Goal: Task Accomplishment & Management: Manage account settings

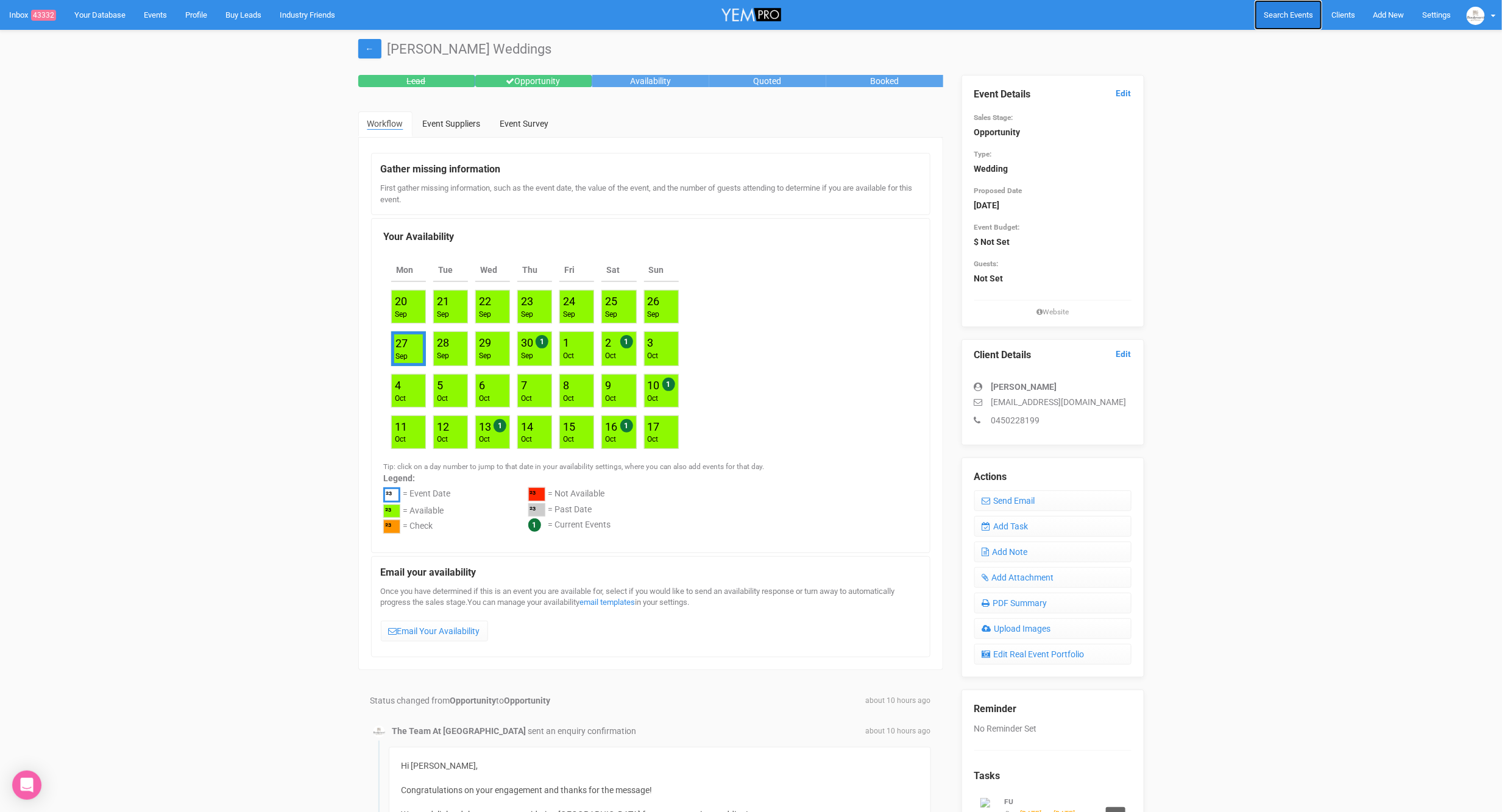
click at [1292, 17] on span "Search Events" at bounding box center [1288, 14] width 49 height 9
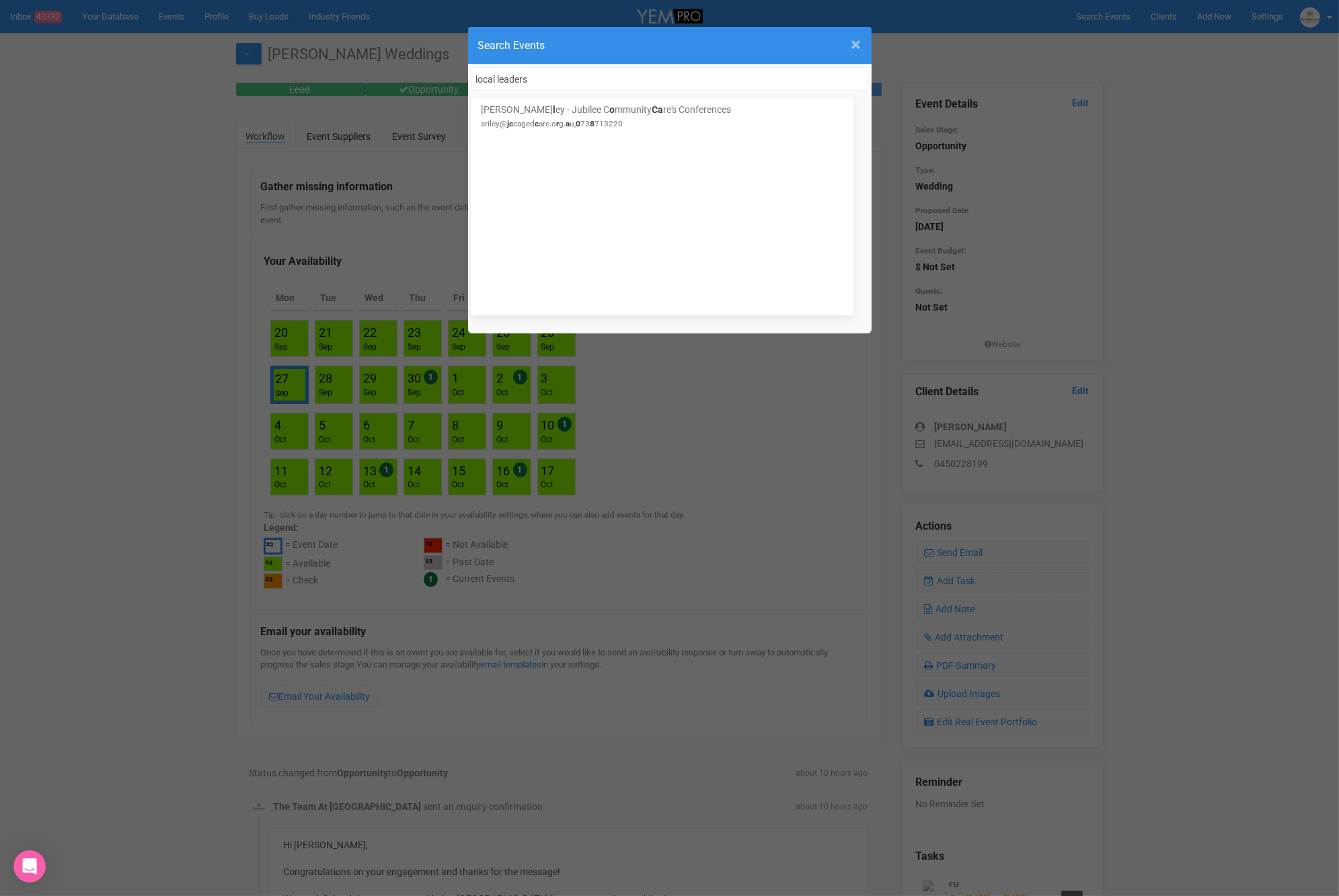
type input "local leaders"
click at [852, 43] on span "×" at bounding box center [856, 44] width 10 height 22
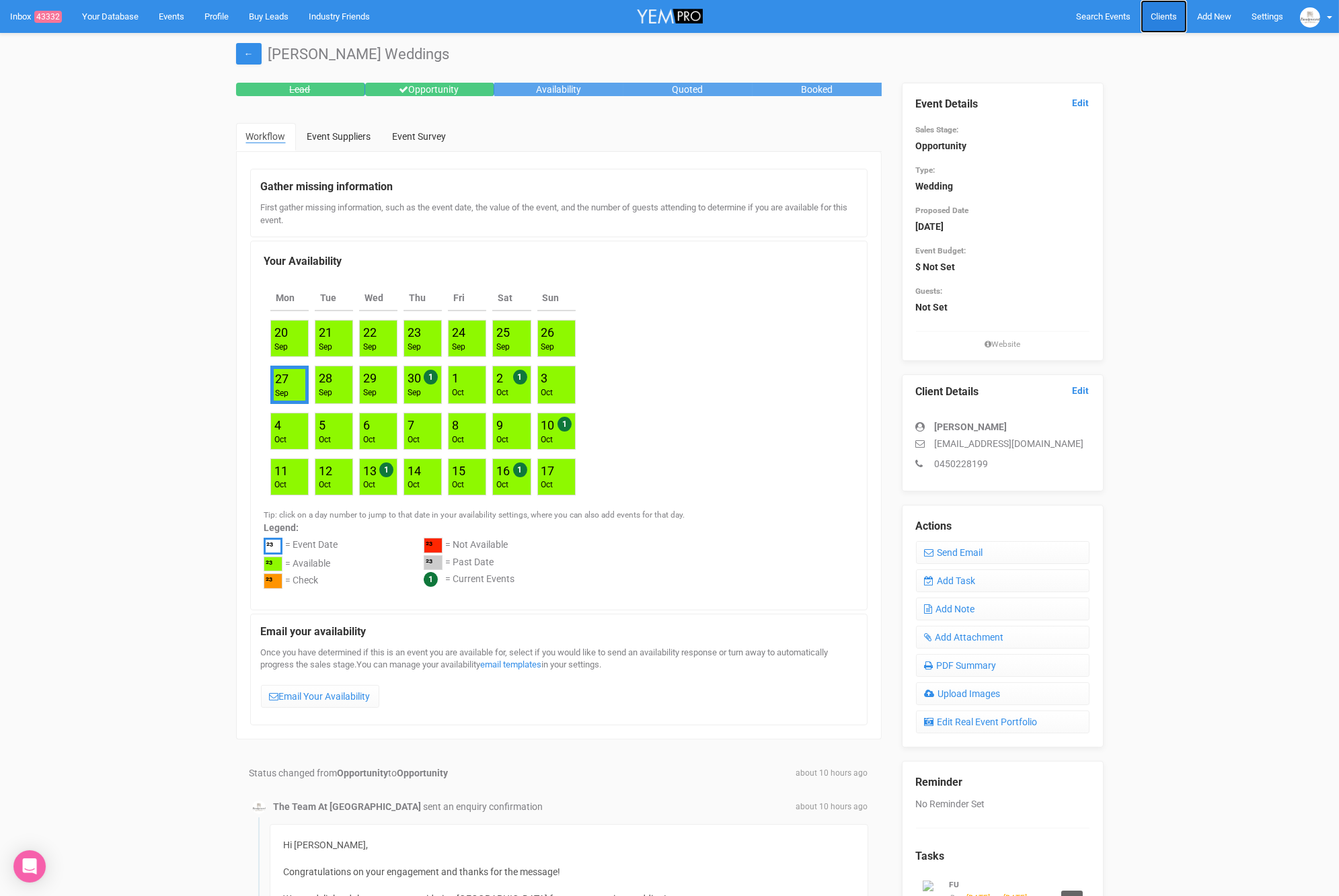
click at [1165, 17] on span "Clients" at bounding box center [1163, 16] width 26 height 10
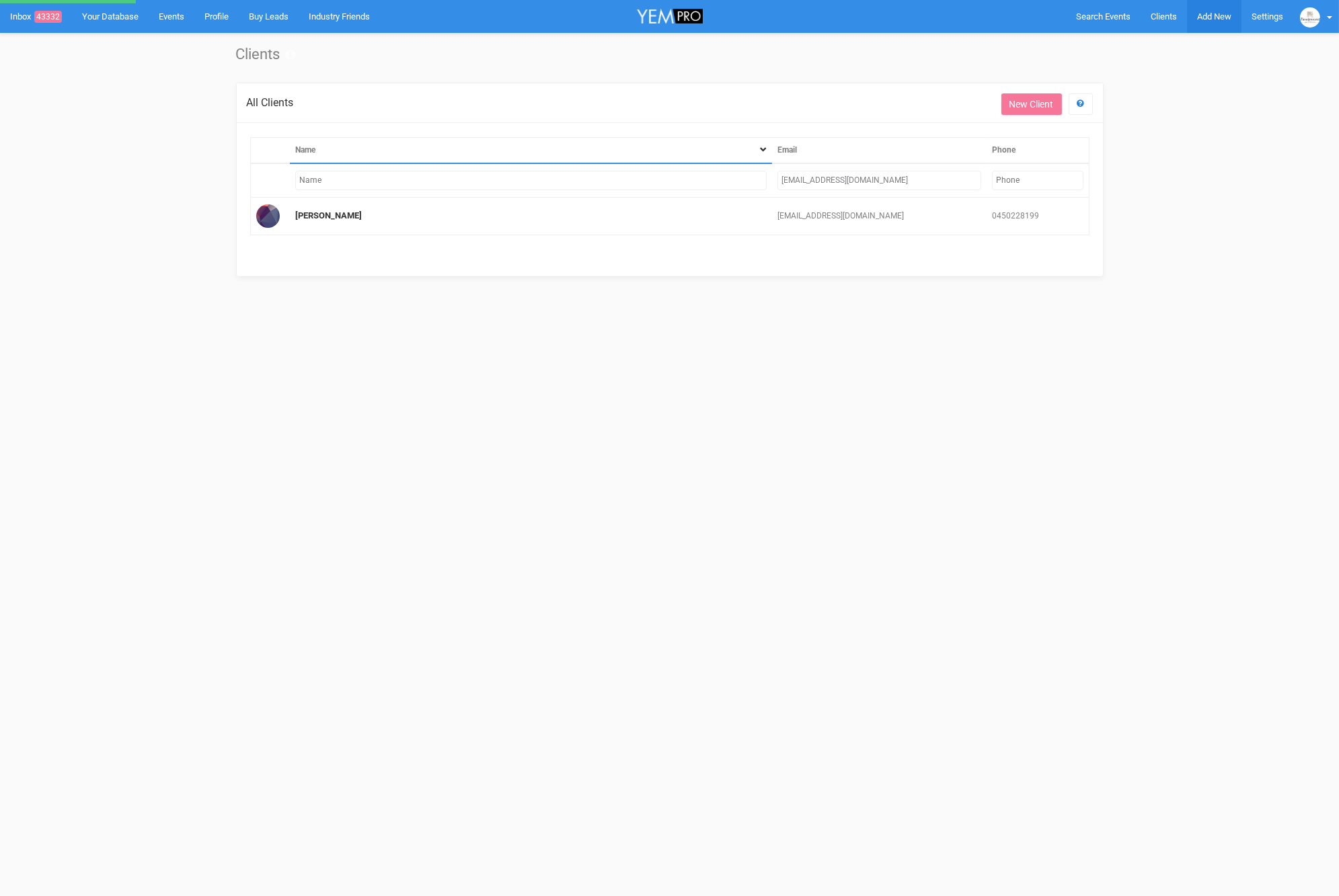
click at [1193, 14] on link "Add New" at bounding box center [1214, 17] width 54 height 33
click at [1169, 119] on link "New Enquiry" at bounding box center [1182, 124] width 101 height 26
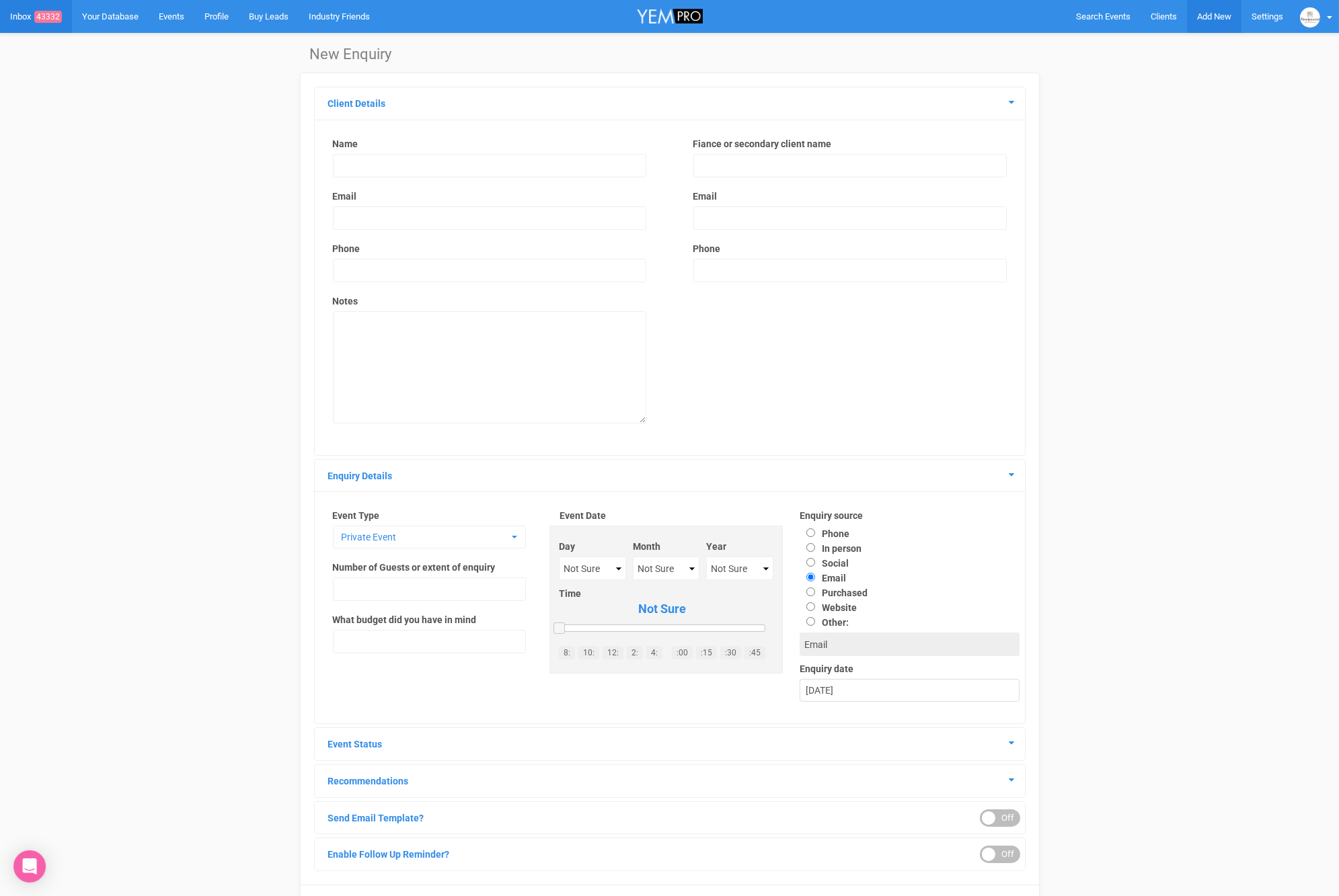
click at [1222, 16] on span "Add New" at bounding box center [1213, 16] width 34 height 10
click at [1172, 21] on link "Clients" at bounding box center [1163, 17] width 46 height 33
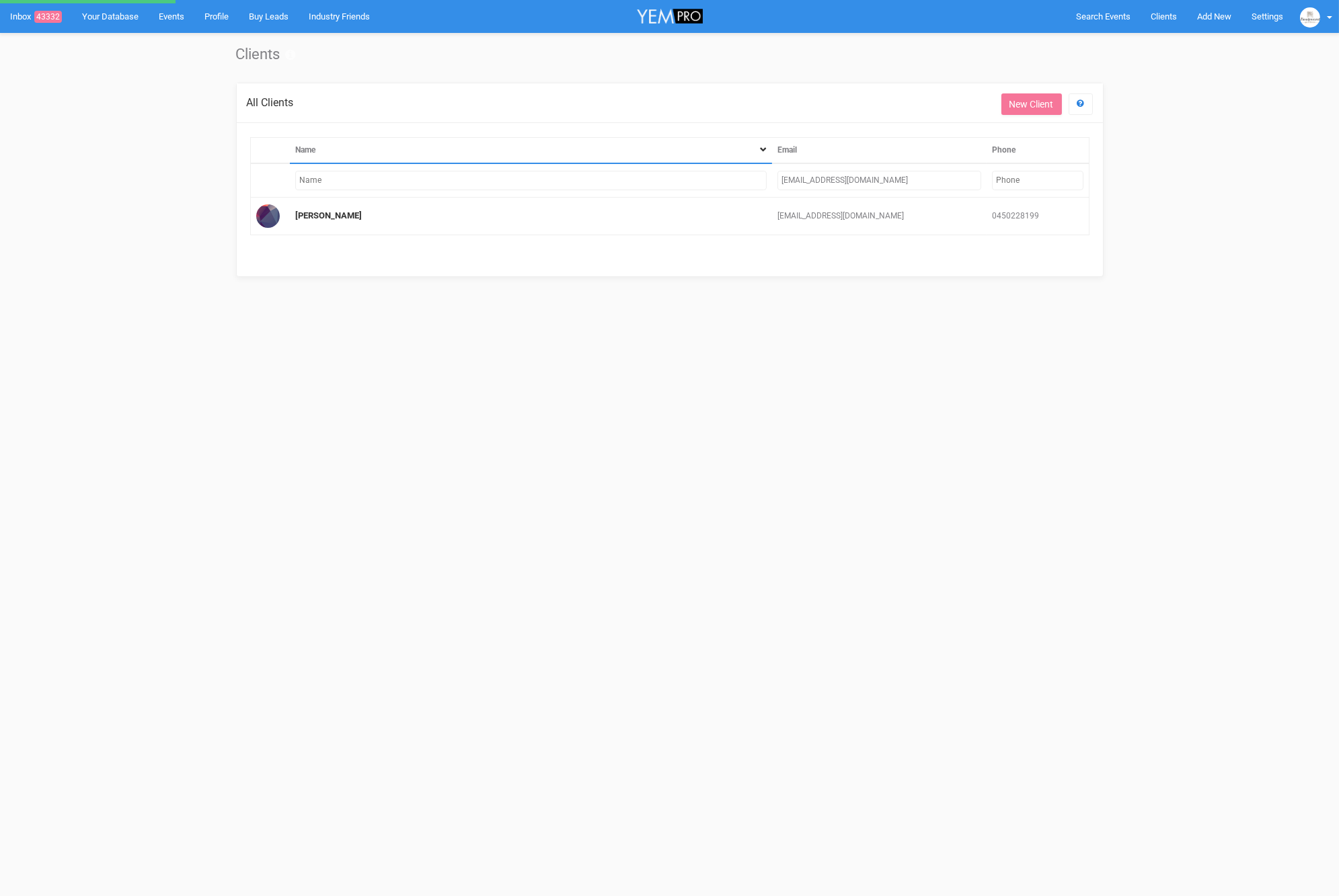
drag, startPoint x: 820, startPoint y: 185, endPoint x: 761, endPoint y: 179, distance: 59.3
click at [761, 180] on tr "ktran0199@gmail.com" at bounding box center [669, 180] width 839 height 34
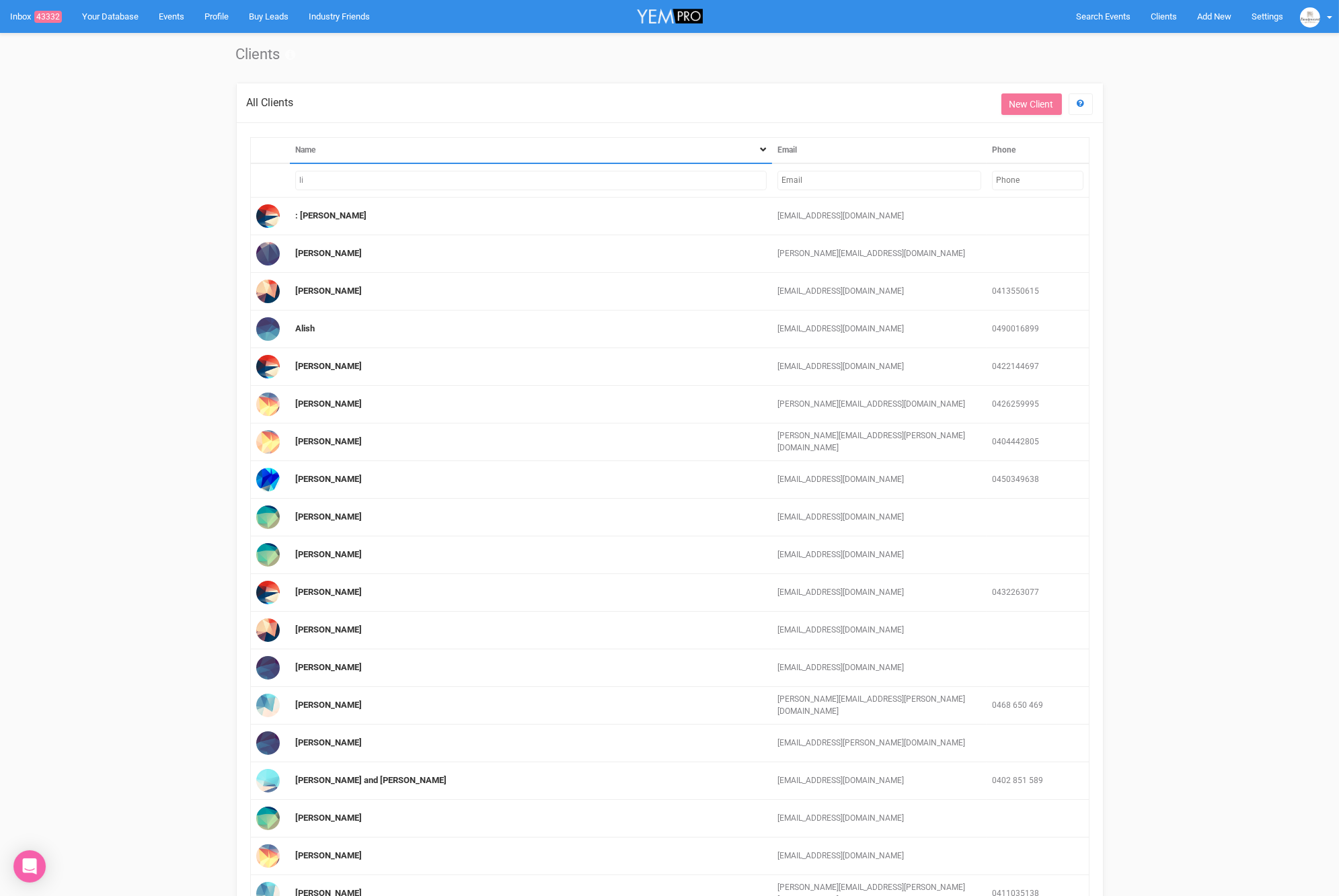
type input "l"
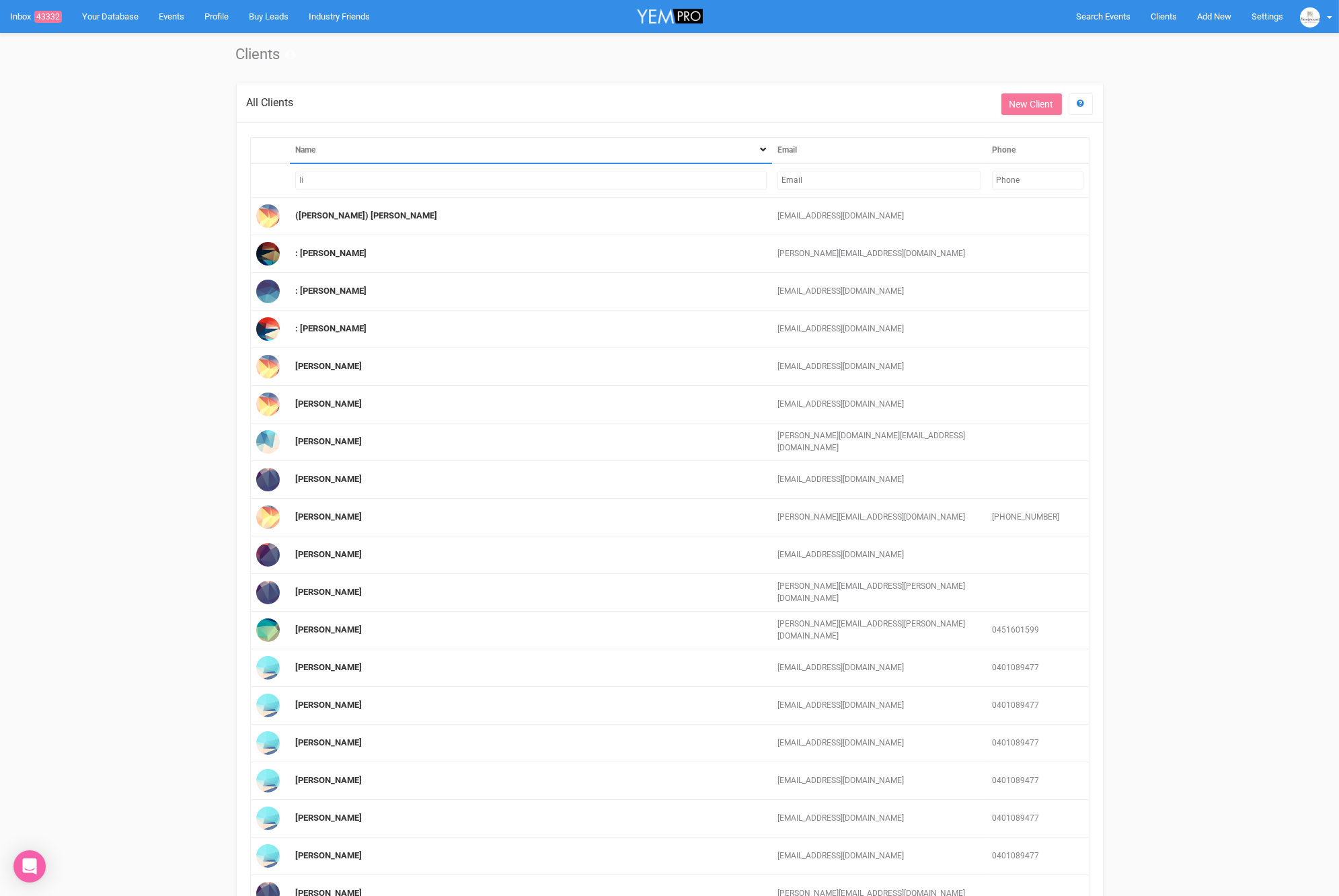
type input "l"
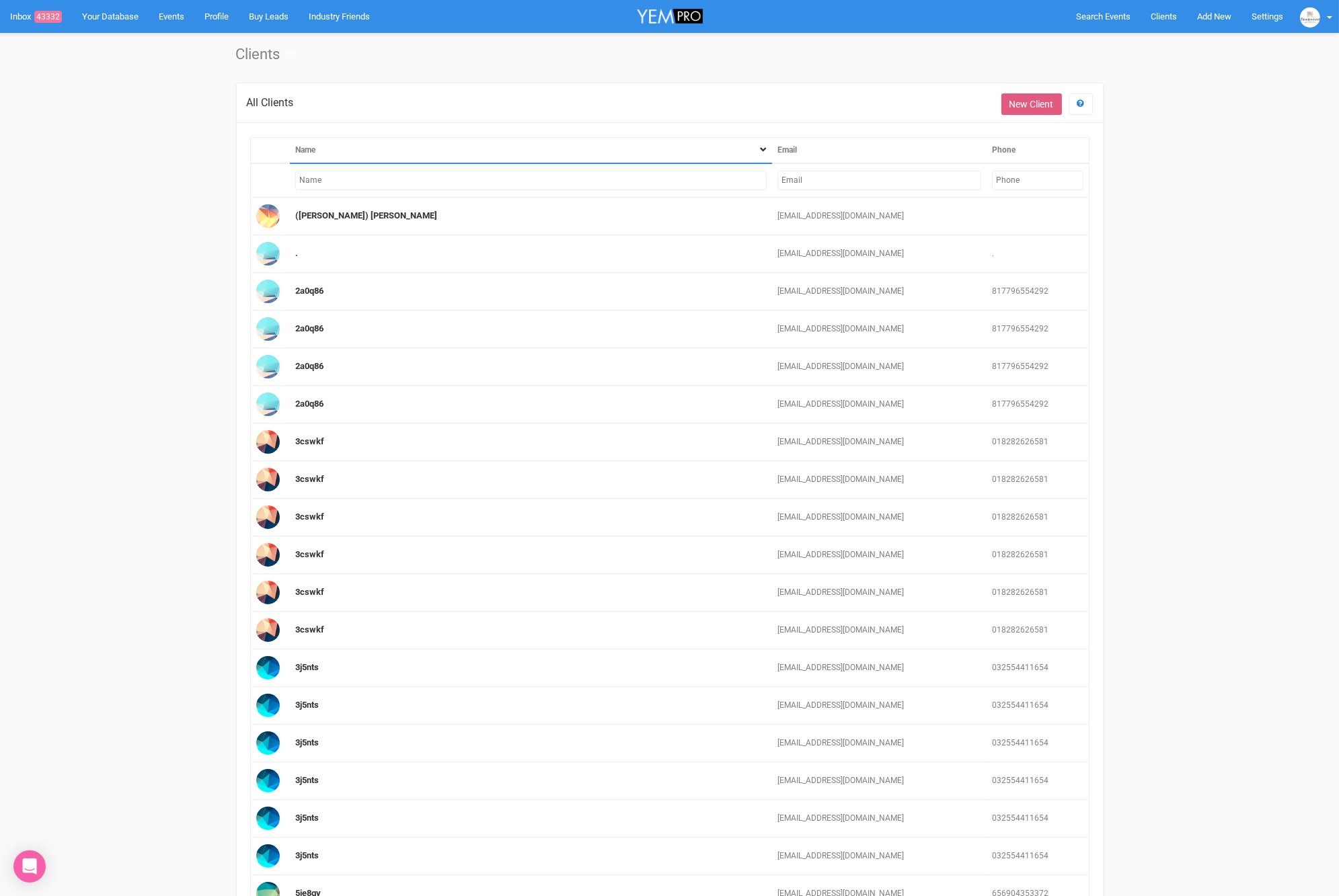
click at [1013, 106] on link "New Client" at bounding box center [1032, 104] width 61 height 21
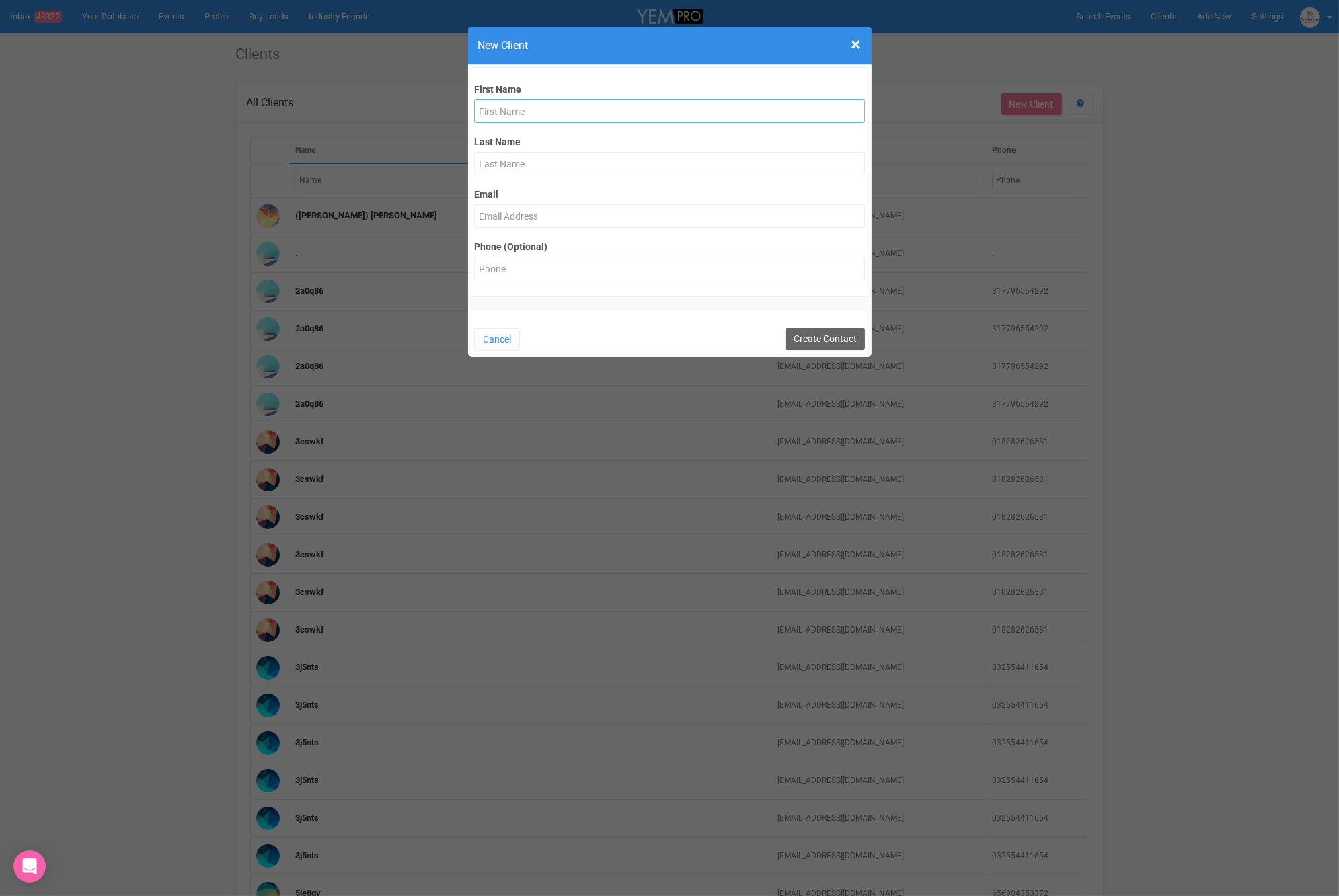
click at [592, 110] on input "text" at bounding box center [669, 110] width 391 height 23
type input "Lisa"
click at [599, 156] on input "text" at bounding box center [669, 163] width 391 height 23
type input "Ferguson"
click at [563, 210] on input "Email" at bounding box center [669, 216] width 391 height 23
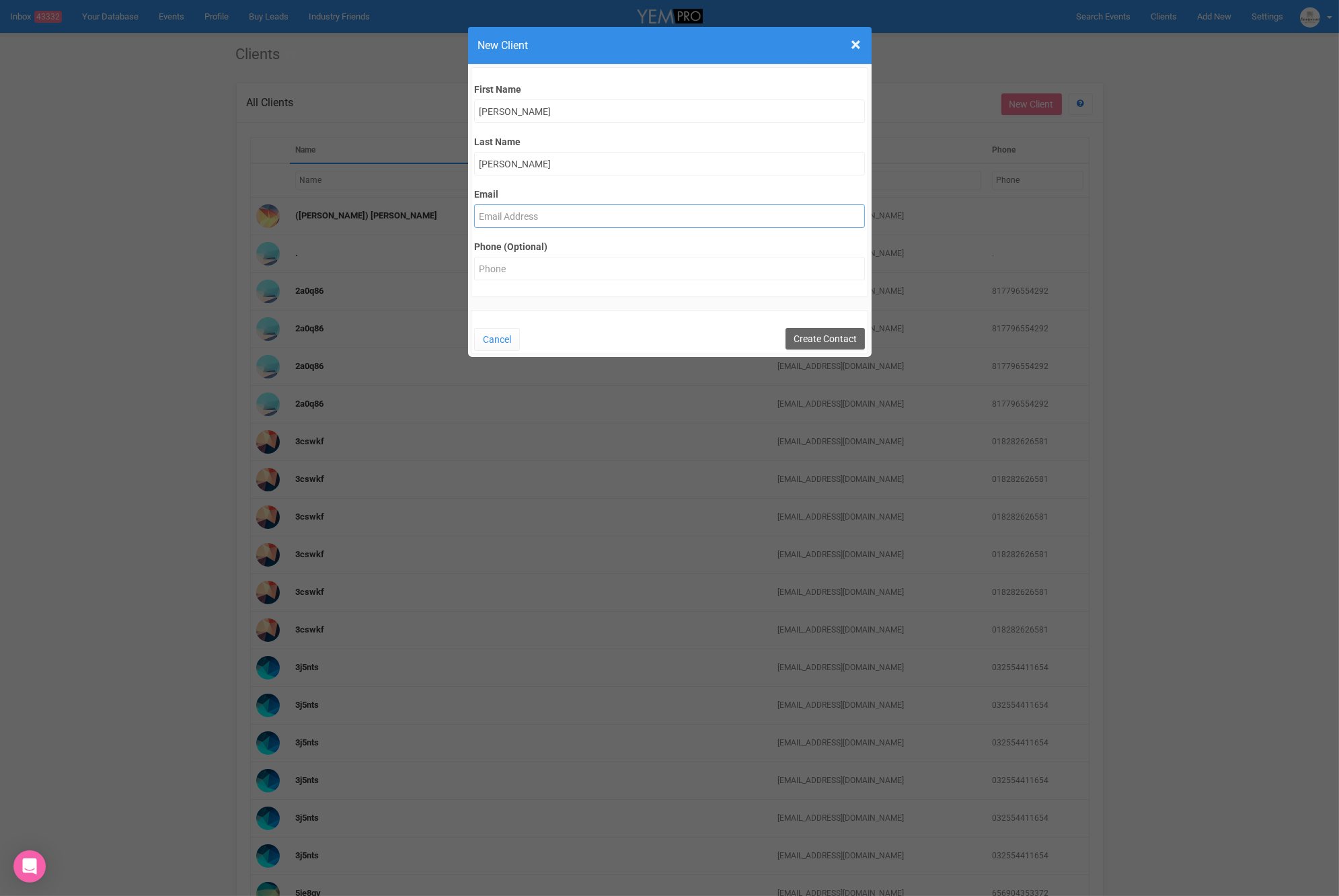
paste input "LFerguson@localleaders.org.au"
type input "LFerguson@localleaders.org.au"
click at [836, 320] on div "Cancel Create Contact" at bounding box center [670, 331] width 398 height 43
click at [836, 337] on input "Create Contact" at bounding box center [825, 339] width 79 height 21
type input "Create Contact"
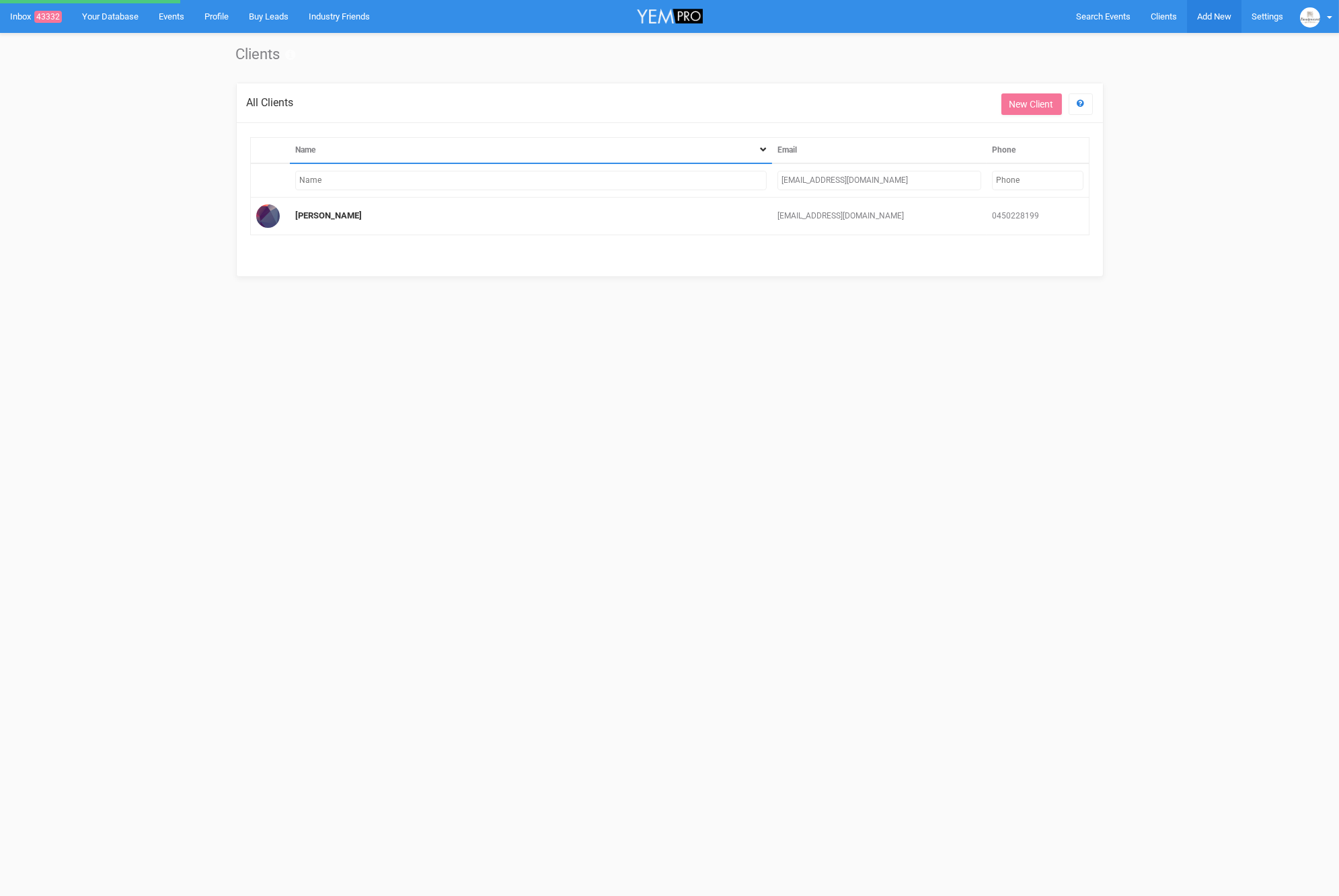
click at [1219, 10] on link "Add New" at bounding box center [1214, 17] width 54 height 33
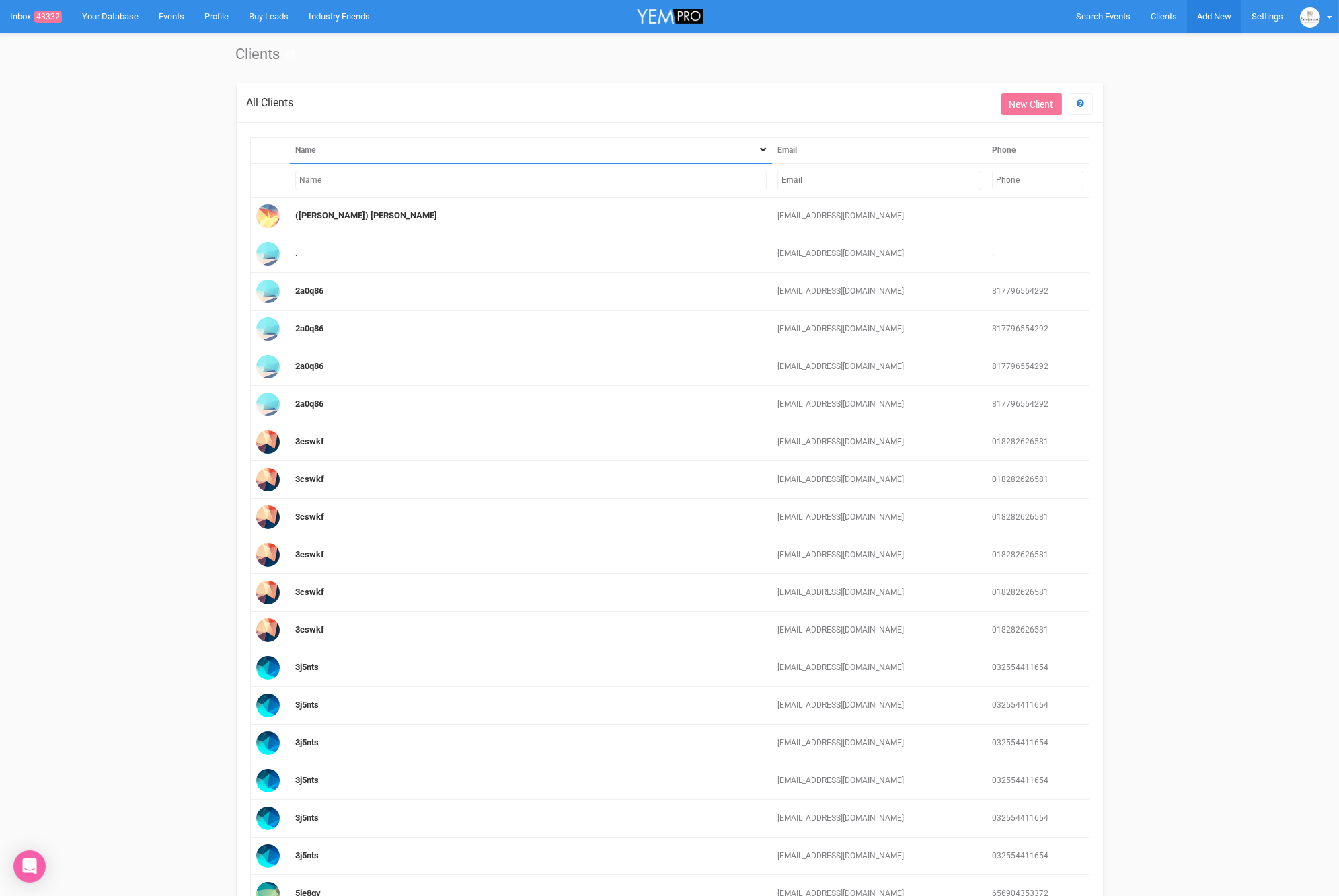
click at [1211, 15] on span "Add New" at bounding box center [1213, 16] width 34 height 10
click at [1174, 121] on link "New Enquiry" at bounding box center [1182, 124] width 101 height 26
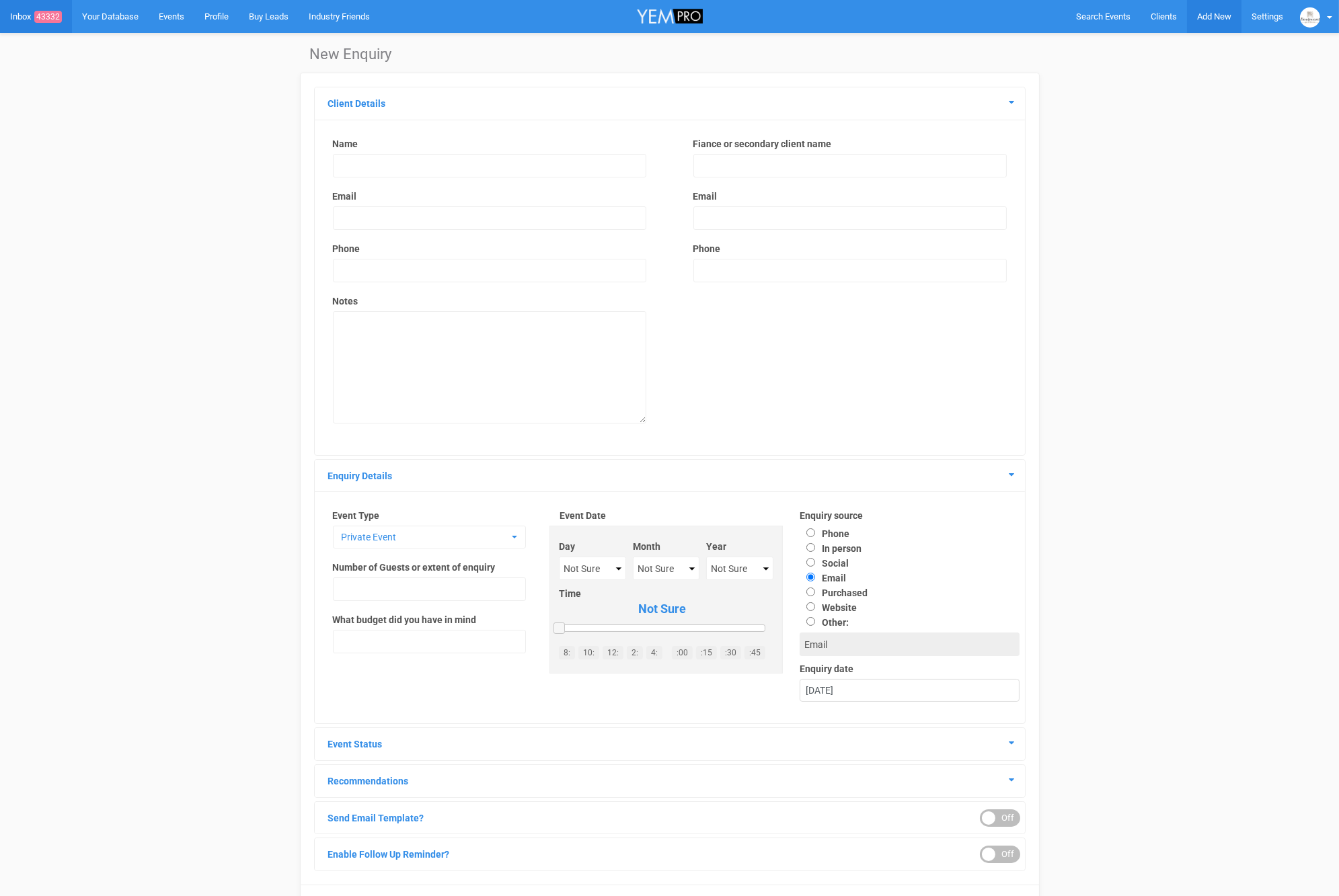
click at [1195, 9] on link "Add New" at bounding box center [1214, 17] width 54 height 33
click at [382, 160] on input "text" at bounding box center [490, 165] width 313 height 23
type input "Lisa Ferguson (Local Leaders International)"
click at [360, 210] on input "email" at bounding box center [490, 218] width 313 height 23
paste input "LFerguson@localleaders.org.au"
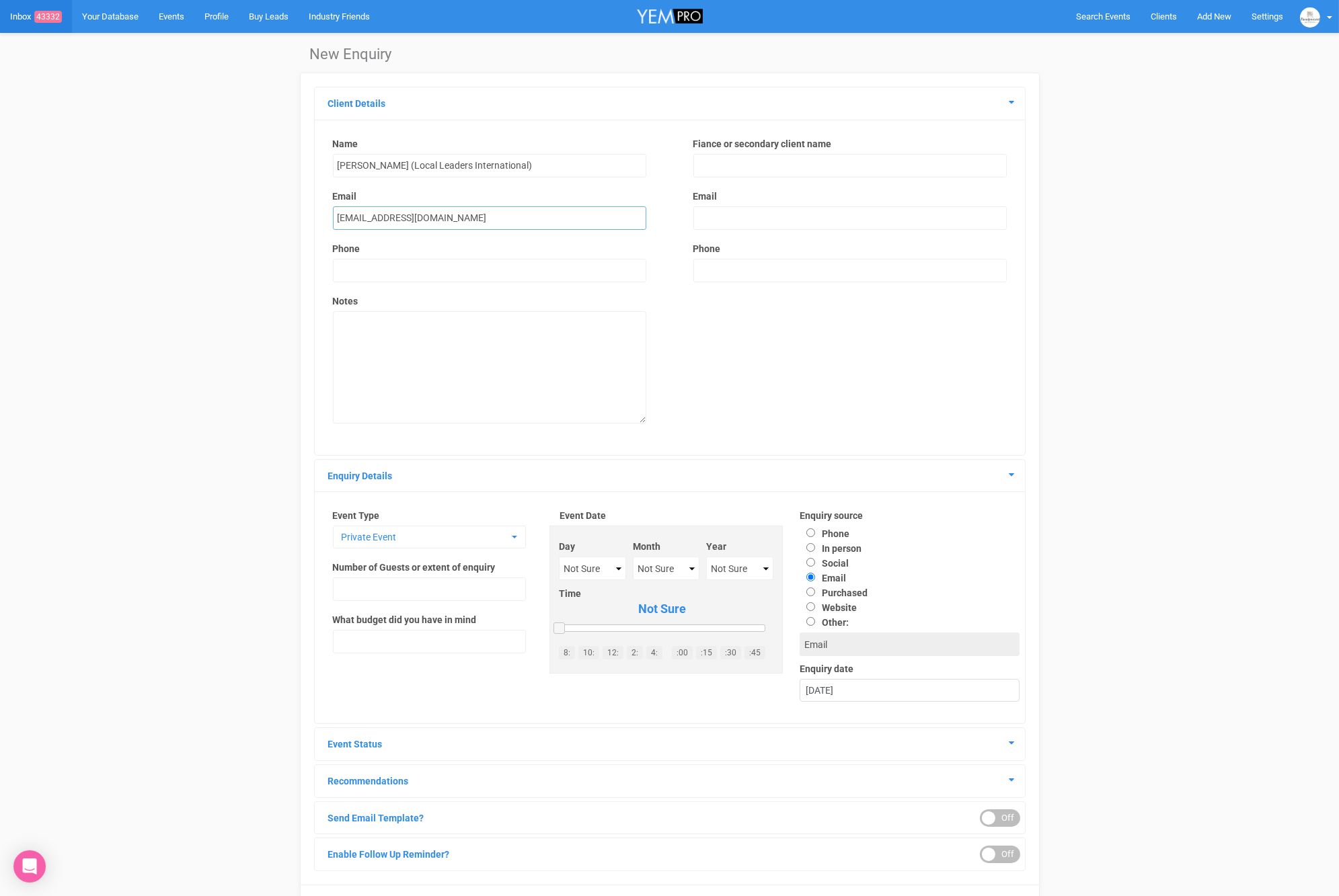
type input "LFerguson@localleaders.org.au"
click at [413, 523] on div "Event Type Private Event Private Event Wedding Basic Contact Corporate Event Fu…" at bounding box center [429, 587] width 220 height 158
click at [603, 569] on select "Not Sure 1 2 3 4 5 6 7 8 9 10 11 12 13 14 15 16 17 18 19 20 21 22 23 24 25 26 2…" at bounding box center [592, 568] width 67 height 23
select select "6"
click at [661, 558] on select "Not Sure January February March April May June July August September October No…" at bounding box center [665, 568] width 66 height 23
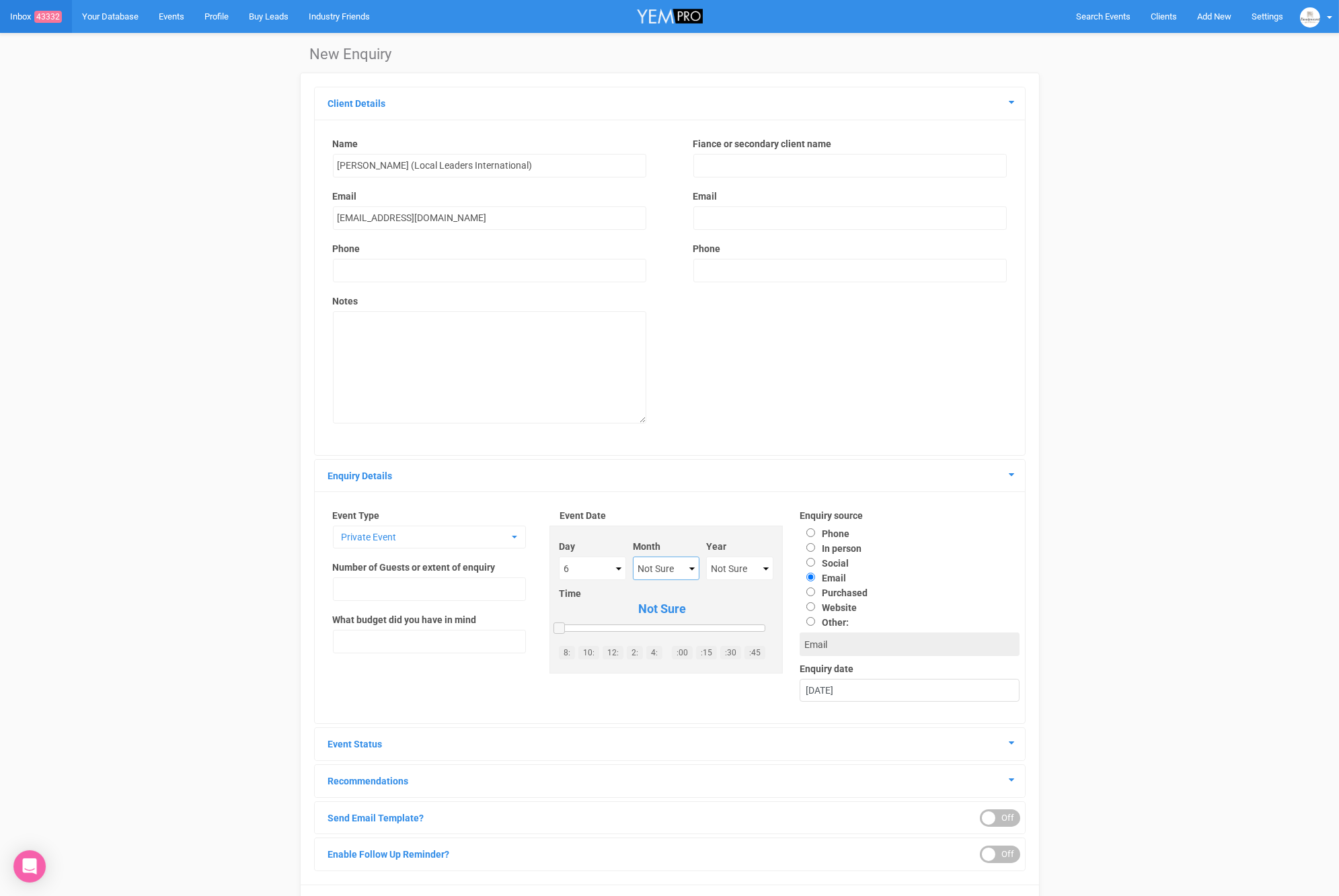
select select "November"
click at [751, 568] on select "Not Sure 2020 2021 2022 2023 2024 2025 2026 2027 2028 2029 2030 2031 2032 2033 …" at bounding box center [740, 568] width 67 height 23
select select "2025"
click at [838, 551] on label "In person" at bounding box center [830, 549] width 62 height 11
click at [815, 551] on input "In person" at bounding box center [811, 548] width 9 height 9
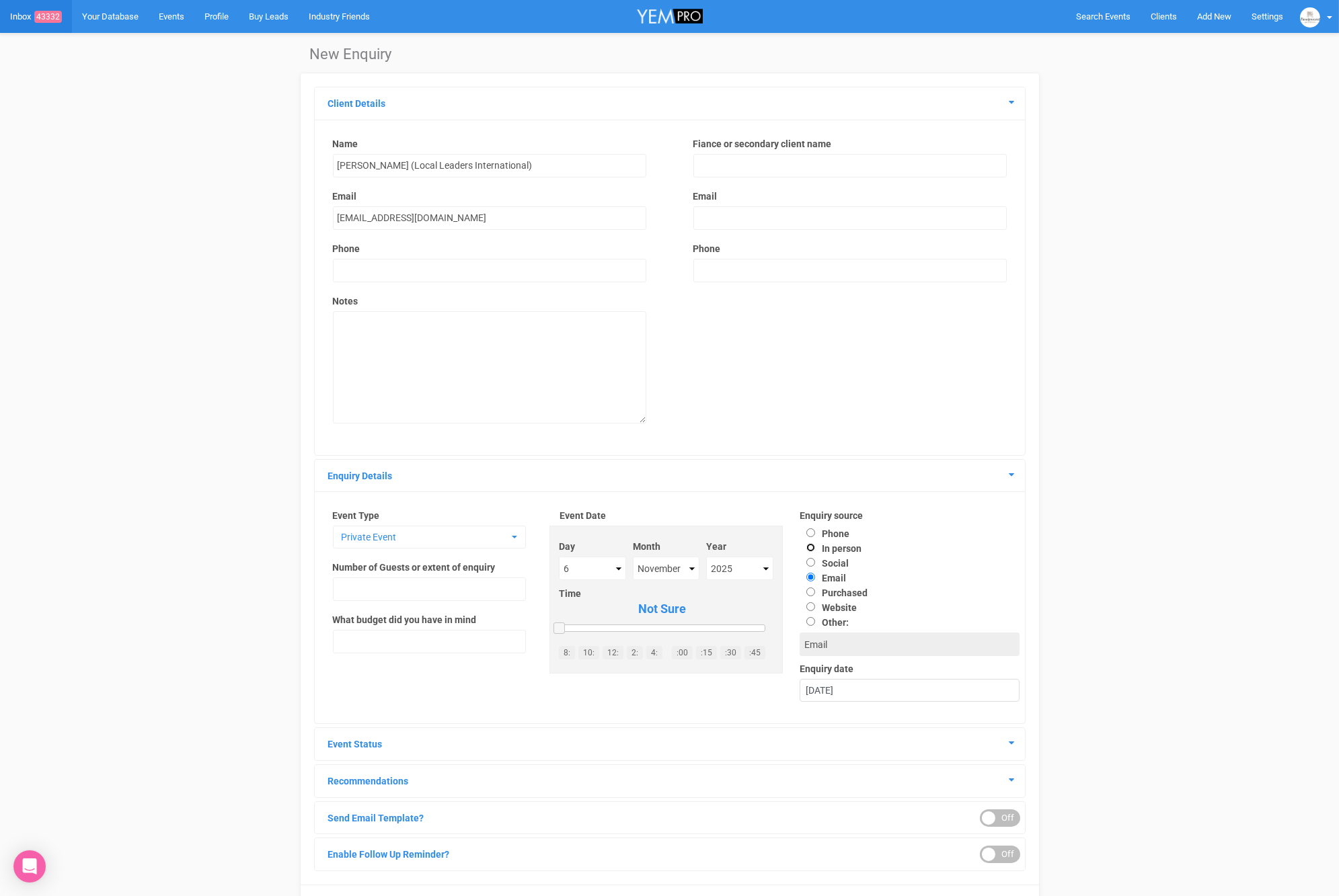
radio input "true"
type input "In person"
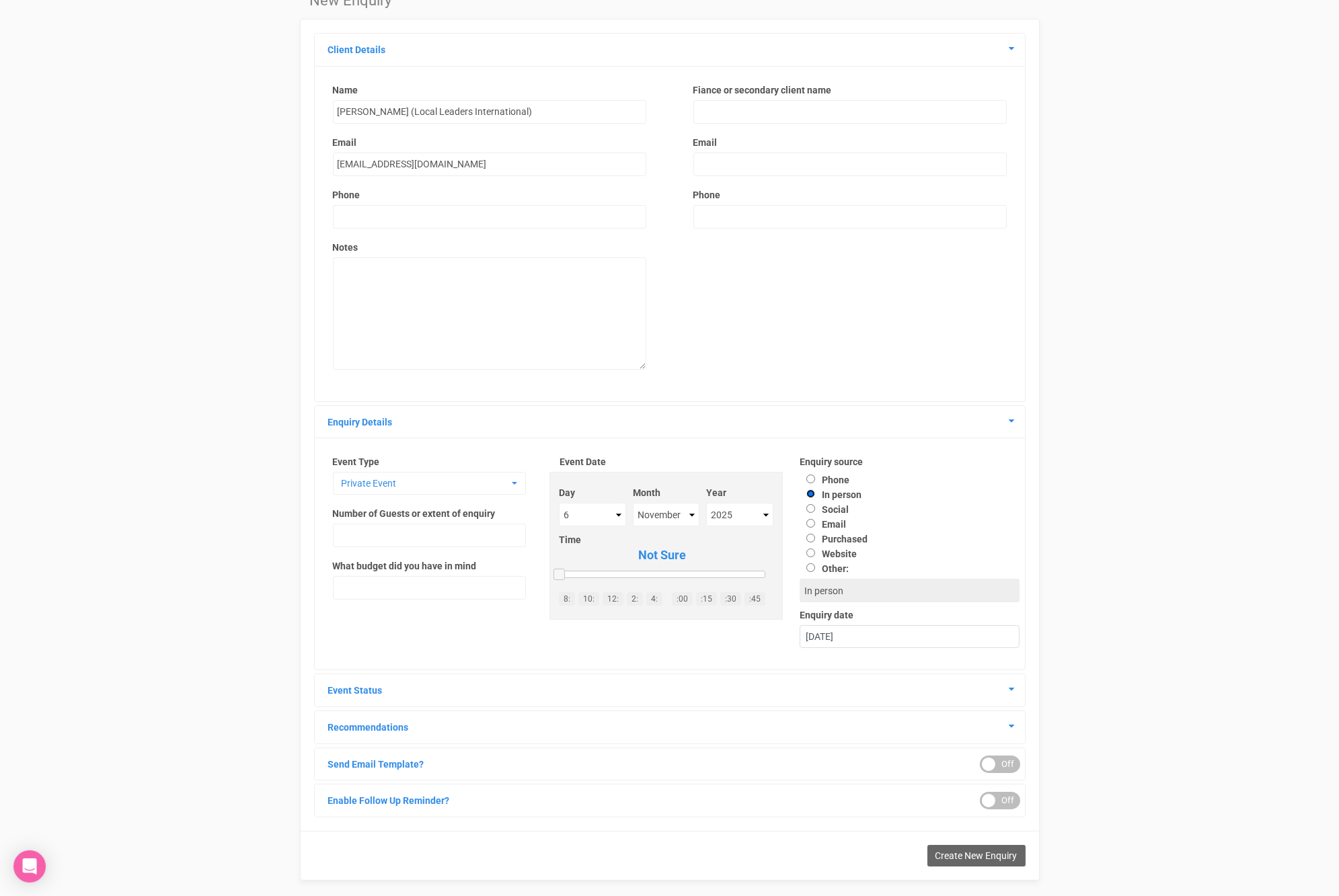
scroll to position [69, 0]
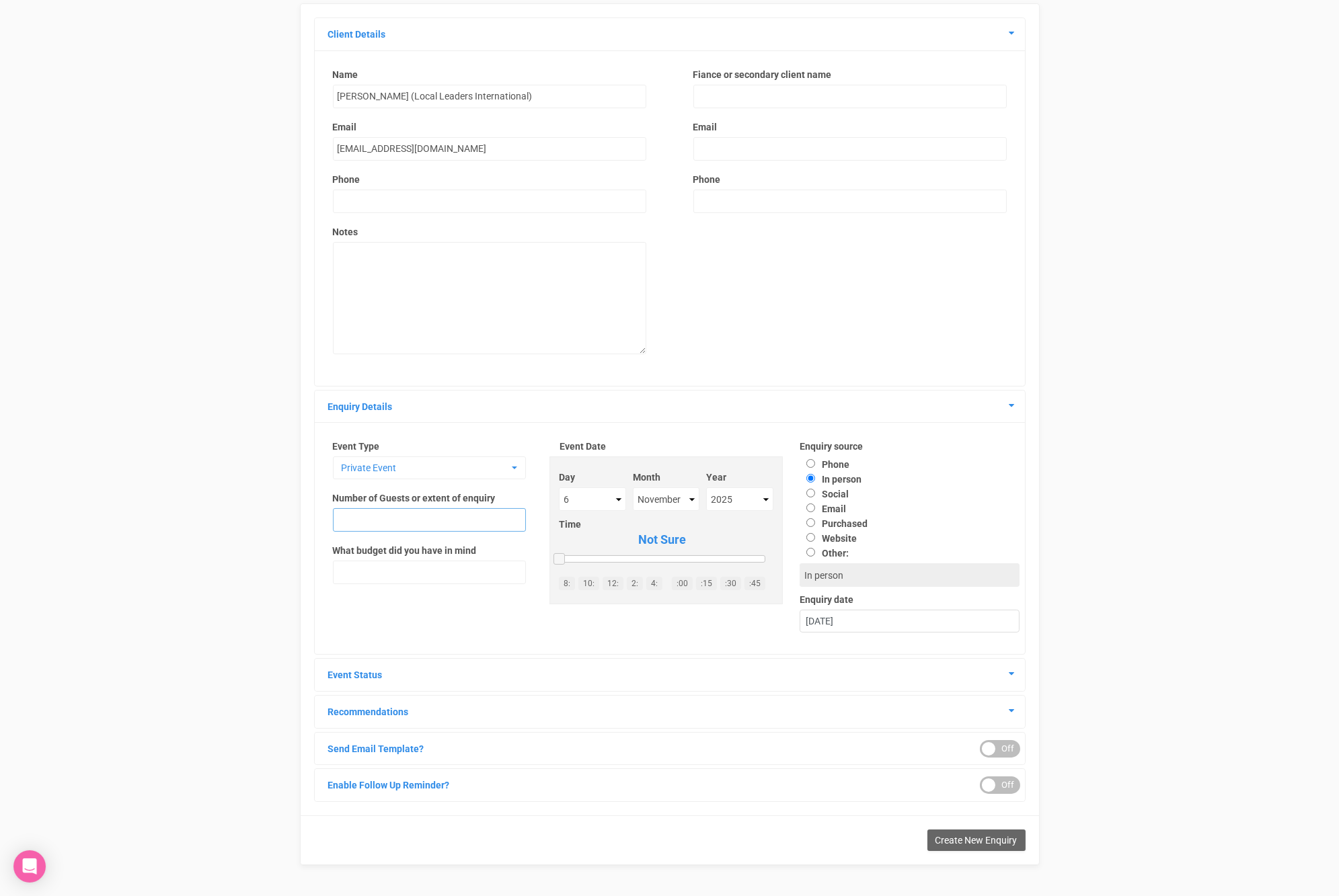
click at [413, 517] on input "text" at bounding box center [429, 520] width 193 height 23
type input "20"
click at [381, 544] on label "What budget did you have in mind" at bounding box center [405, 551] width 144 height 14
click at [997, 673] on h4 "Event Status" at bounding box center [669, 675] width 690 height 12
click at [1026, 674] on div "Client Details Name Lisa Ferguson (Local Leaders International) Email LFerguson…" at bounding box center [669, 434] width 740 height 863
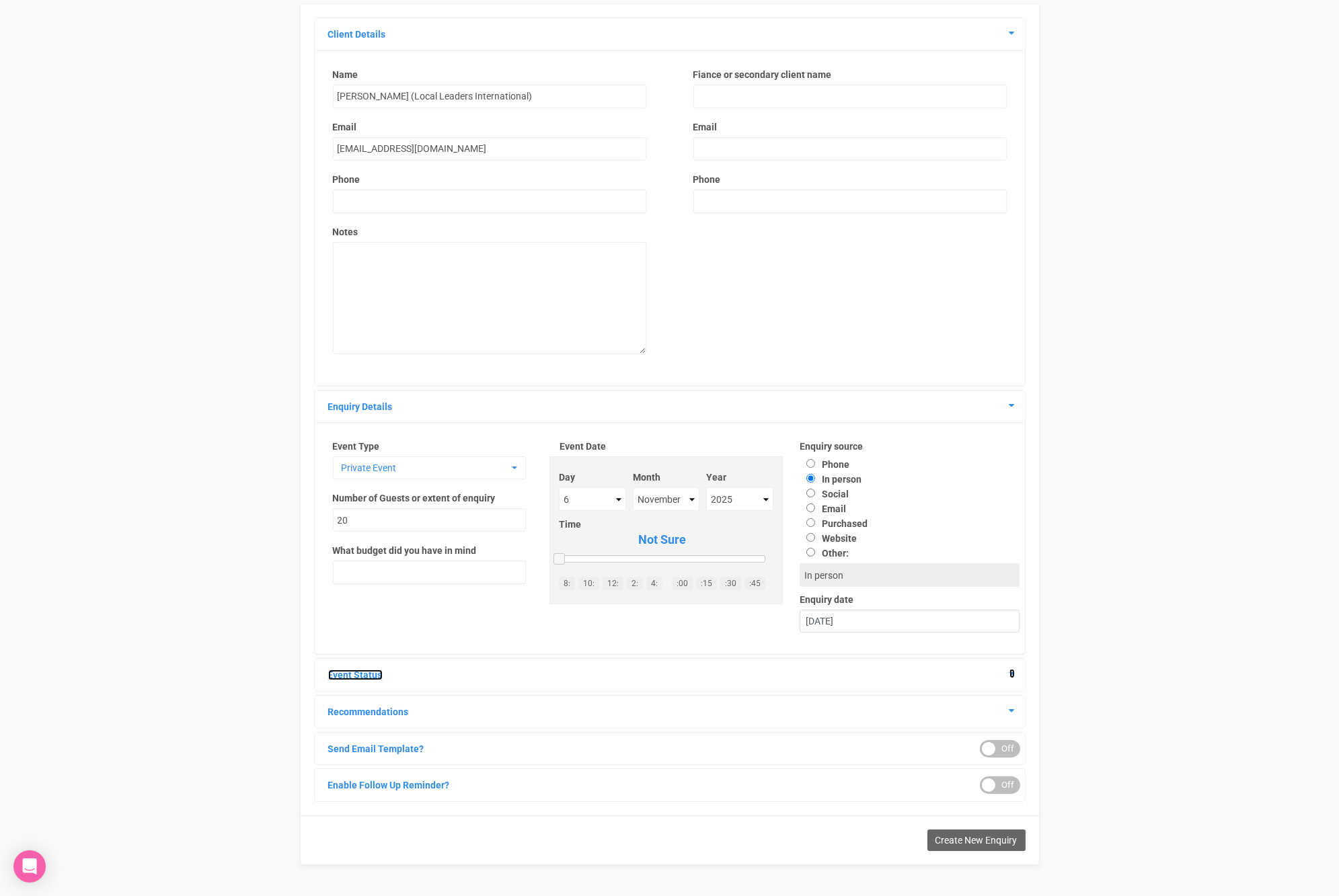
click at [1010, 674] on icon at bounding box center [1011, 674] width 5 height 9
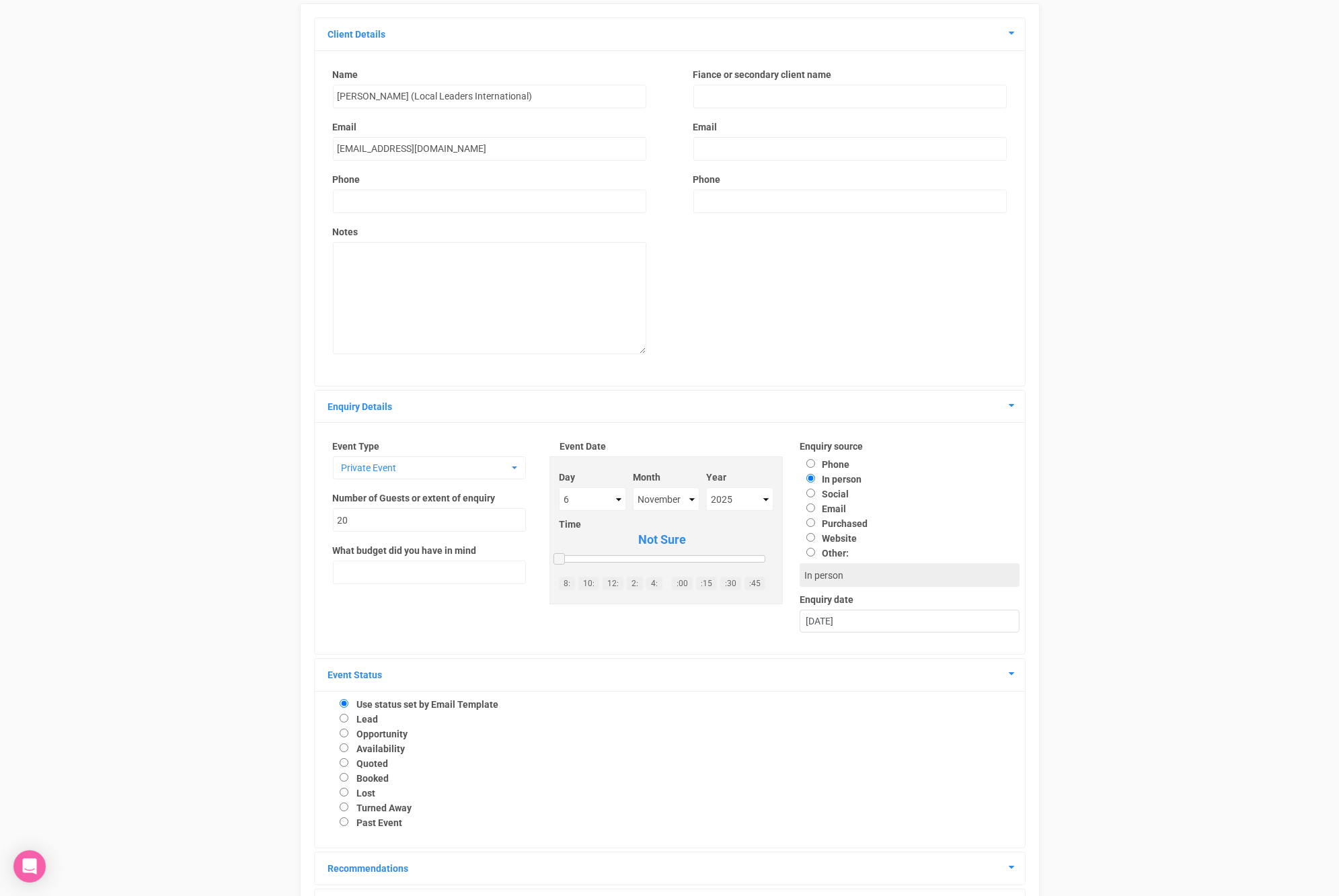
click at [364, 779] on label "Booked" at bounding box center [373, 779] width 33 height 11
click at [348, 779] on input "Booked" at bounding box center [344, 778] width 9 height 9
radio input "true"
click at [367, 765] on label "Quoted" at bounding box center [373, 764] width 32 height 11
click at [348, 765] on input "Quoted" at bounding box center [344, 763] width 9 height 9
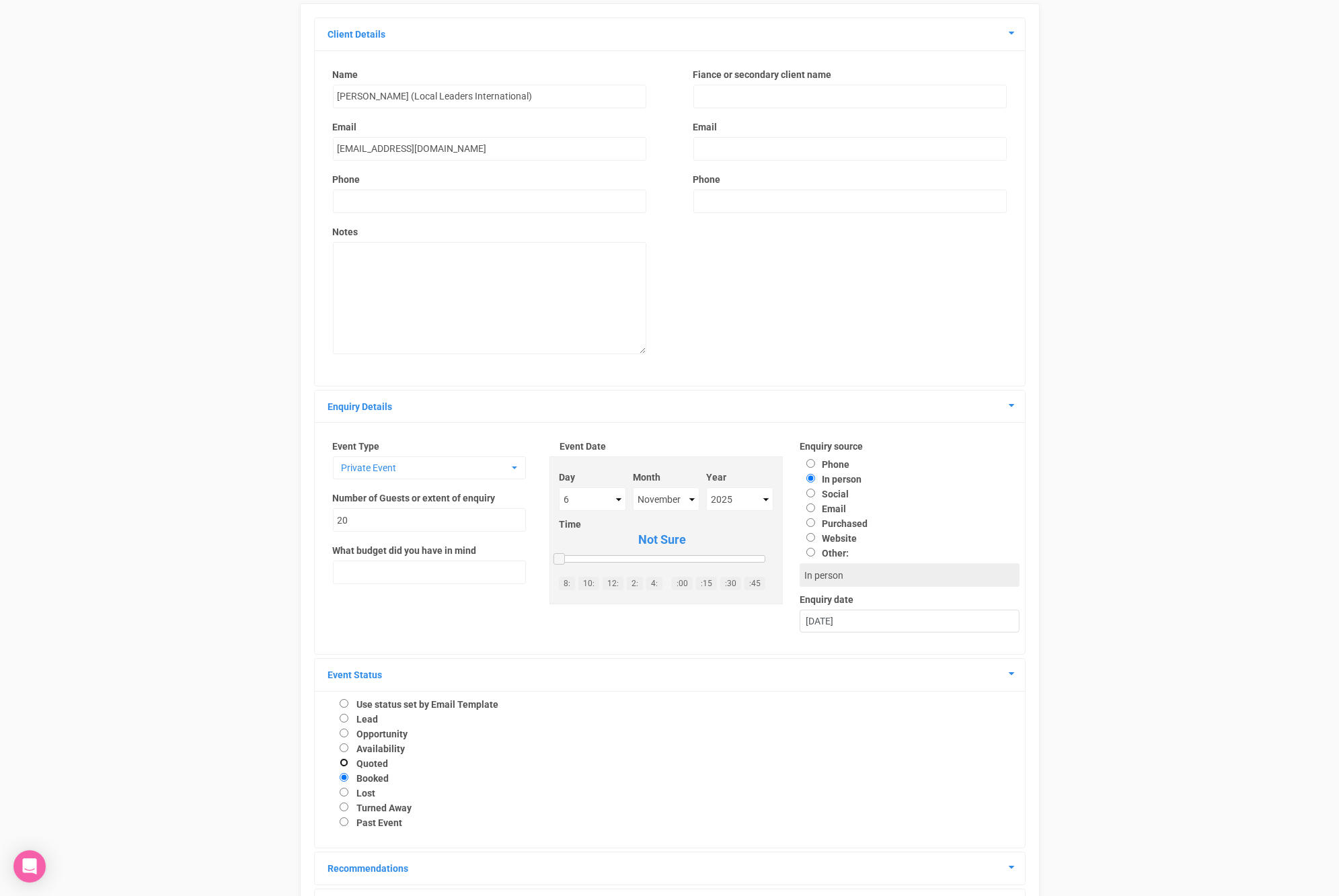
radio input "true"
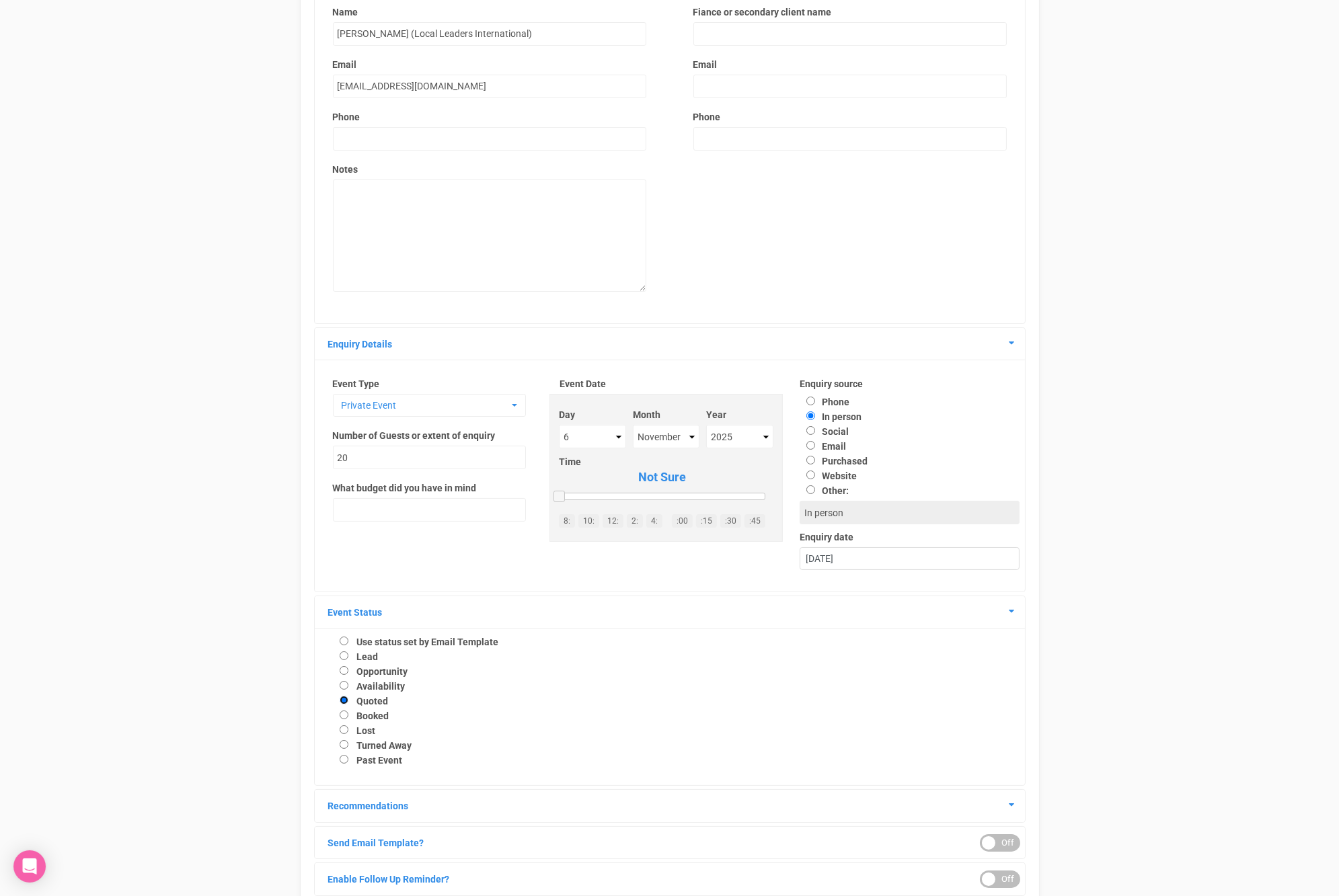
scroll to position [229, 0]
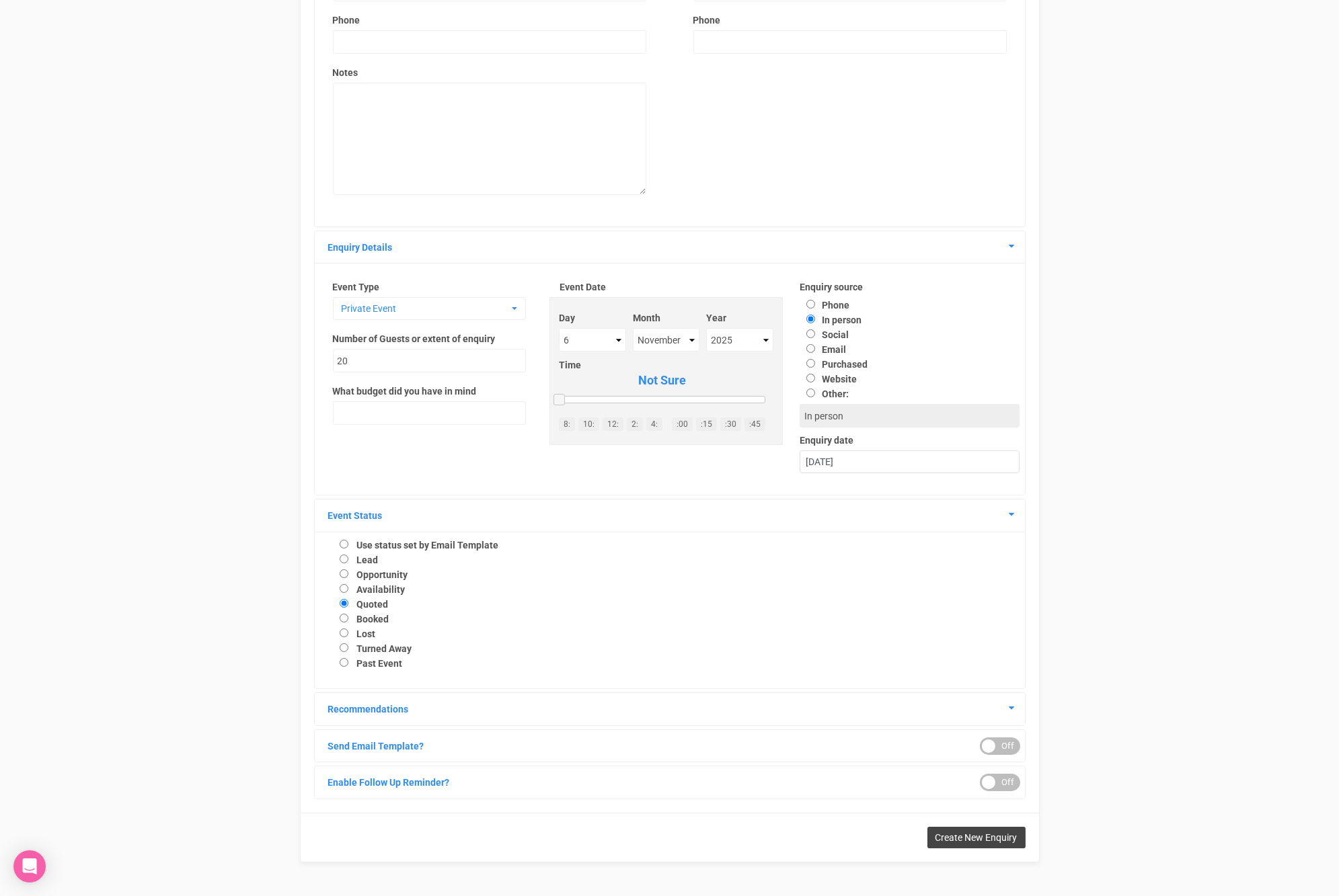
click at [927, 832] on button "Create New Enquiry" at bounding box center [976, 838] width 98 height 21
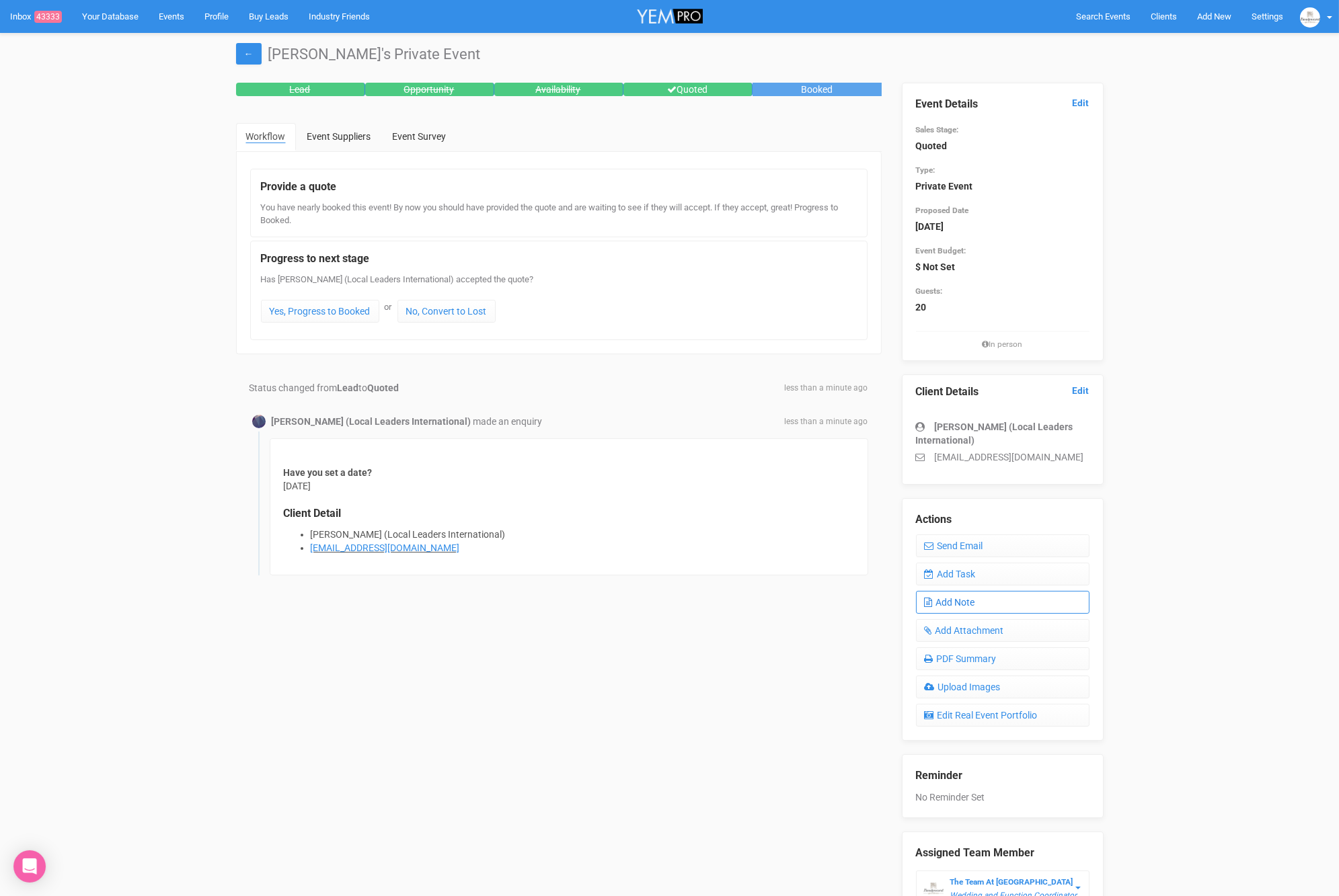
click at [939, 591] on link "Add Note" at bounding box center [1002, 602] width 173 height 23
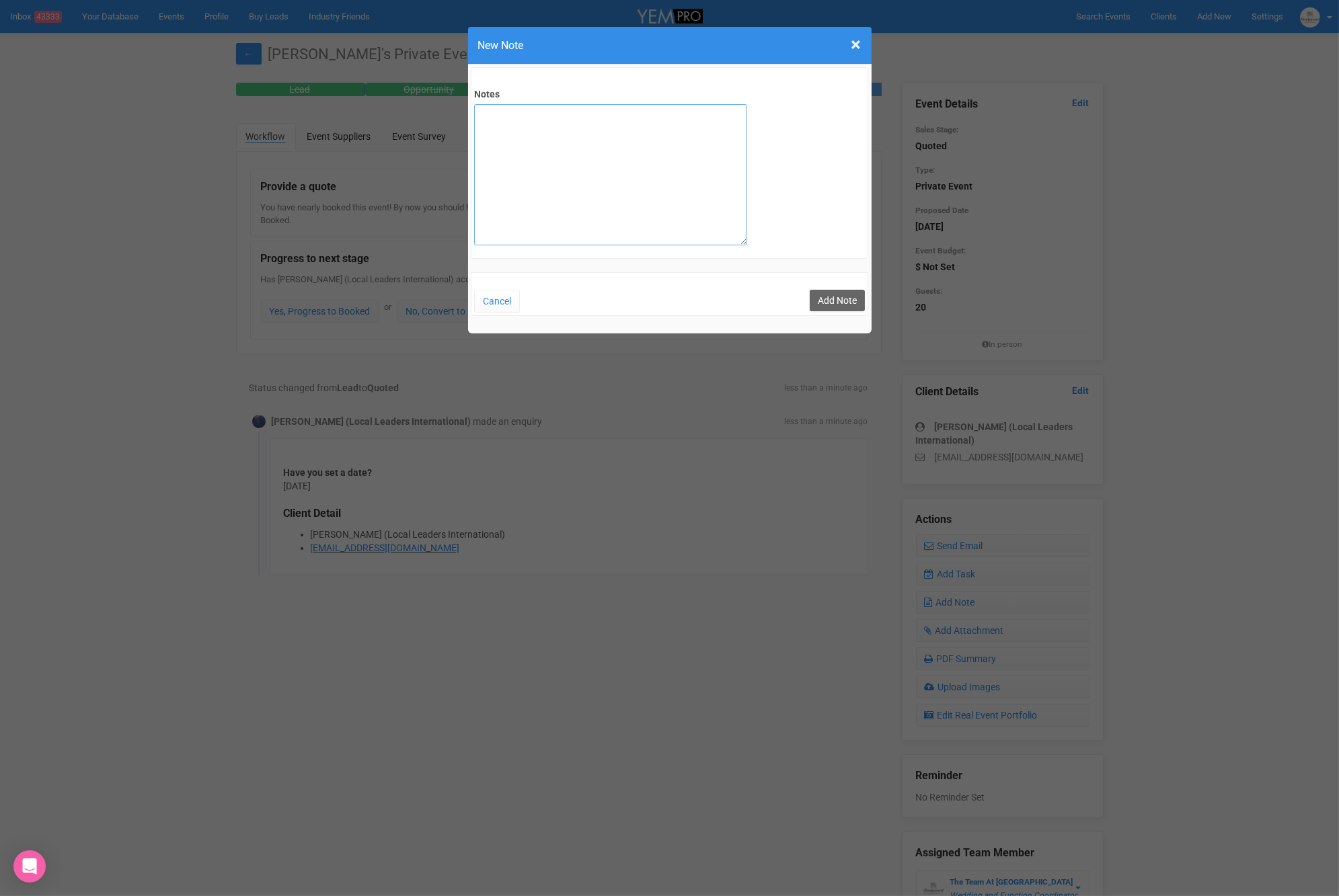
click at [509, 109] on textarea "Notes" at bounding box center [610, 175] width 273 height 142
paste textarea "I have confirmed the following with management for min.20 guests: - 2x Course C…"
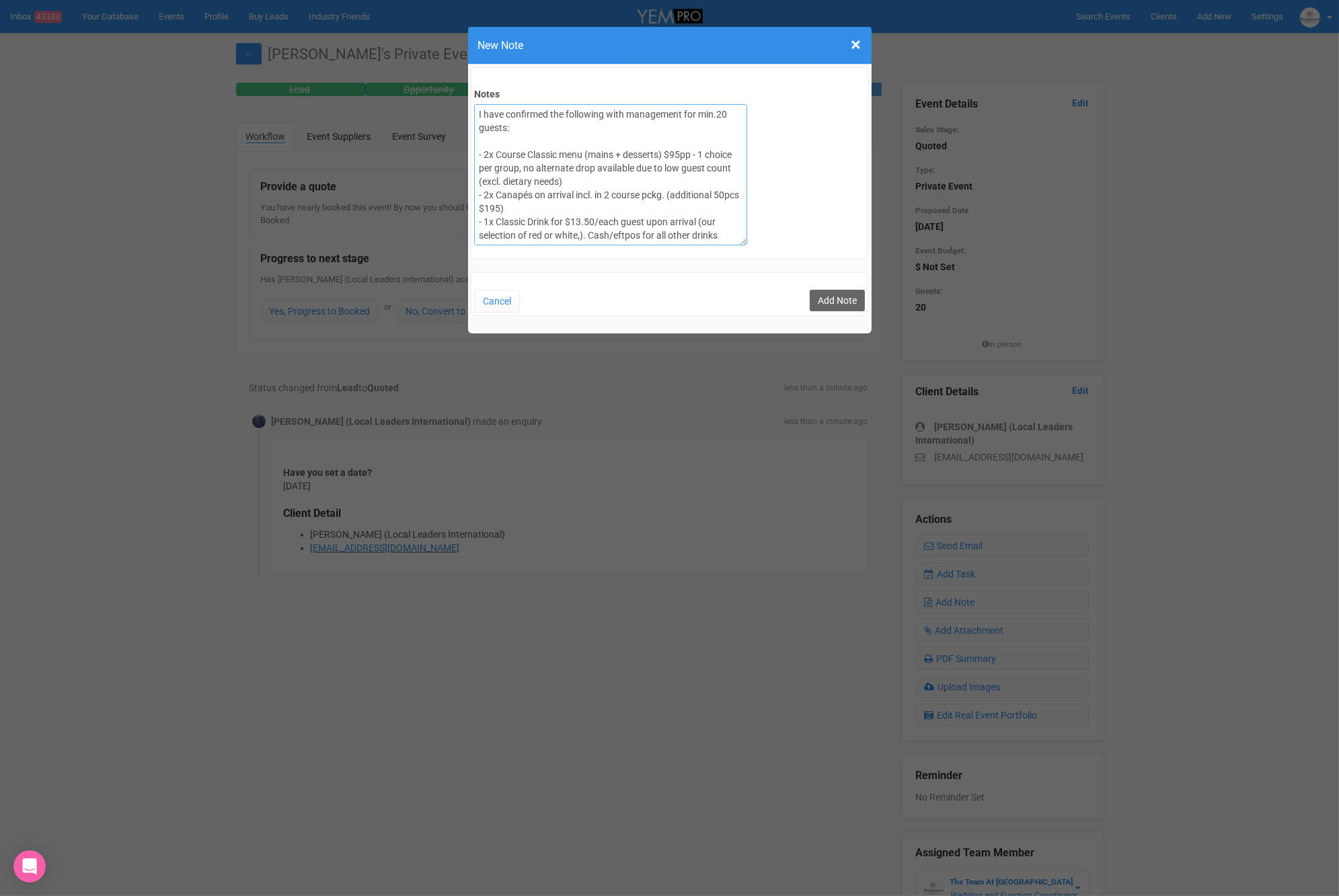
scroll to position [63, 0]
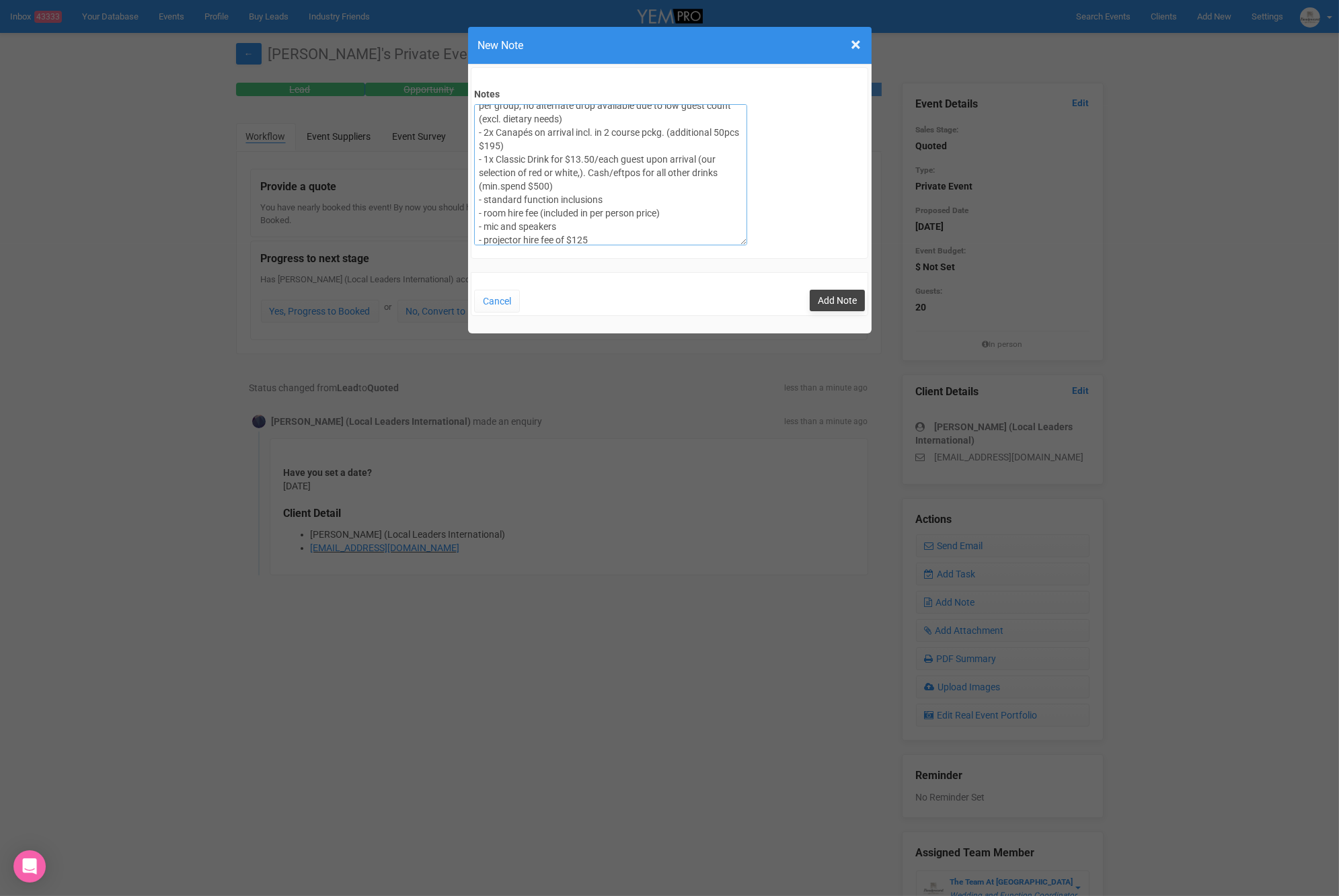
type textarea "I have confirmed the following with management for min.20 guests: - 2x Course C…"
click at [828, 294] on button "Add Note" at bounding box center [837, 300] width 55 height 21
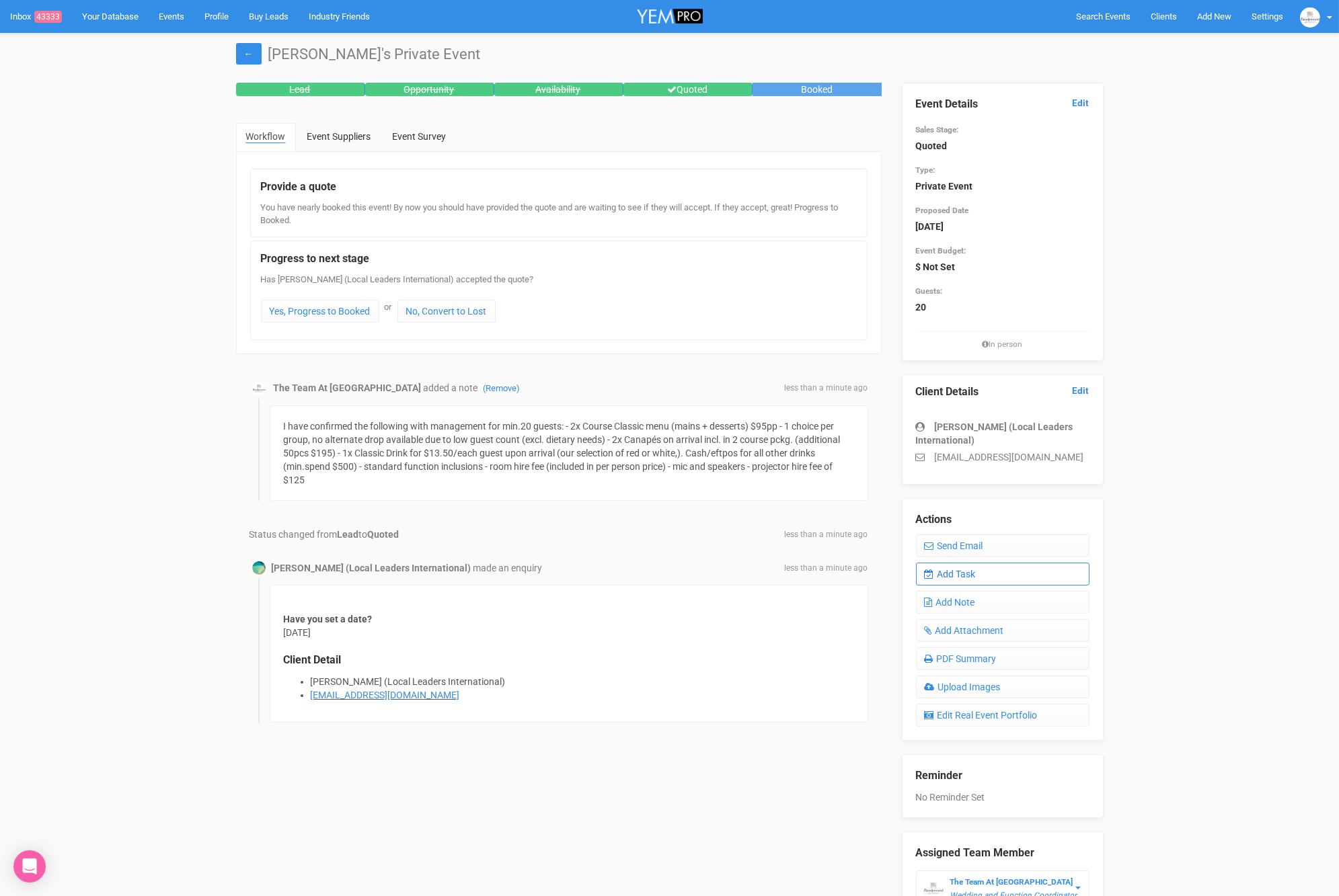
click at [976, 577] on link "Add Task" at bounding box center [1002, 574] width 173 height 23
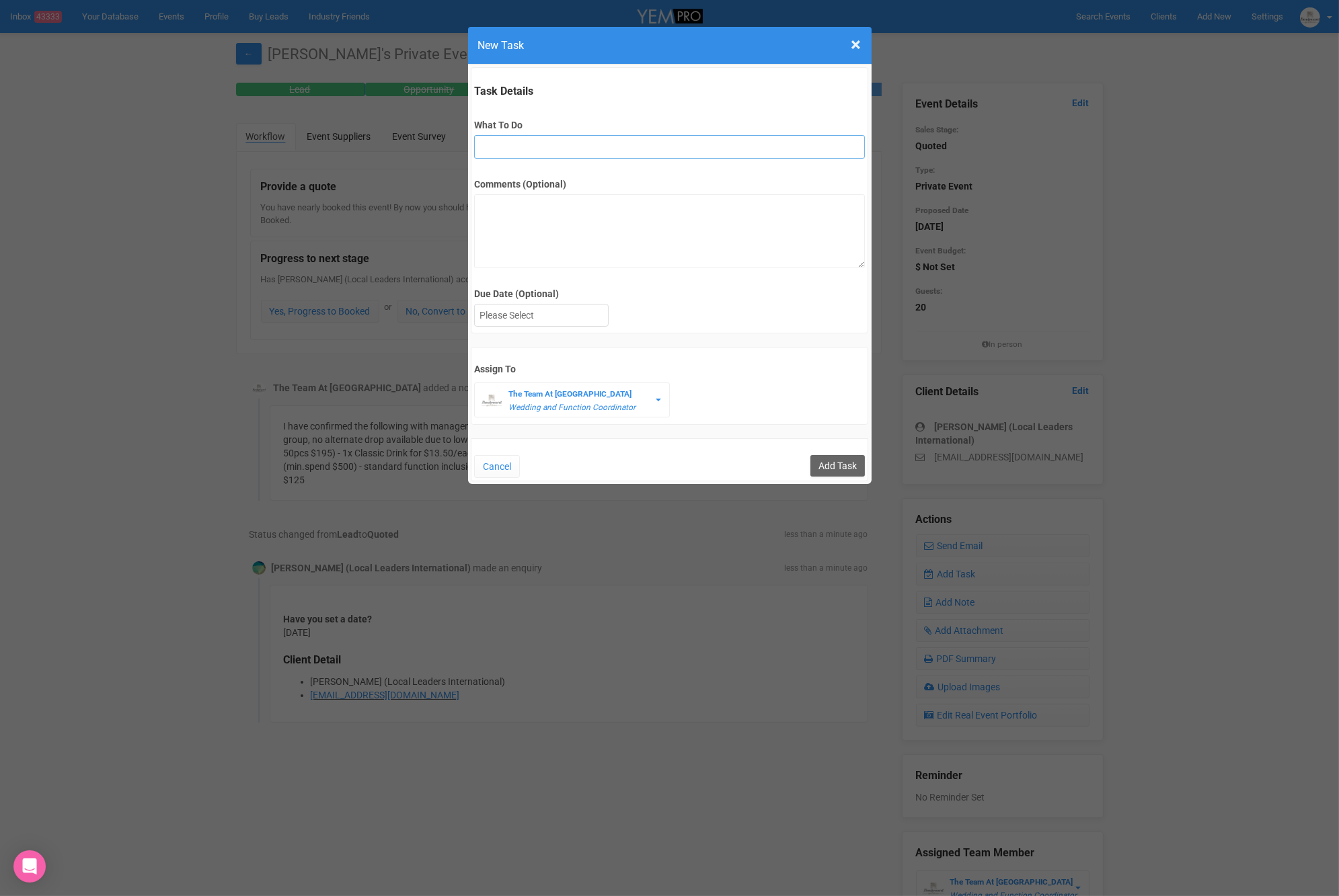
click at [497, 147] on input "What To Do" at bounding box center [669, 147] width 391 height 23
click at [503, 149] on input "check signed T&Cs and deposit" at bounding box center [669, 147] width 391 height 23
type input "check for signed T&Cs and deposit"
click at [526, 322] on div at bounding box center [541, 315] width 133 height 22
click at [847, 468] on input "Add Task" at bounding box center [837, 465] width 54 height 21
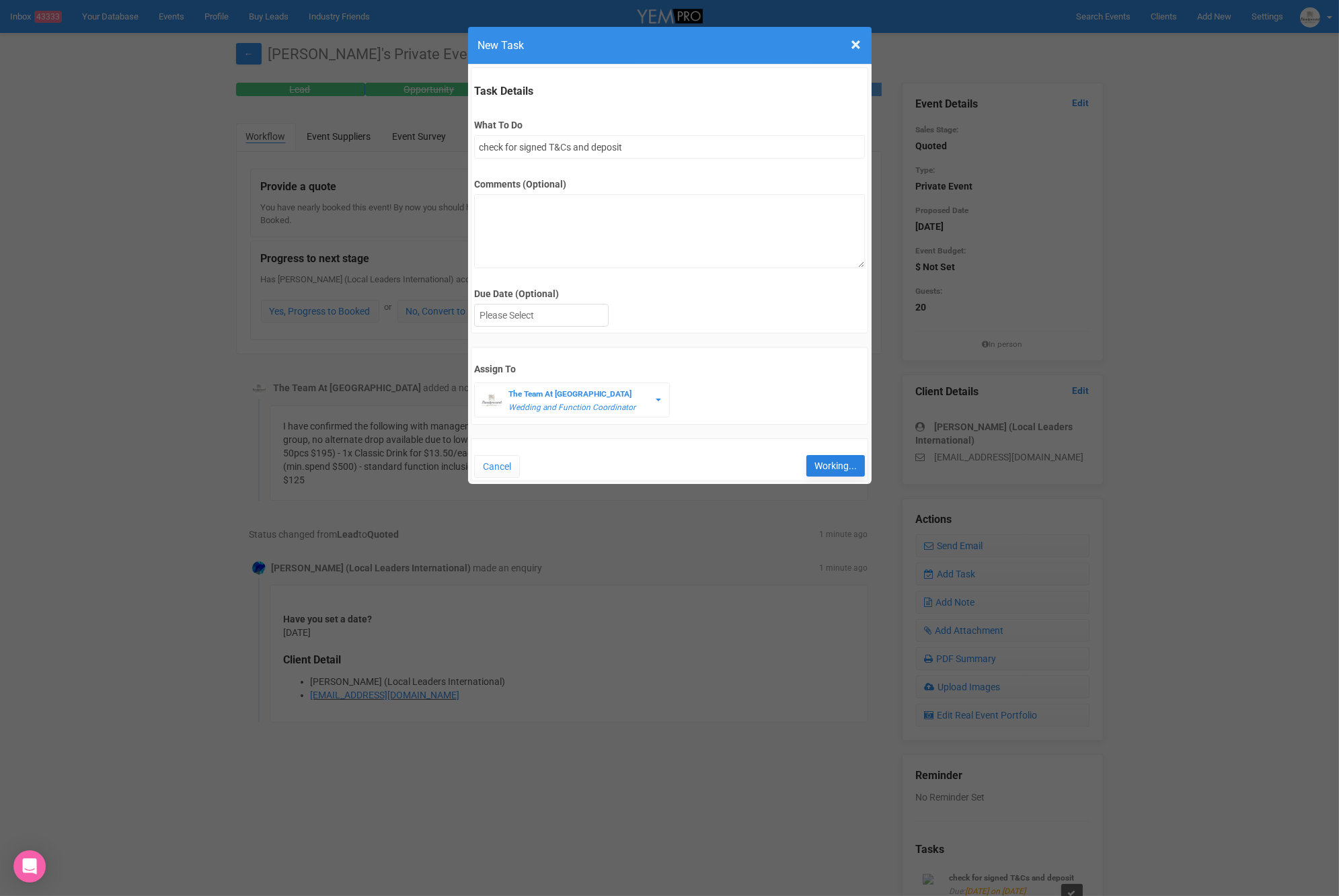
type input "Save"
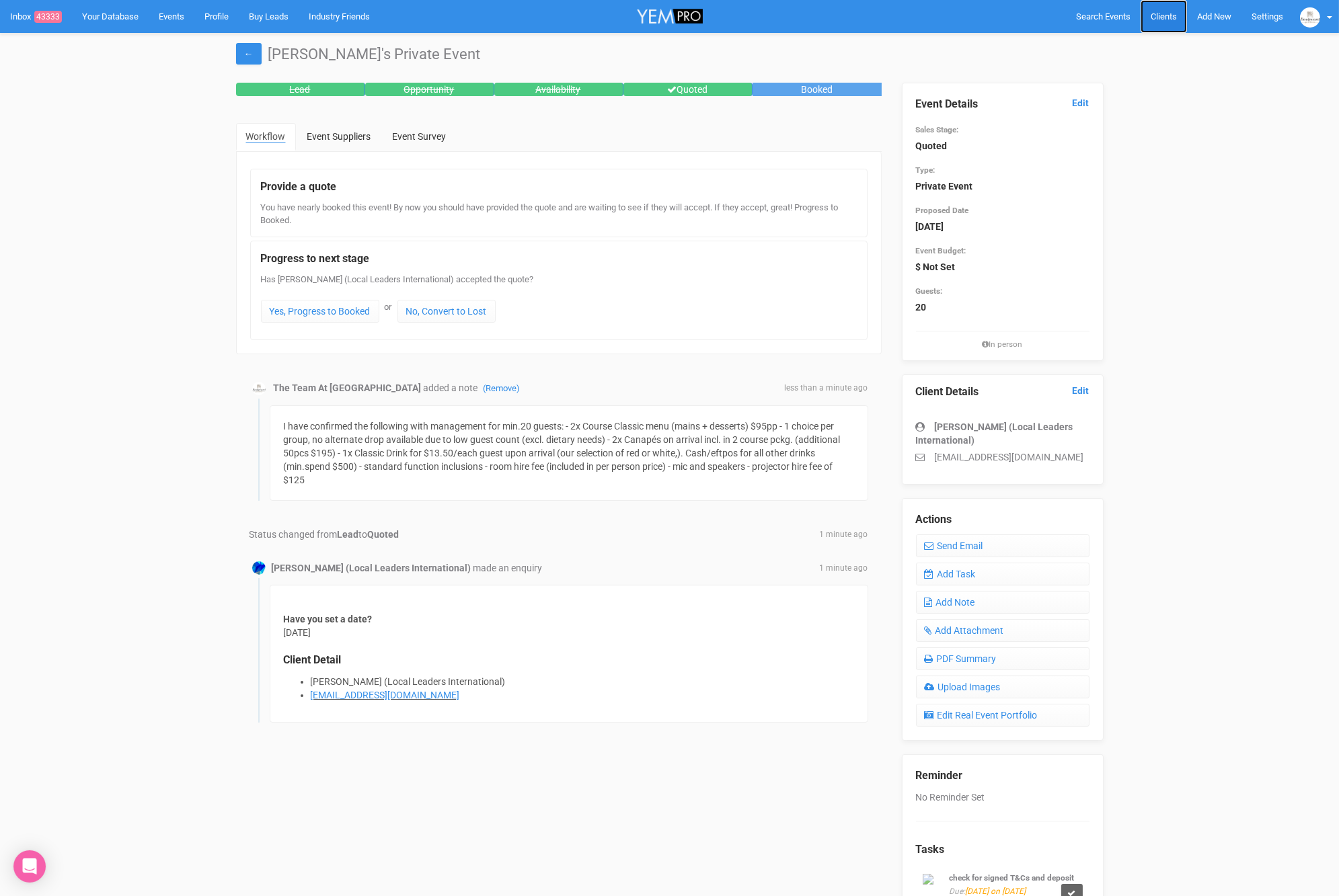
click at [1178, 15] on link "Clients" at bounding box center [1163, 17] width 46 height 33
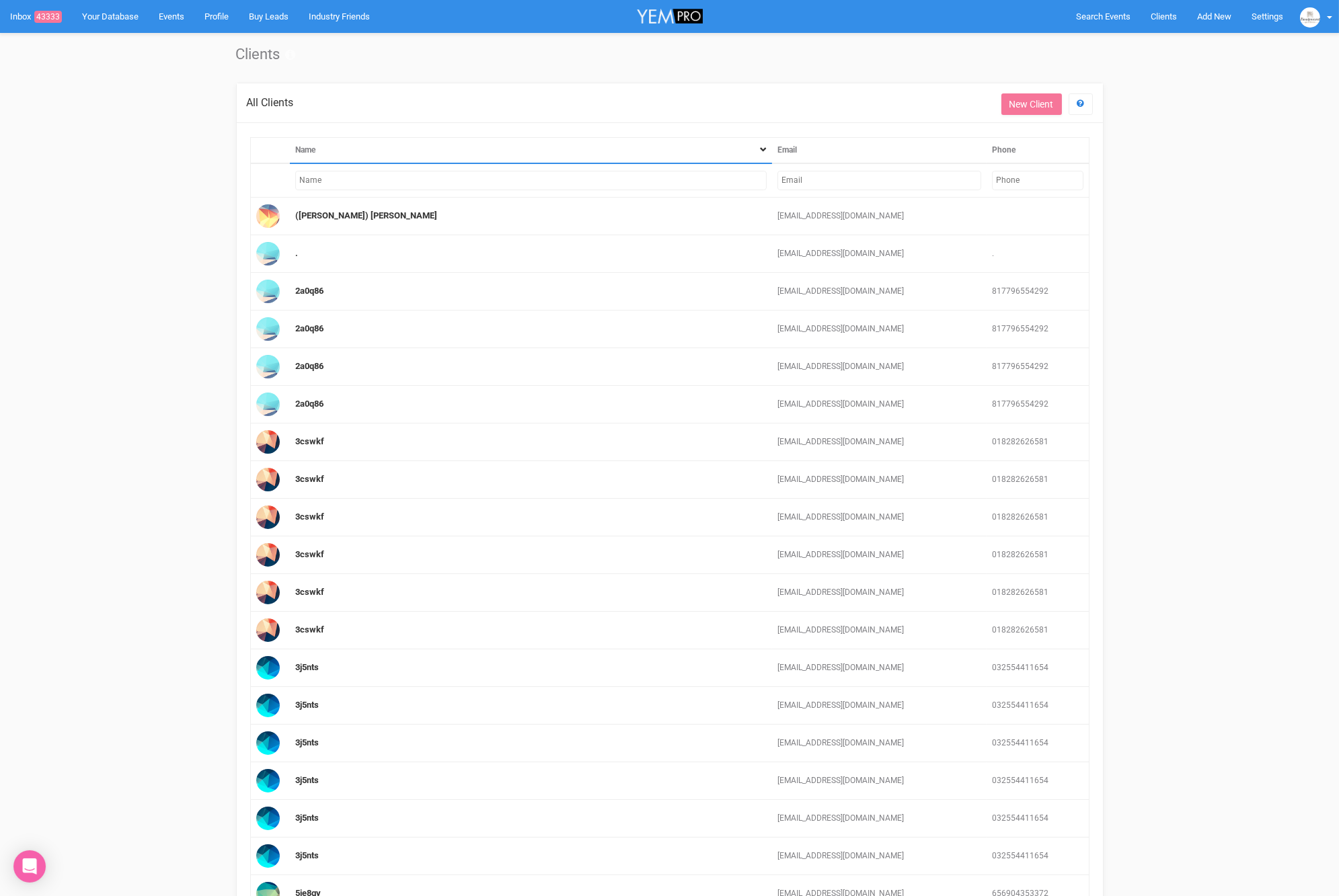
click at [880, 175] on input "text" at bounding box center [879, 181] width 204 height 20
paste input "triinh@live.com.au"
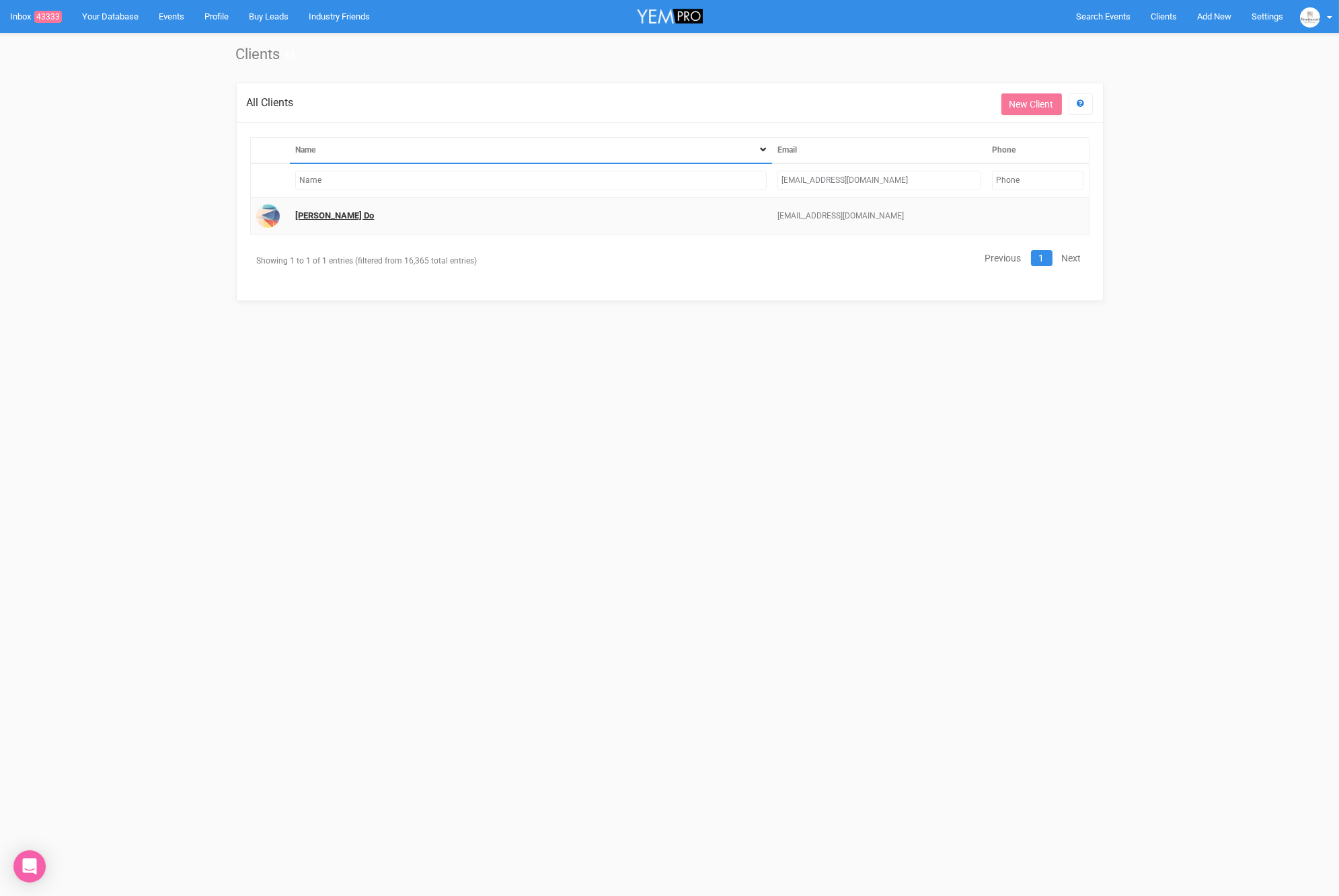
type input "triinh@live.com.au"
click at [308, 213] on link "Trinh Do" at bounding box center [335, 215] width 79 height 10
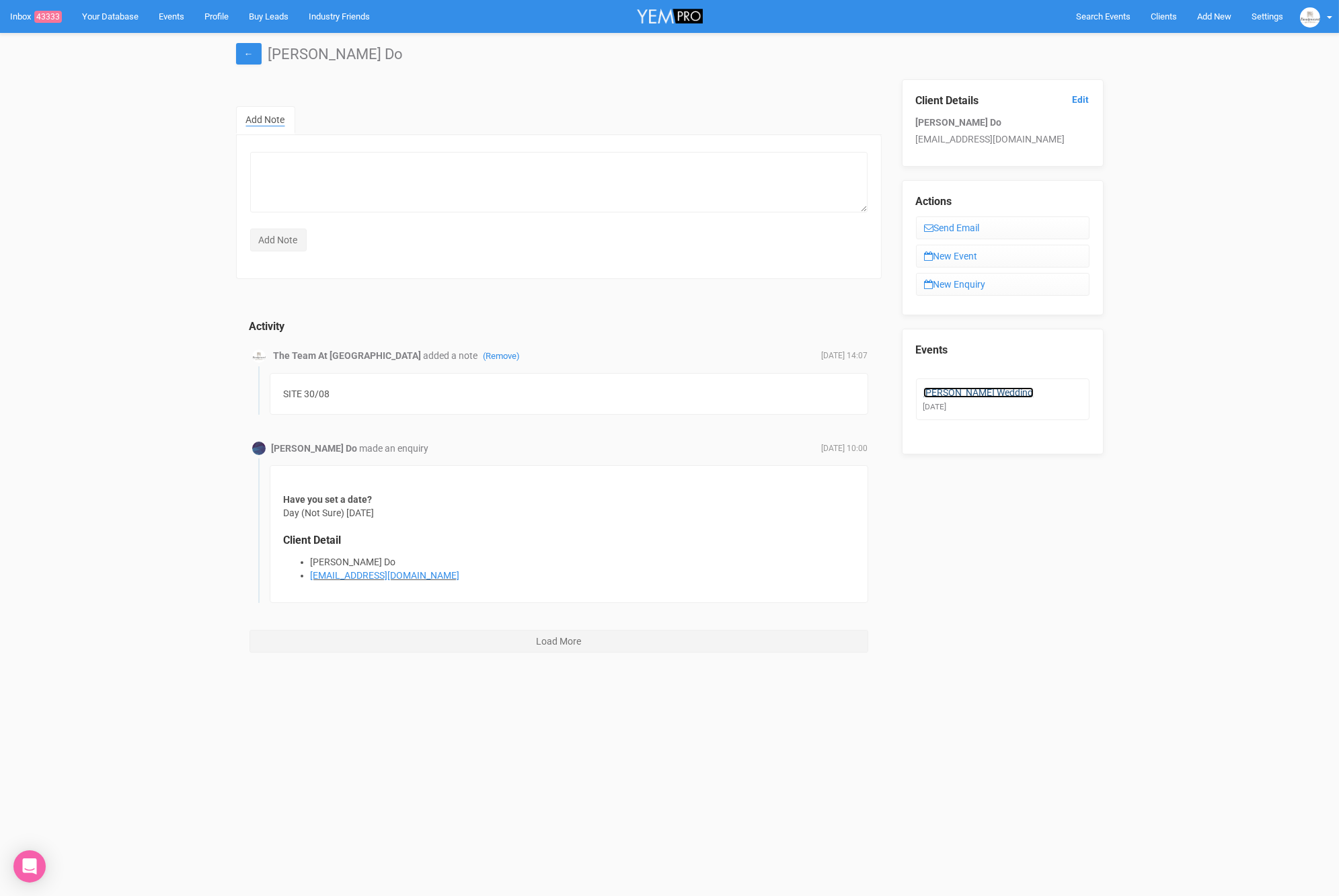
click at [960, 391] on link "Trinh's Wedding" at bounding box center [979, 393] width 111 height 11
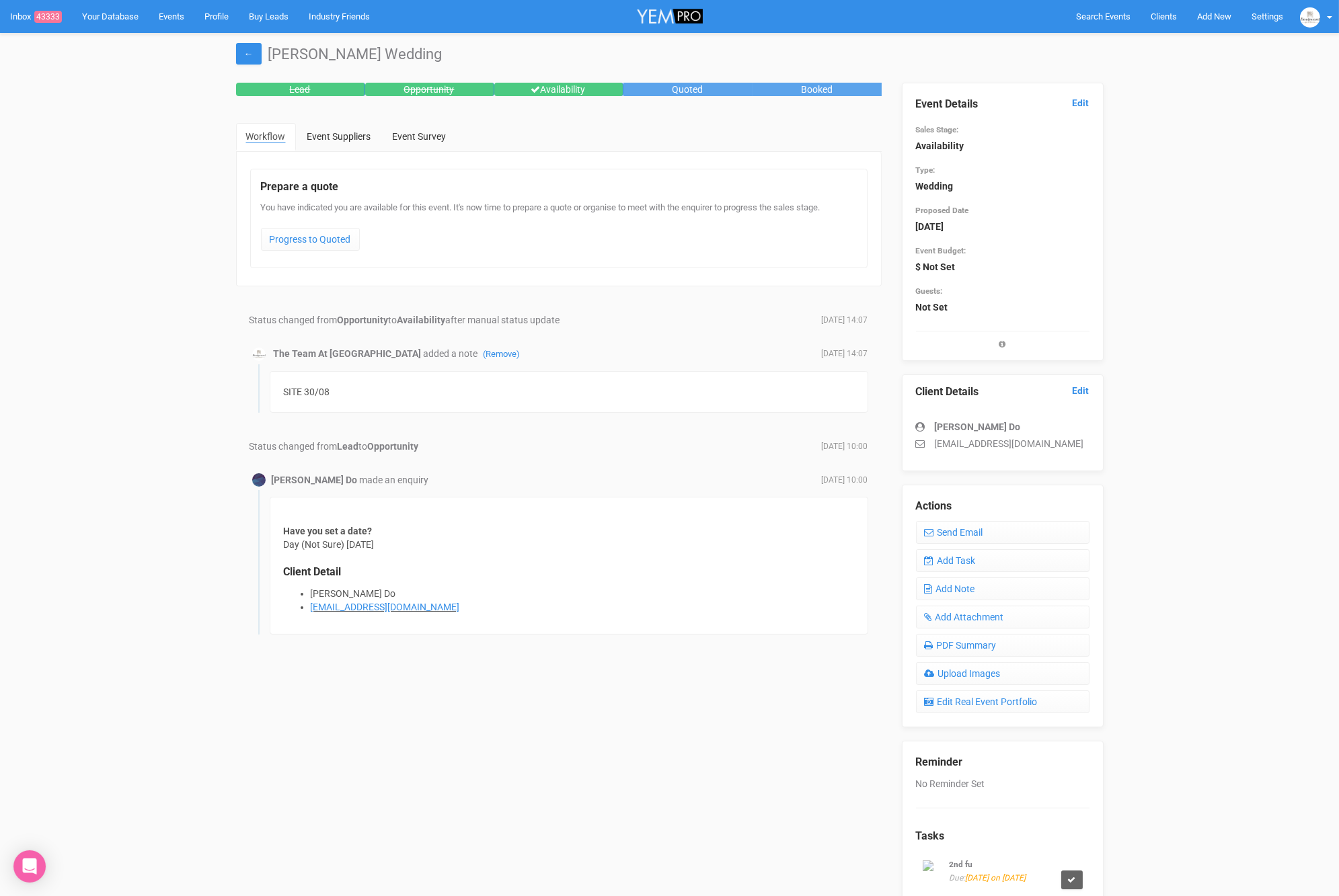
click at [1093, 99] on div "Event Details Edit Sales Stage: Availability Type: Wedding Proposed Date 9th Ma…" at bounding box center [1002, 222] width 202 height 278
click at [1076, 104] on link "Edit" at bounding box center [1081, 103] width 17 height 13
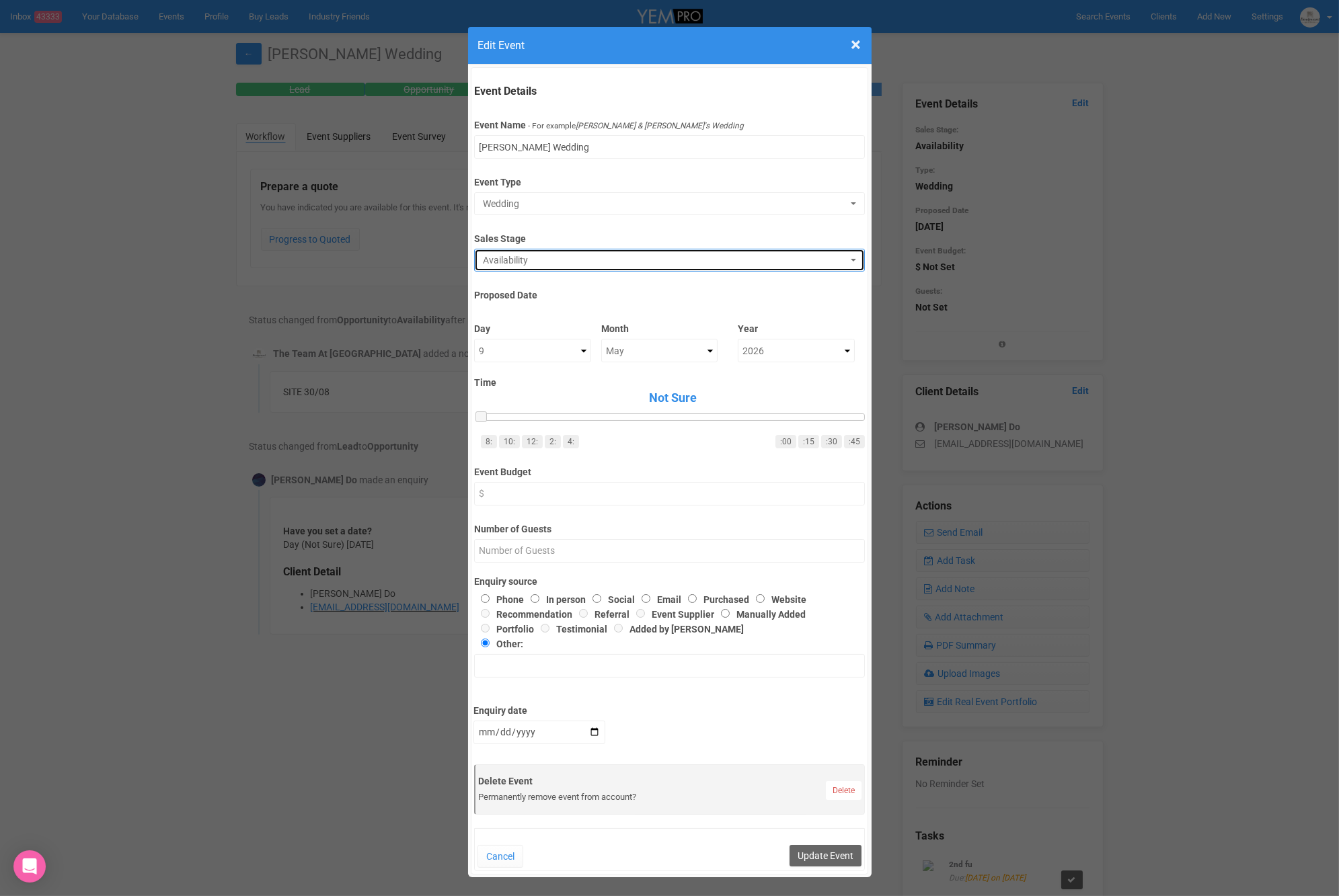
click at [586, 259] on span "Availability" at bounding box center [665, 260] width 364 height 14
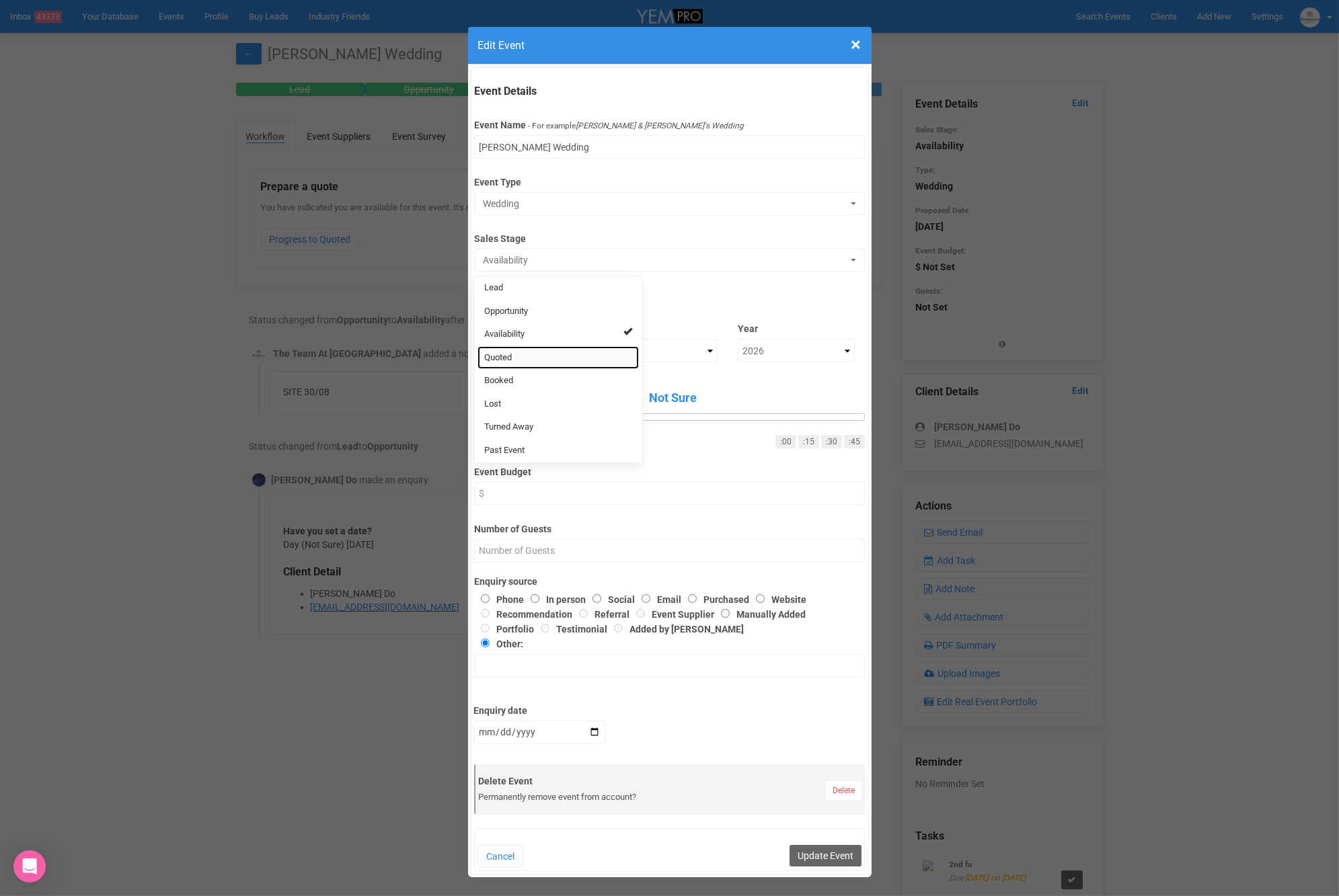
click at [531, 354] on link "Quoted" at bounding box center [558, 357] width 161 height 23
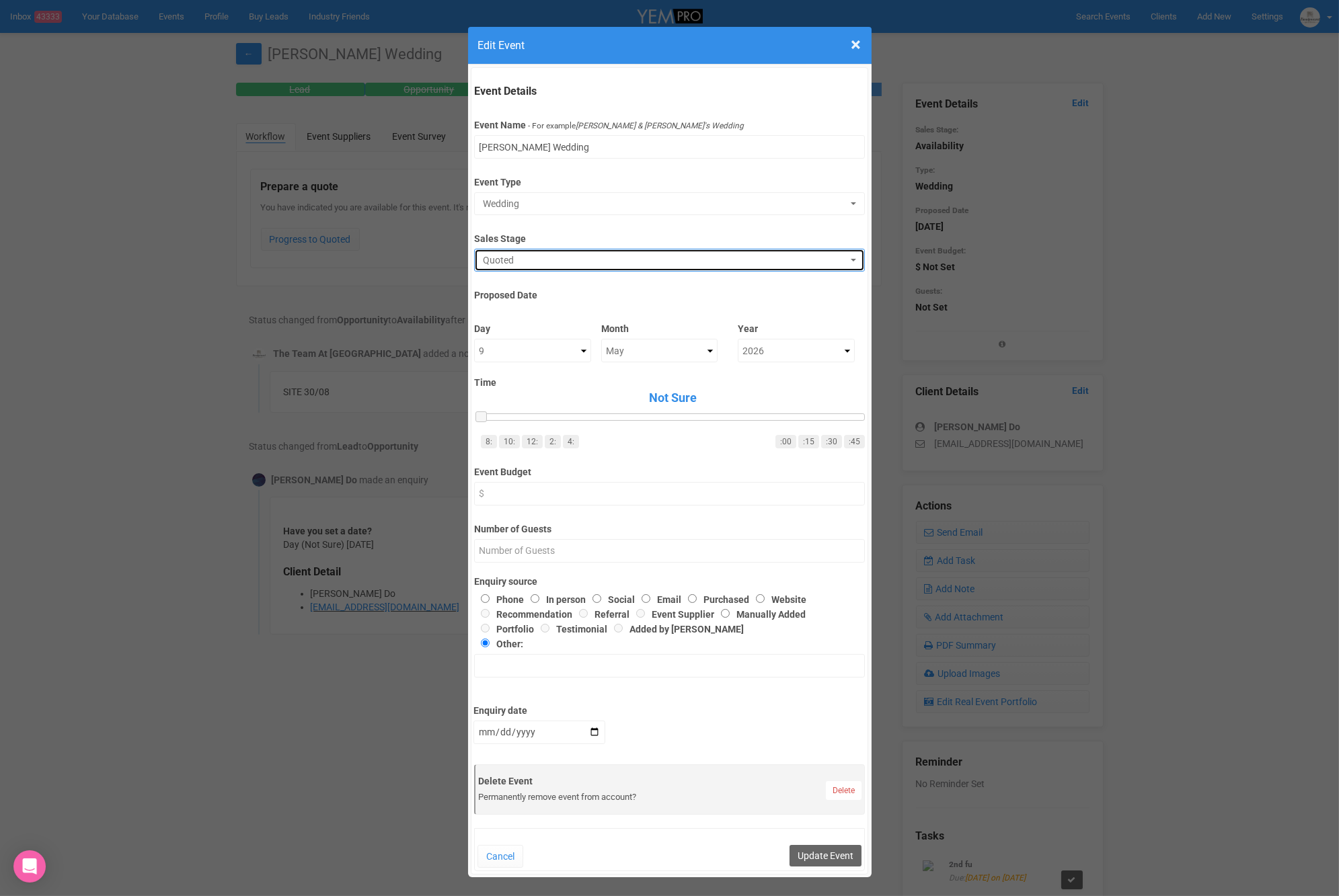
click at [550, 250] on button "Quoted" at bounding box center [669, 260] width 391 height 23
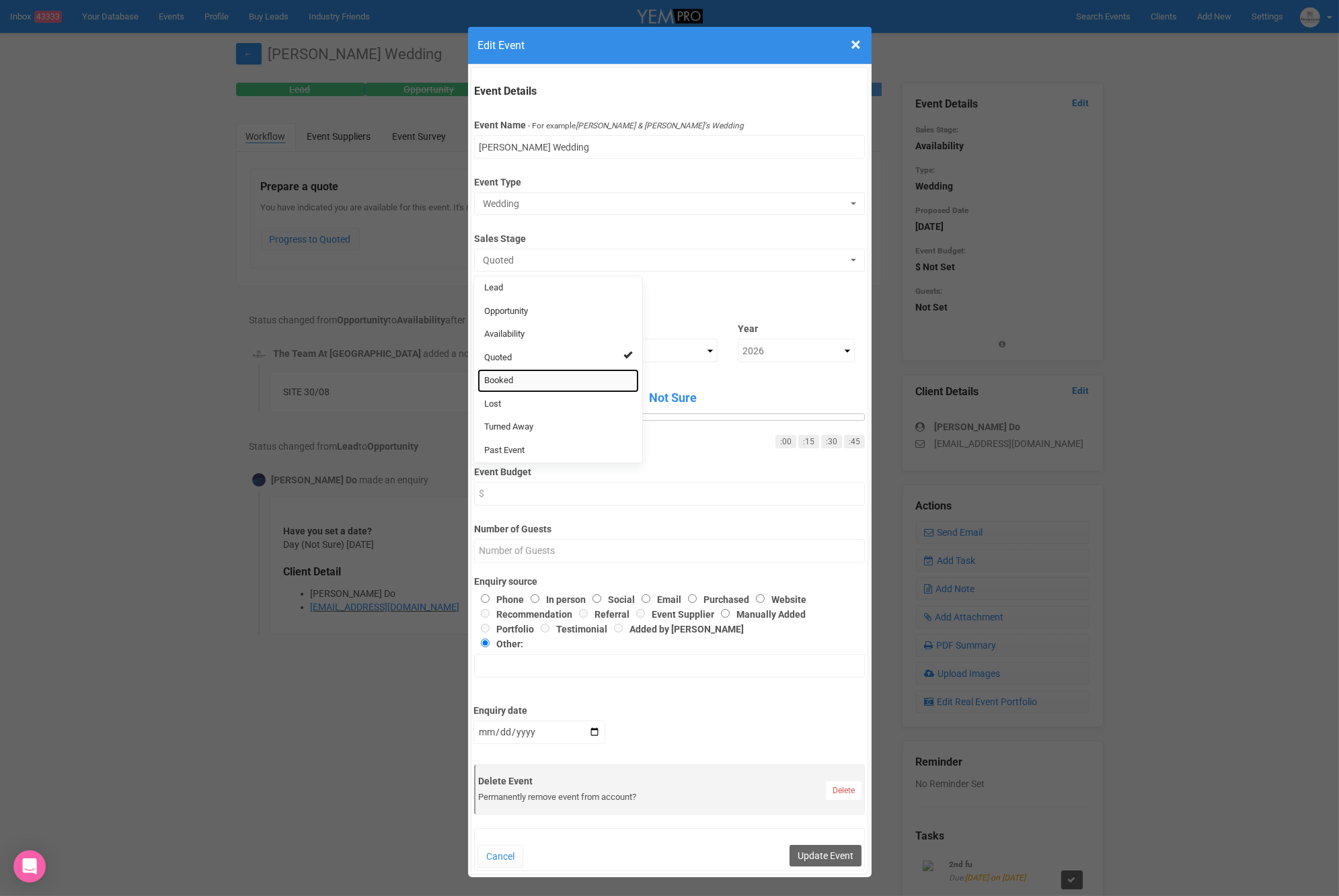
click at [503, 387] on link "Booked" at bounding box center [558, 381] width 161 height 23
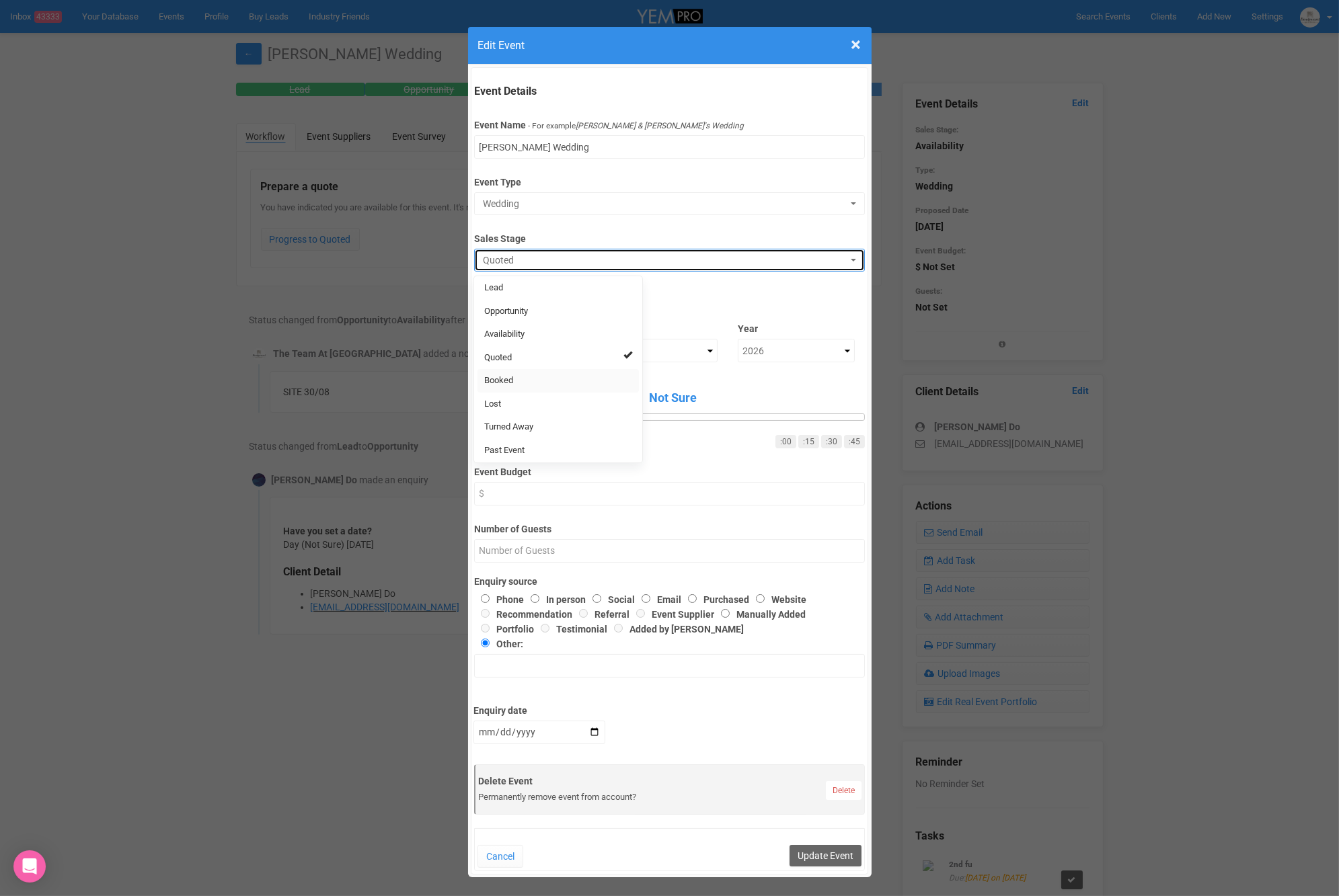
select select "2"
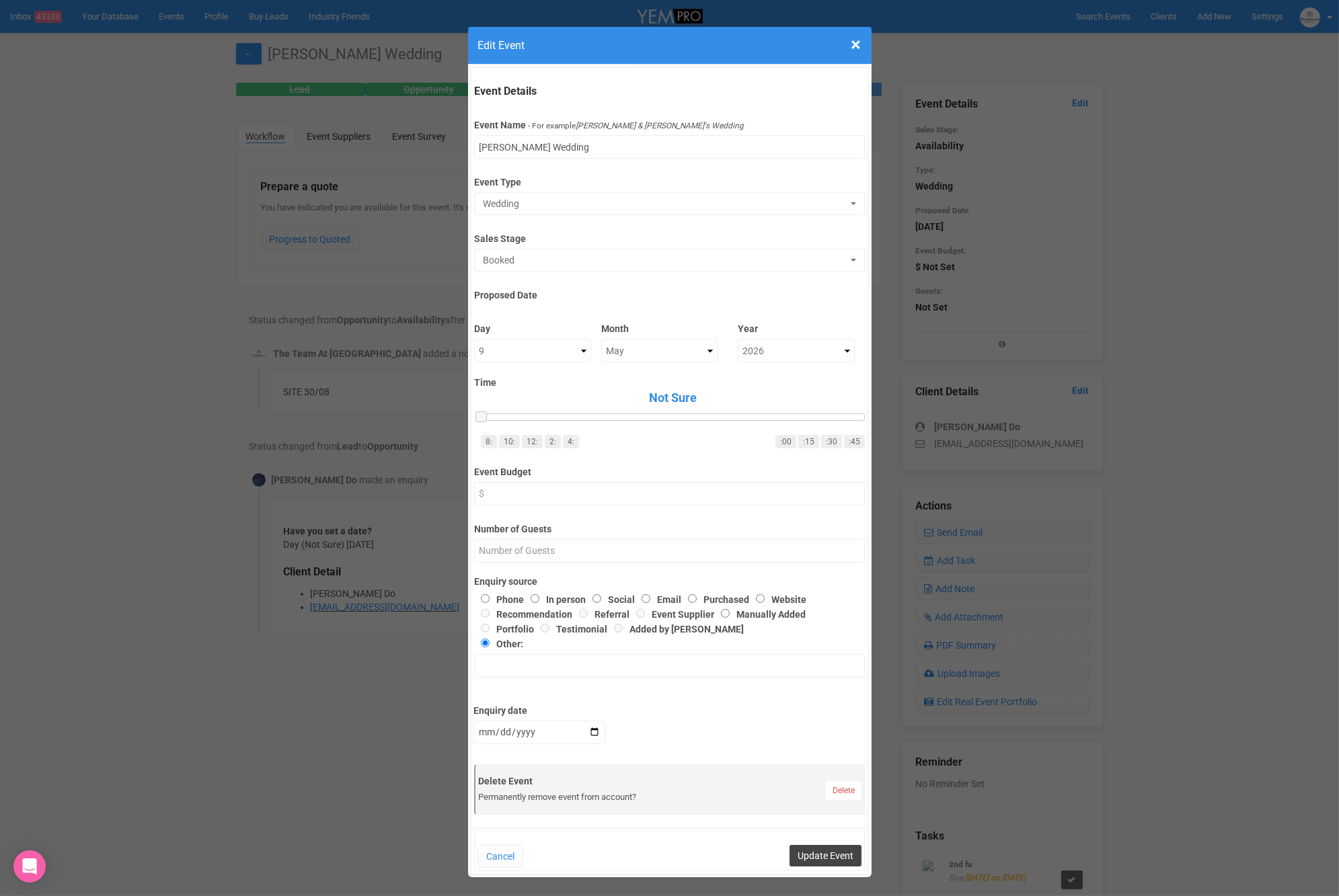
click at [834, 856] on button "Update Event" at bounding box center [825, 856] width 72 height 21
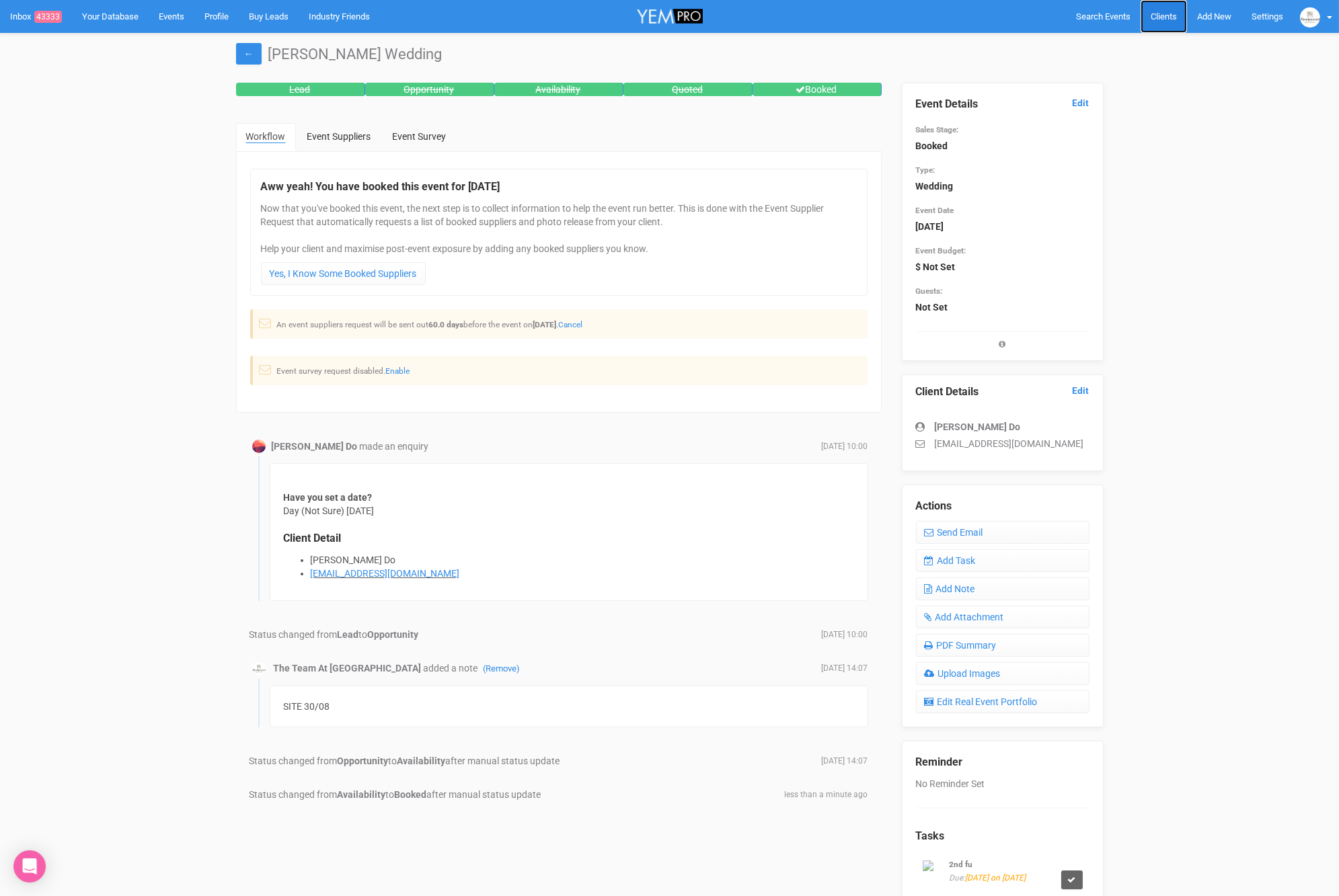
click at [1173, 20] on span "Clients" at bounding box center [1163, 16] width 26 height 10
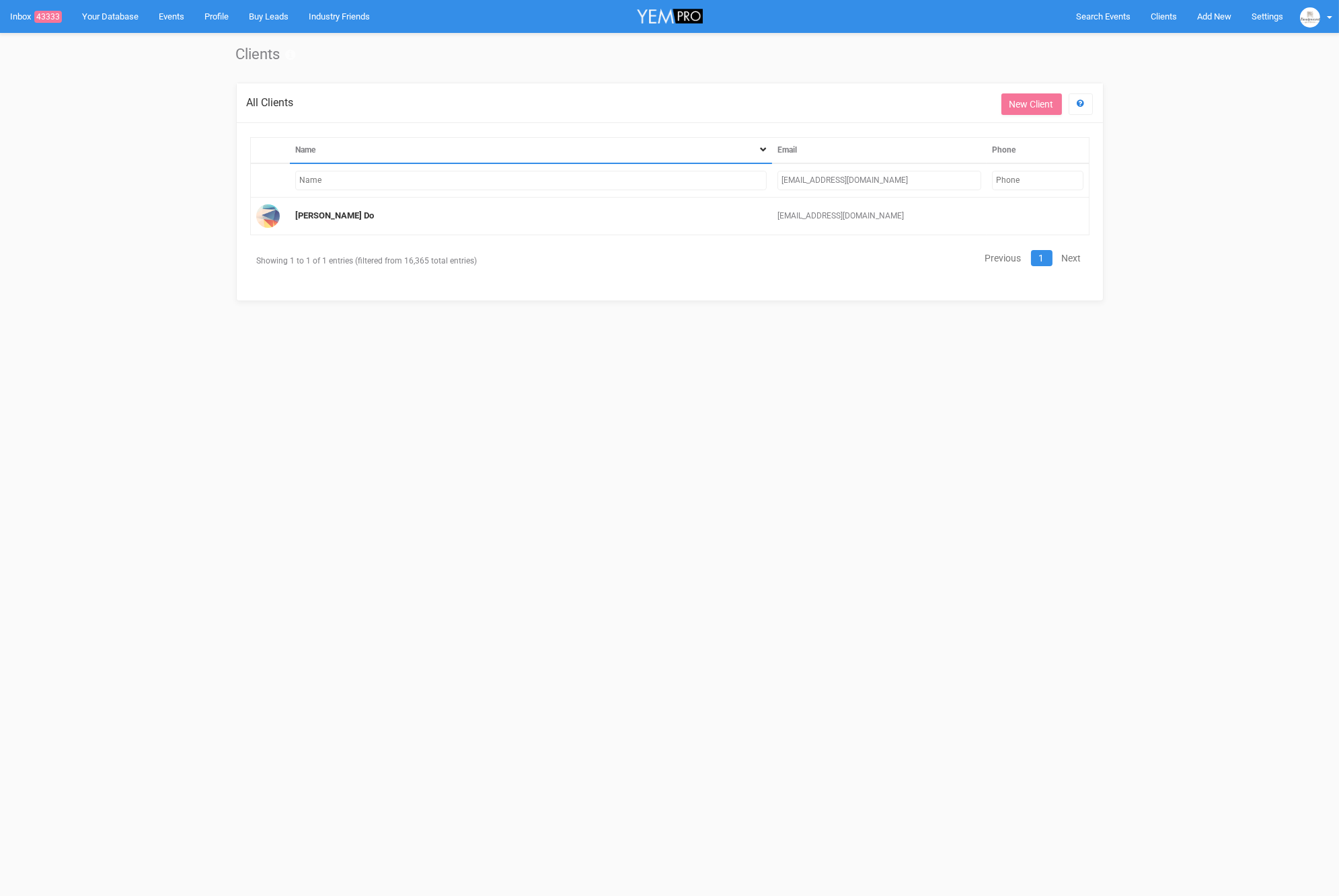
click at [880, 173] on input "triinh@live.com.au" at bounding box center [879, 181] width 204 height 20
drag, startPoint x: 875, startPoint y: 175, endPoint x: 754, endPoint y: 173, distance: 121.0
click at [753, 173] on tr "triinh@live.com.au" at bounding box center [669, 180] width 839 height 34
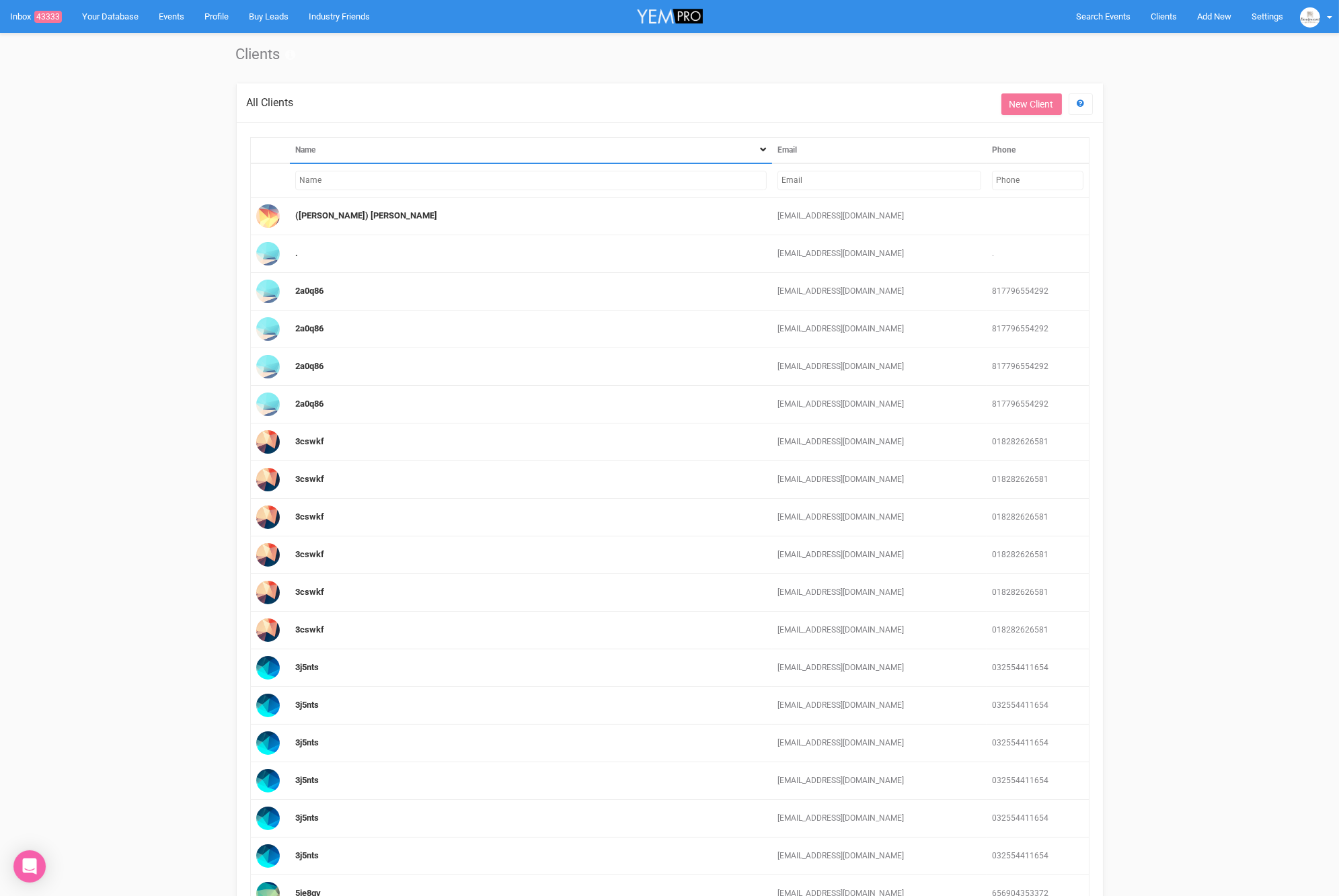
click at [571, 179] on input "text" at bounding box center [531, 181] width 472 height 20
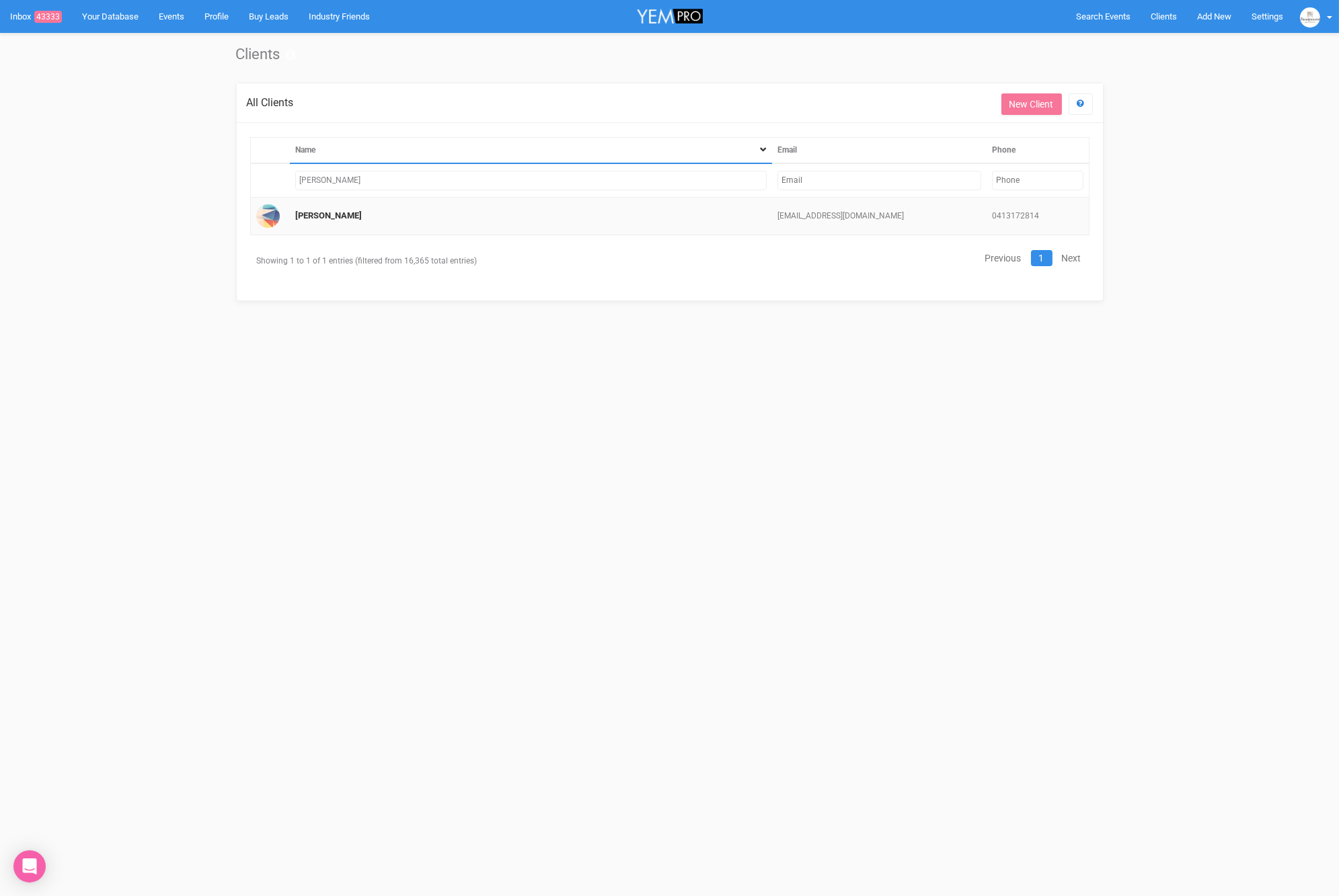
click at [545, 181] on input "kylie hui" at bounding box center [531, 181] width 472 height 20
type input "kylie hui"
drag, startPoint x: 313, startPoint y: 219, endPoint x: 314, endPoint y: 203, distance: 16.0
click at [313, 219] on td "Kylie Hui" at bounding box center [531, 216] width 482 height 38
click at [314, 203] on td "Kylie Hui" at bounding box center [531, 216] width 482 height 38
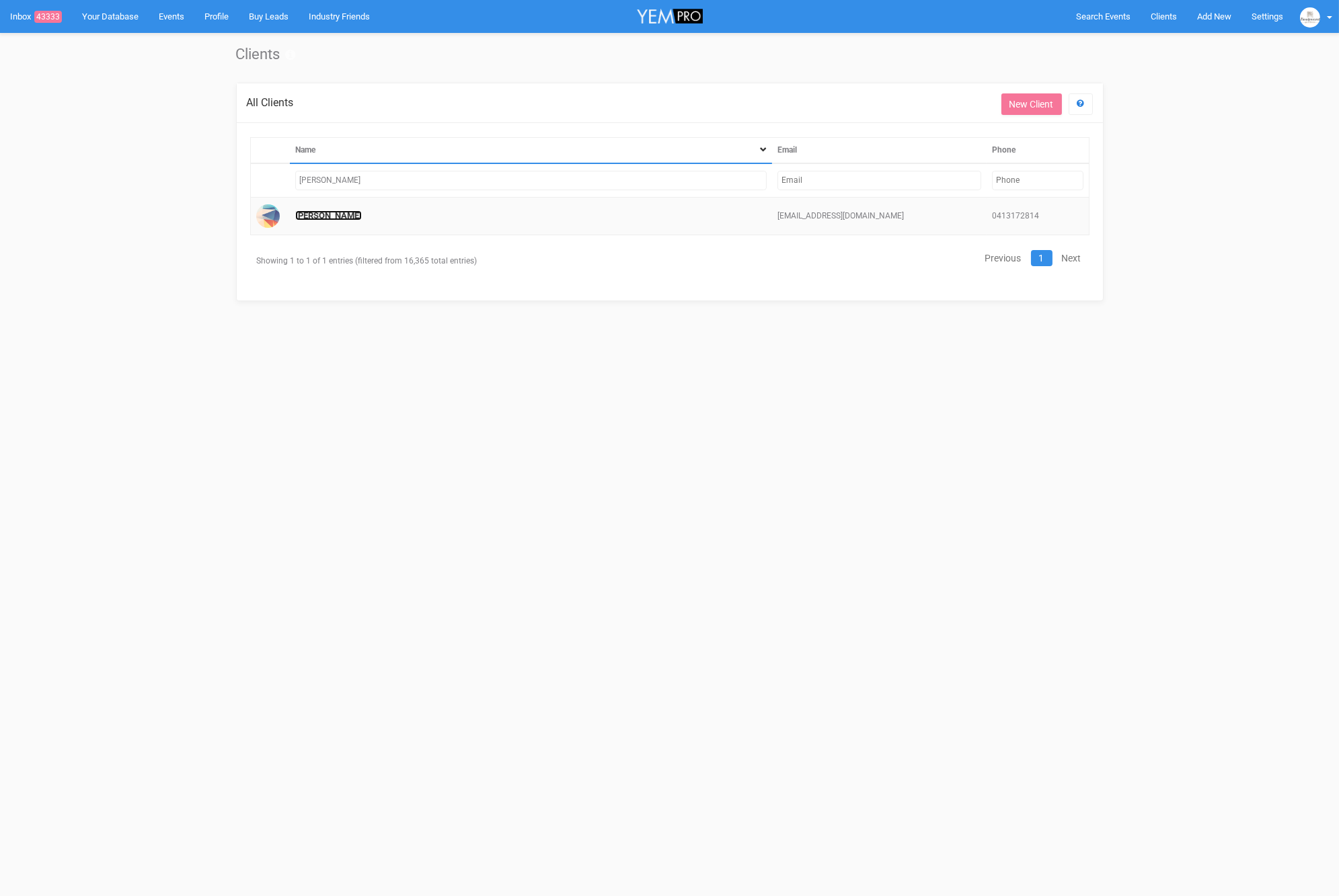
click at [313, 211] on link "Kylie Hui" at bounding box center [329, 215] width 67 height 10
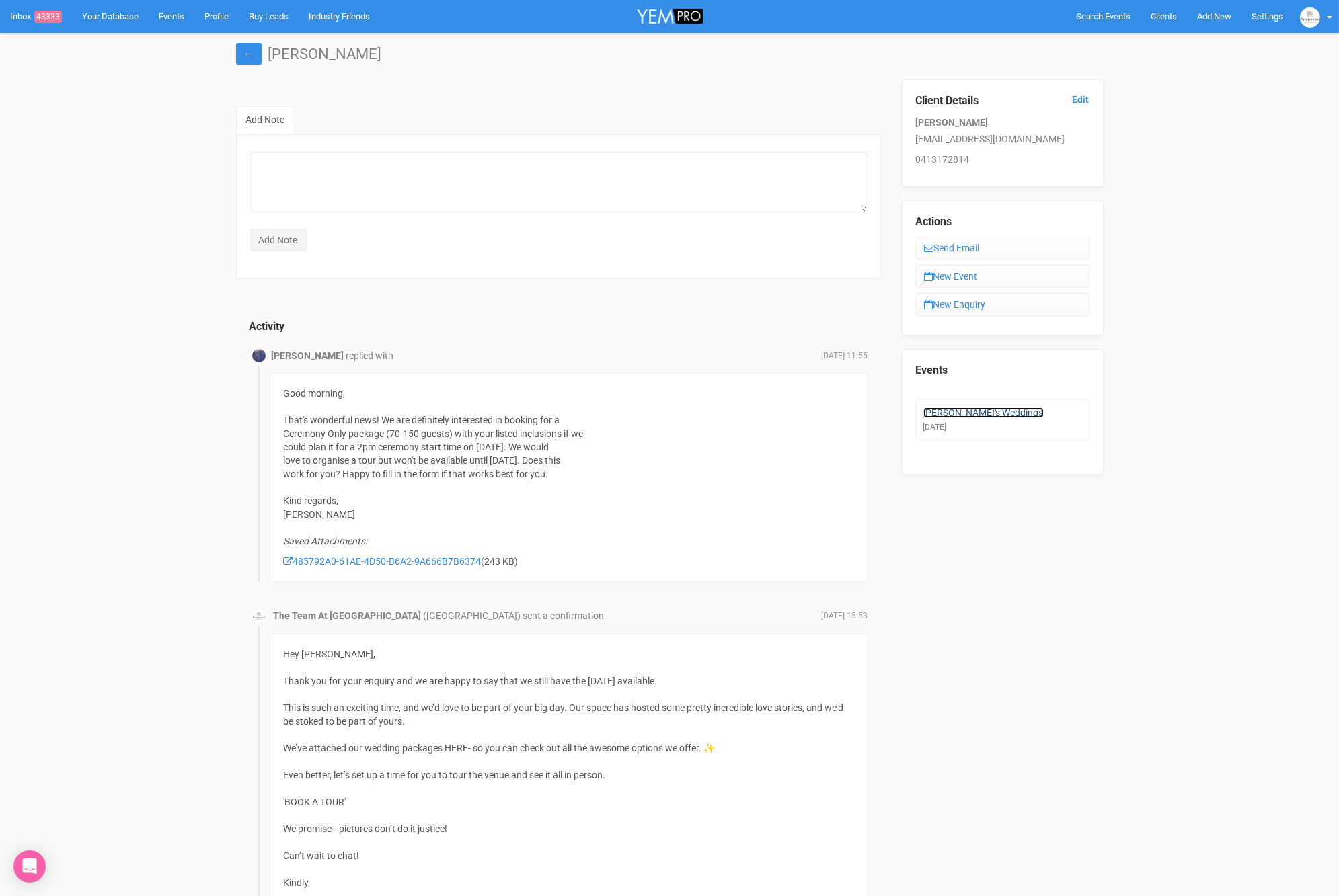
click at [970, 407] on link "Kylie's Weddings" at bounding box center [983, 412] width 120 height 11
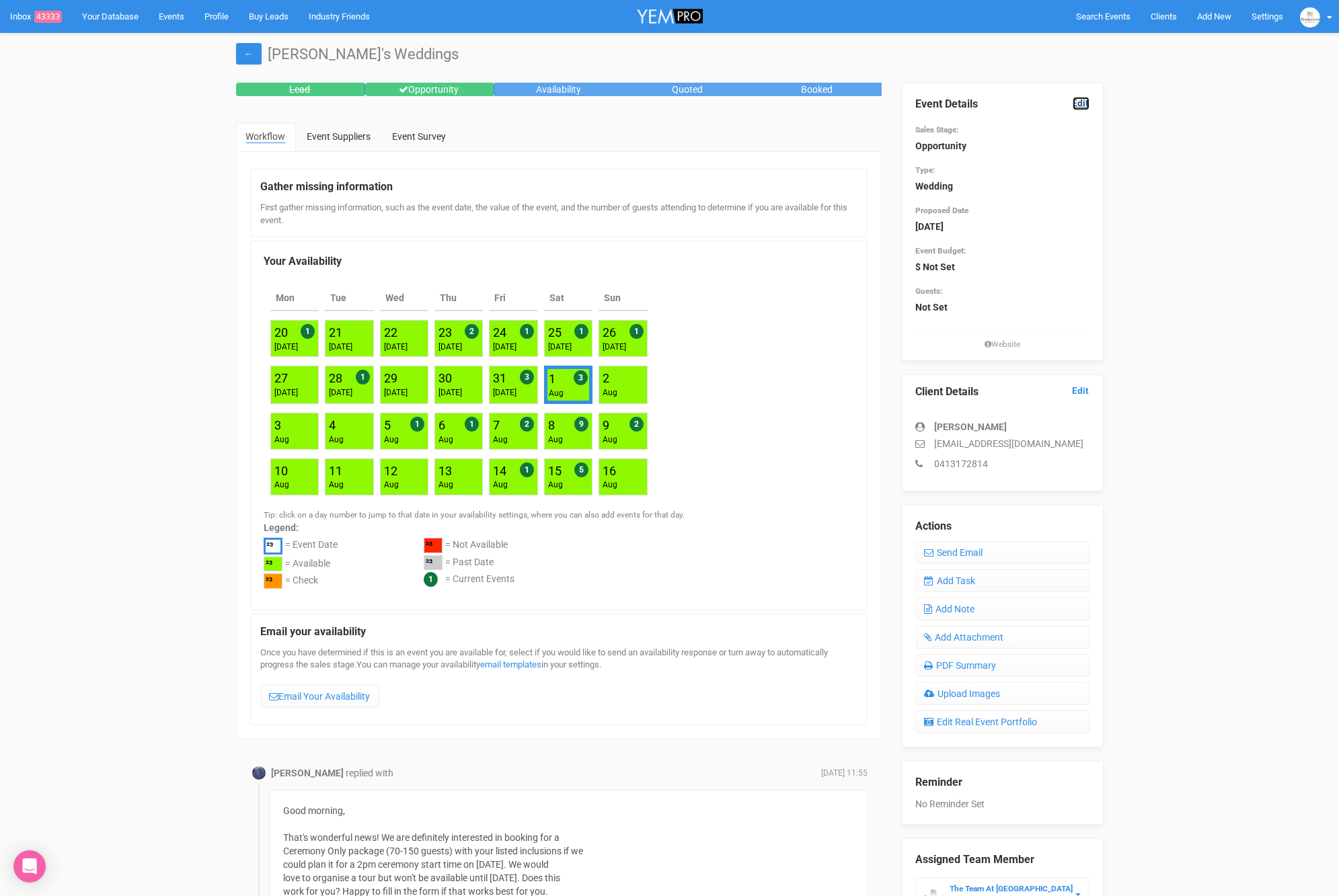
click at [1073, 101] on link "Edit" at bounding box center [1081, 103] width 17 height 13
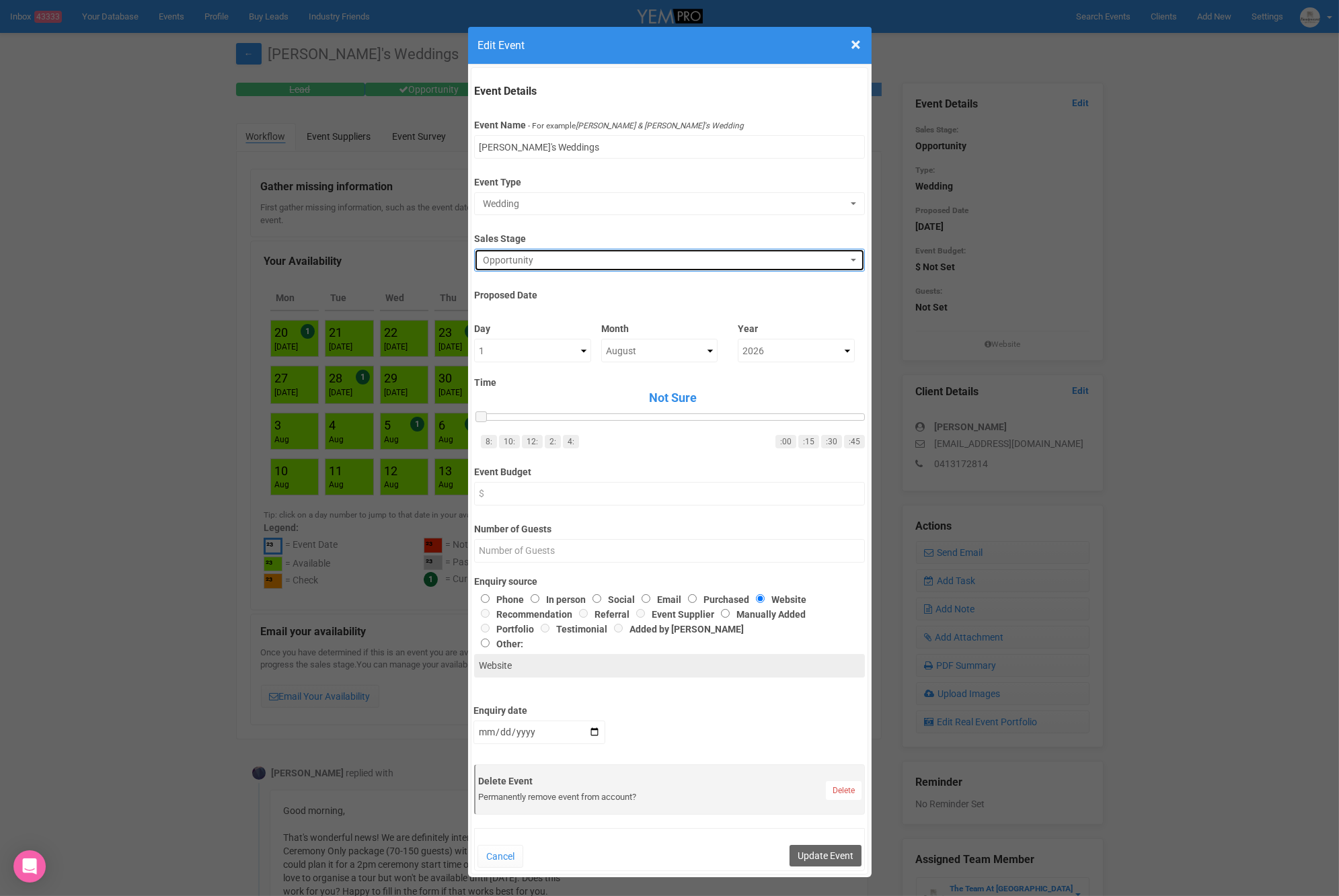
click at [548, 262] on span "Opportunity" at bounding box center [665, 260] width 364 height 14
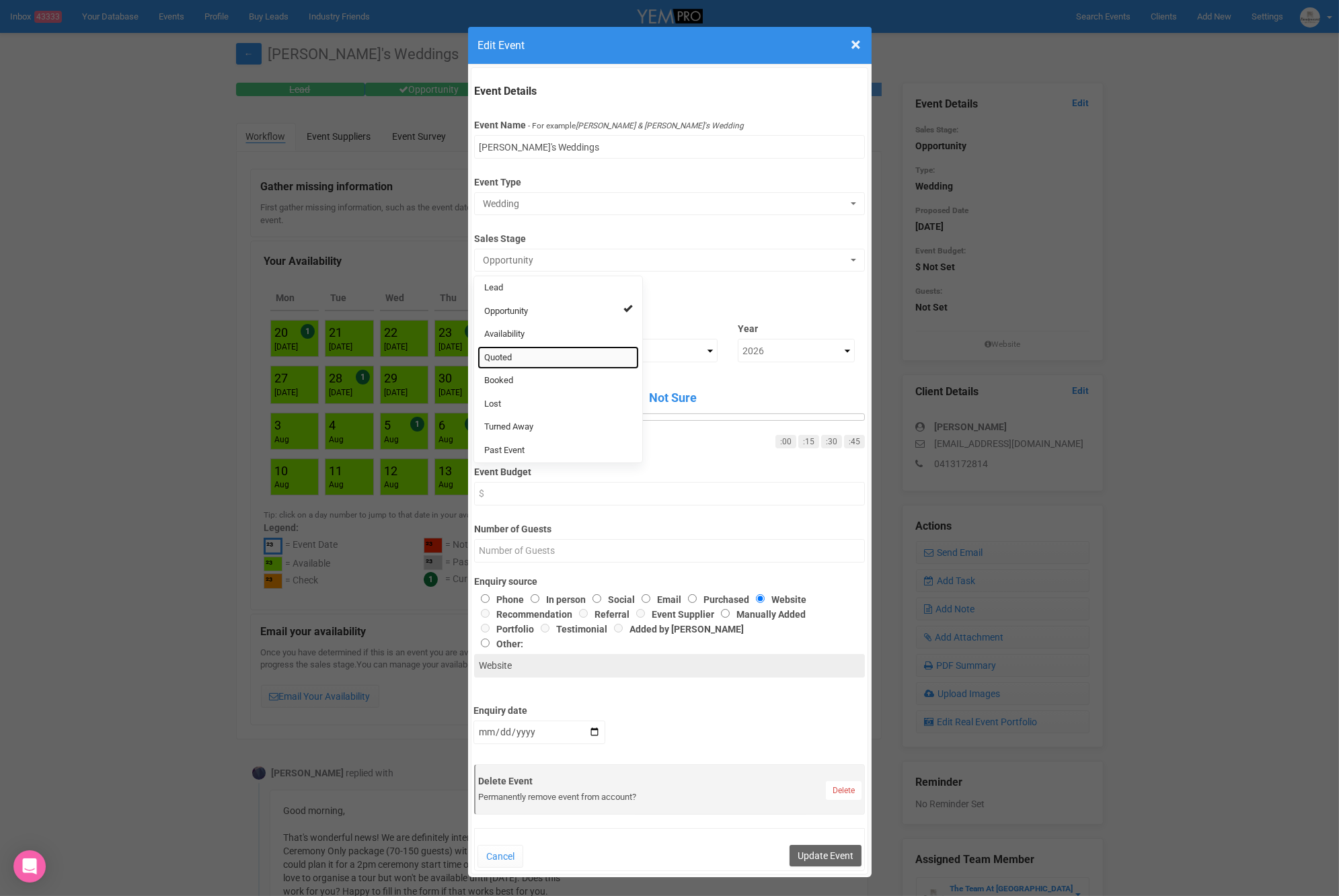
click at [518, 352] on link "Quoted" at bounding box center [558, 357] width 161 height 23
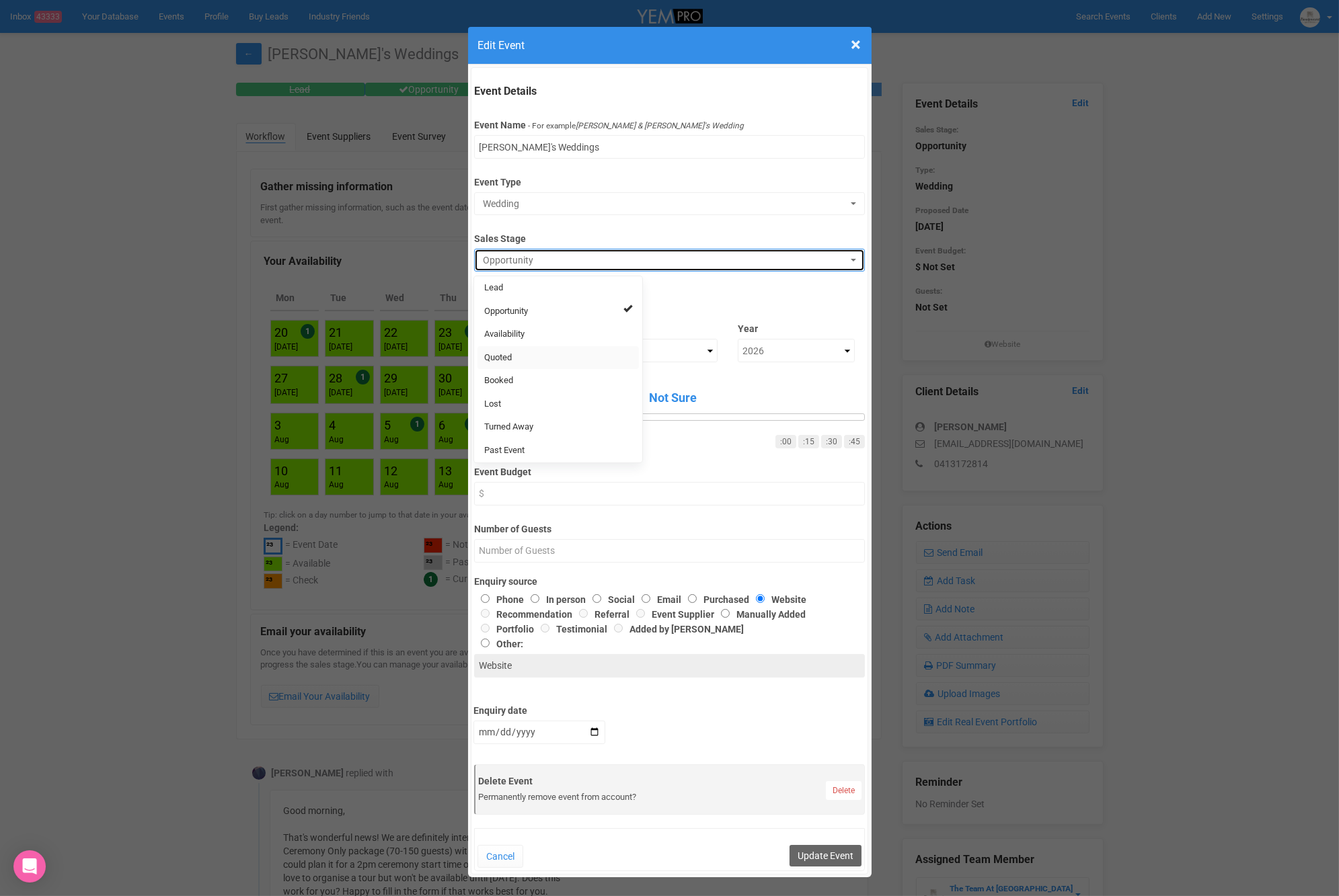
select select "9"
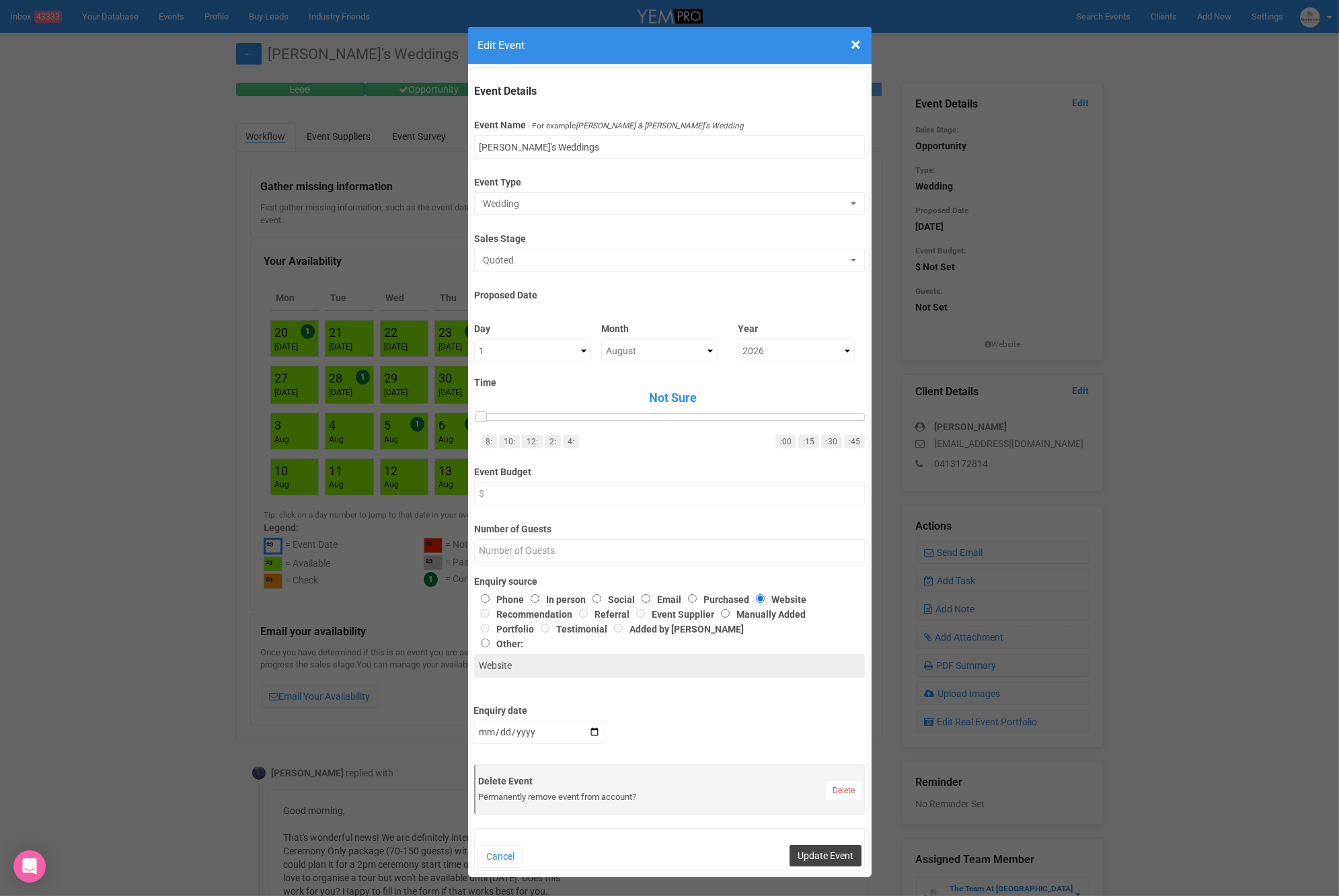
click at [824, 846] on button "Update Event" at bounding box center [825, 856] width 72 height 21
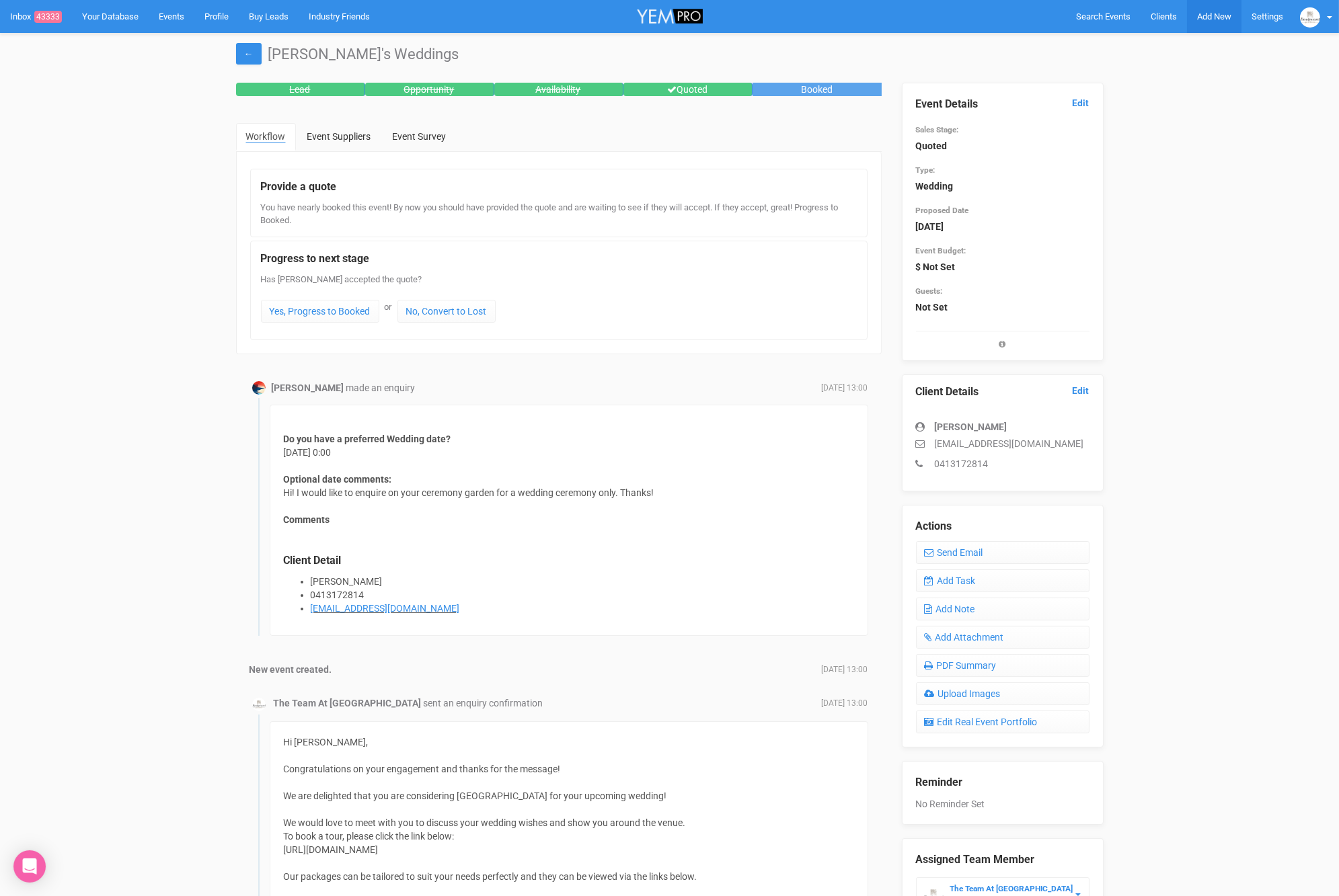
click at [1191, 20] on link "Add New" at bounding box center [1214, 17] width 54 height 33
click at [1189, 132] on link "New Enquiry" at bounding box center [1182, 124] width 101 height 26
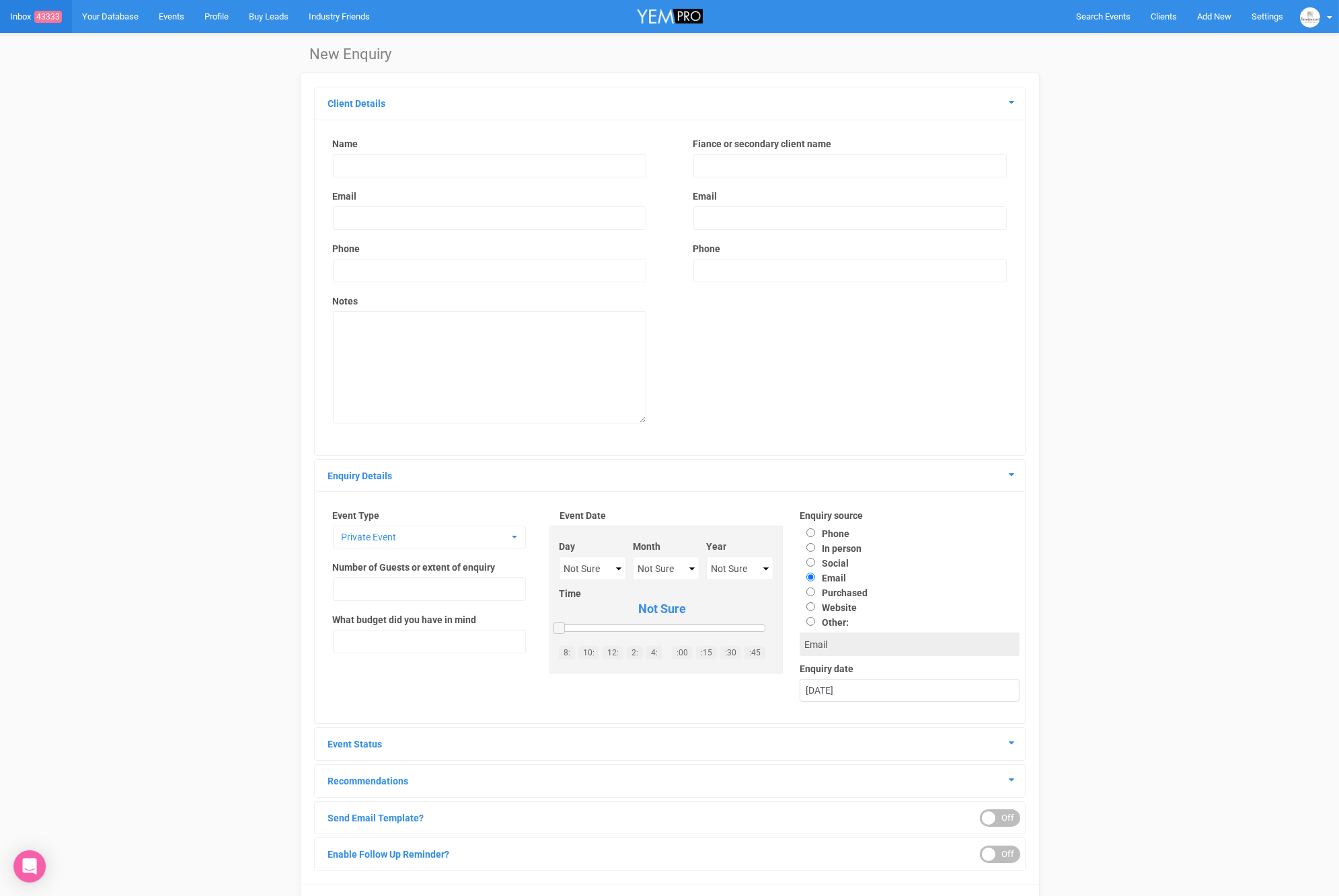
click at [366, 173] on input "text" at bounding box center [490, 165] width 313 height 23
type input "Rachel Suhl"
click at [737, 163] on input "text" at bounding box center [850, 165] width 313 height 23
type input "Matthew Hamer"
click at [401, 214] on input "email" at bounding box center [490, 218] width 313 height 23
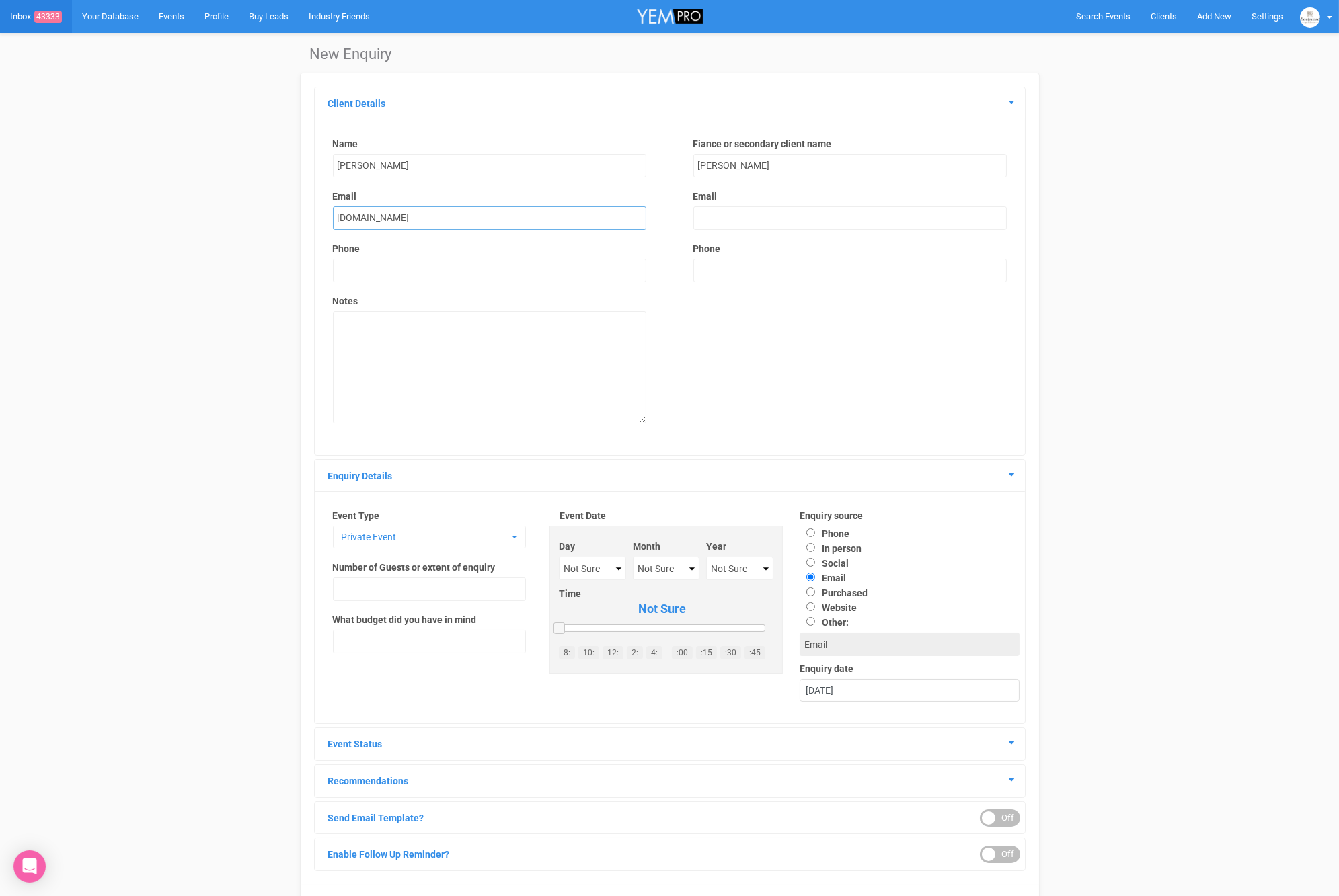
type input "rachel.suhl@hotmail.com"
click at [746, 262] on input "text" at bounding box center [850, 270] width 313 height 23
click at [1152, 17] on span "Clients" at bounding box center [1163, 16] width 26 height 10
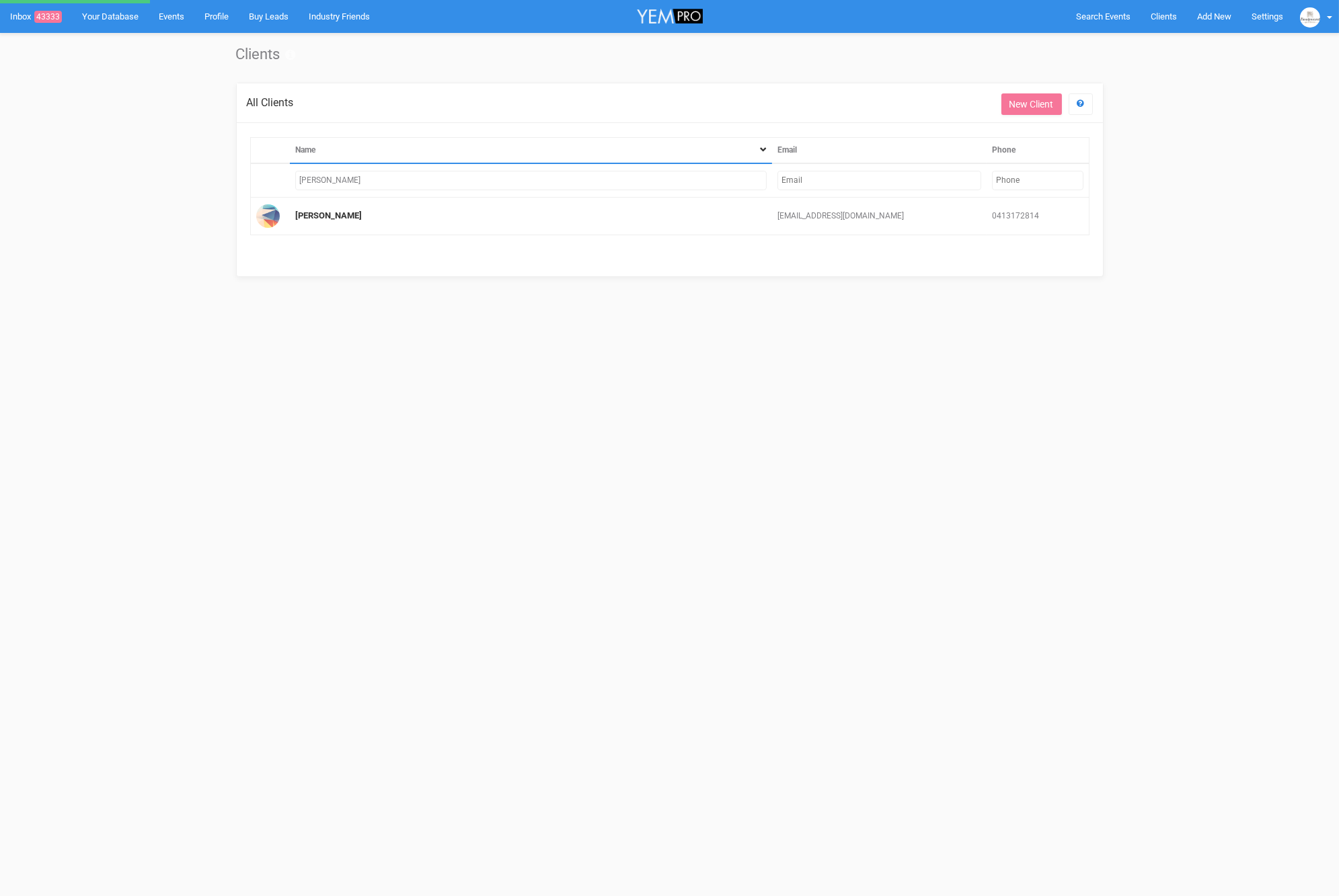
click at [422, 173] on input "kylie hui" at bounding box center [531, 181] width 472 height 20
drag, startPoint x: 423, startPoint y: 173, endPoint x: 293, endPoint y: 176, distance: 130.0
click at [293, 176] on td "kylie hui" at bounding box center [531, 180] width 482 height 34
type input "rach"
click at [401, 160] on th "Name" at bounding box center [531, 150] width 482 height 26
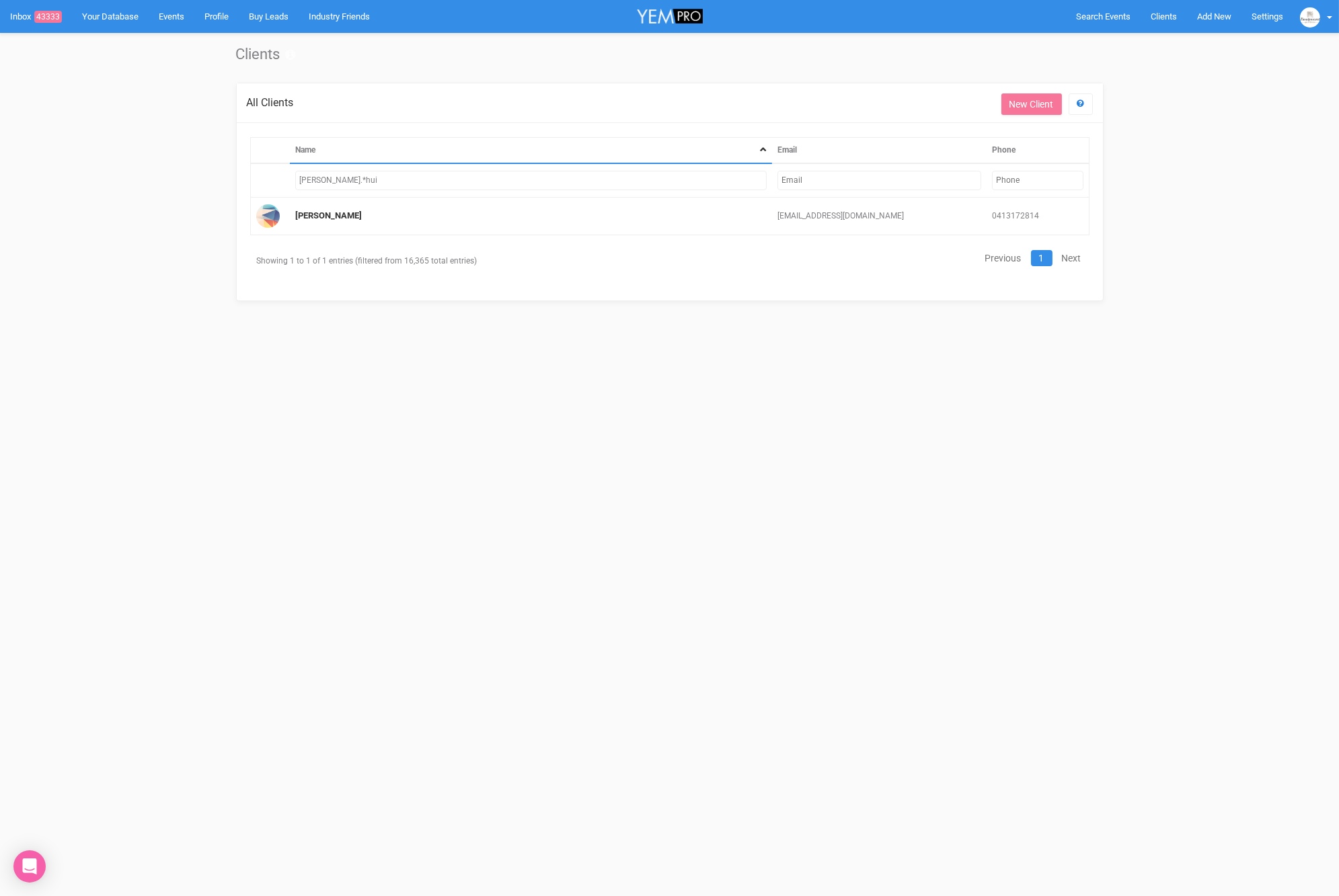
click at [397, 174] on input "kylie.*hui" at bounding box center [531, 181] width 472 height 20
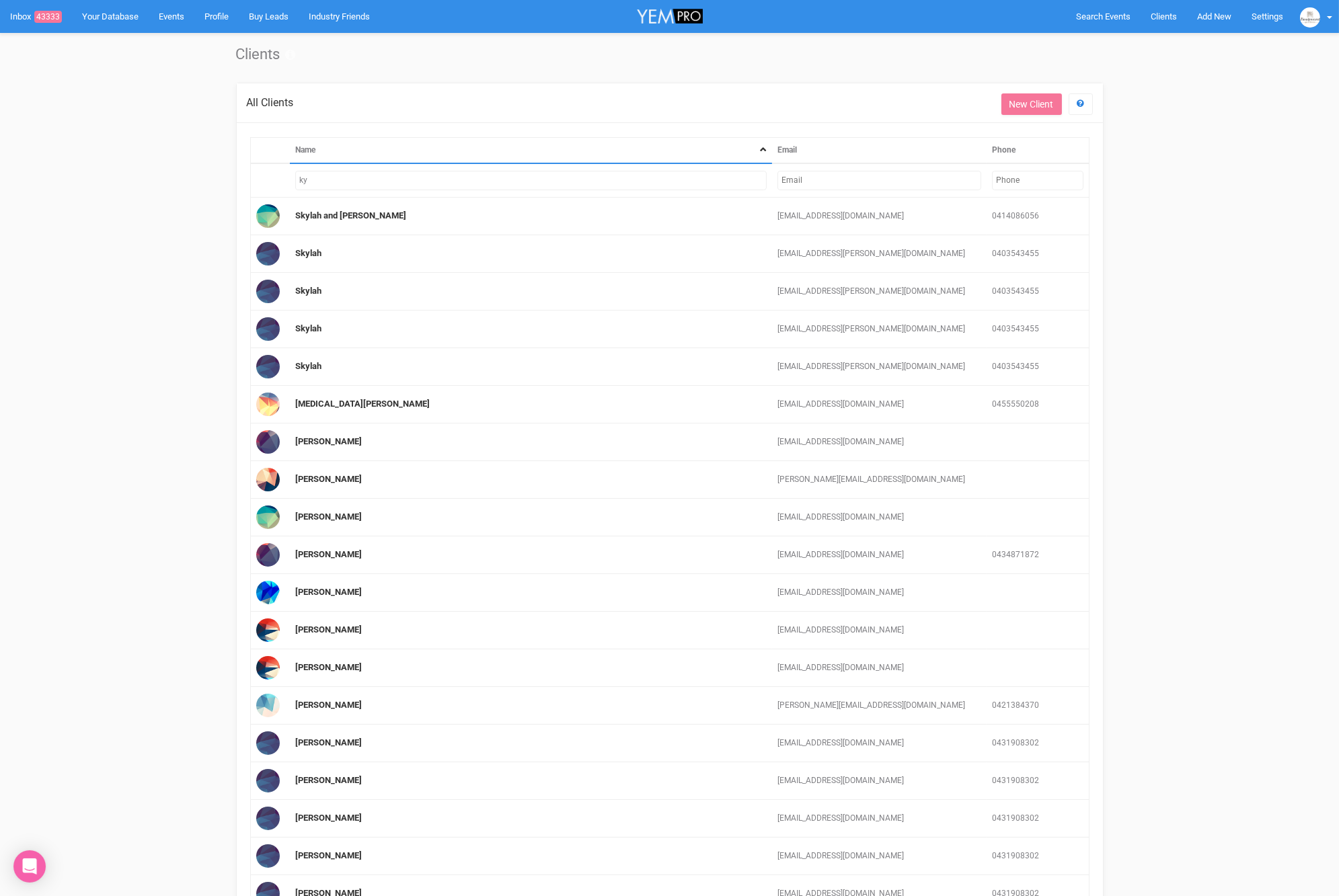
type input "k"
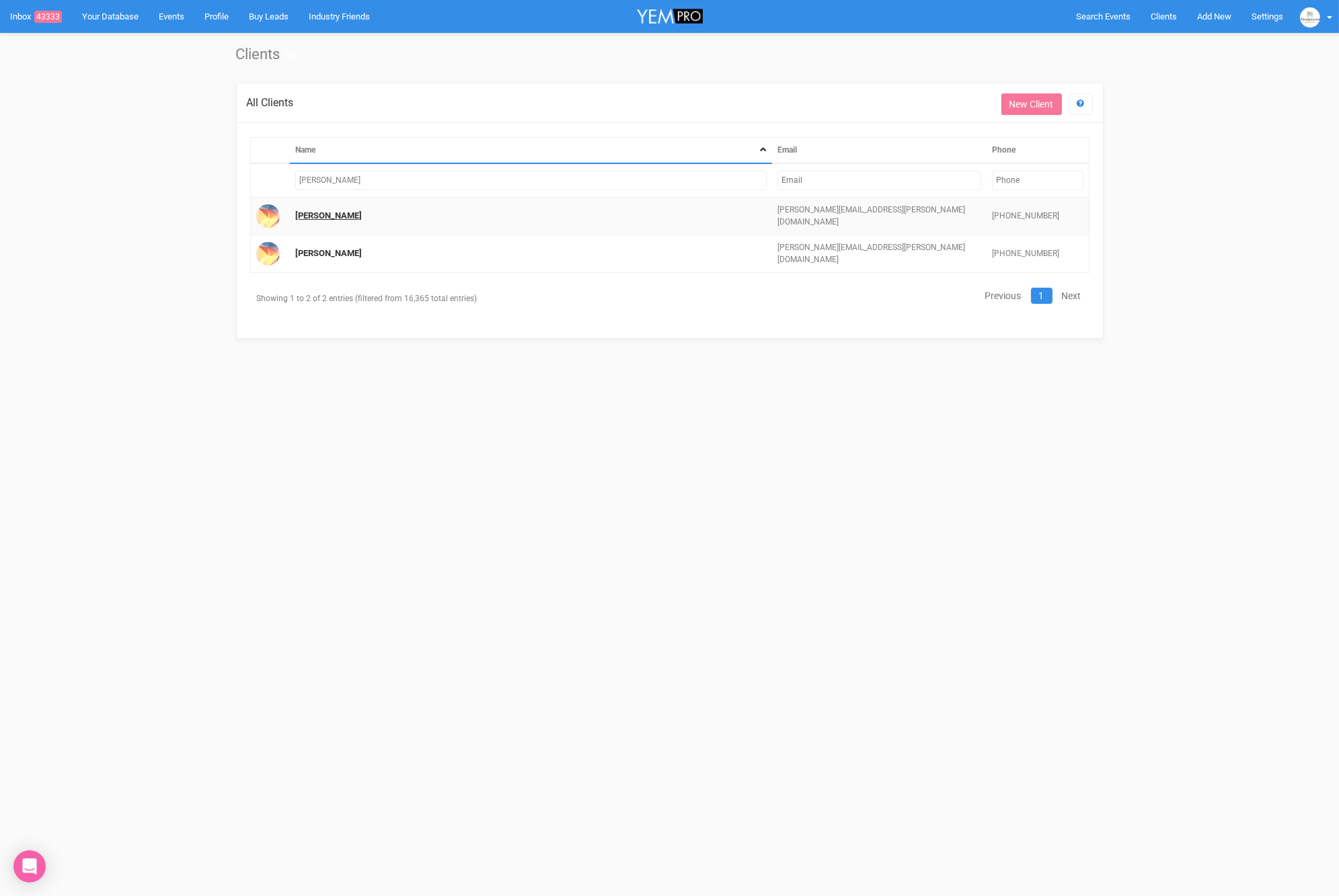
type input "rachel suh"
click at [330, 214] on link "Rachel Suhl" at bounding box center [329, 215] width 67 height 10
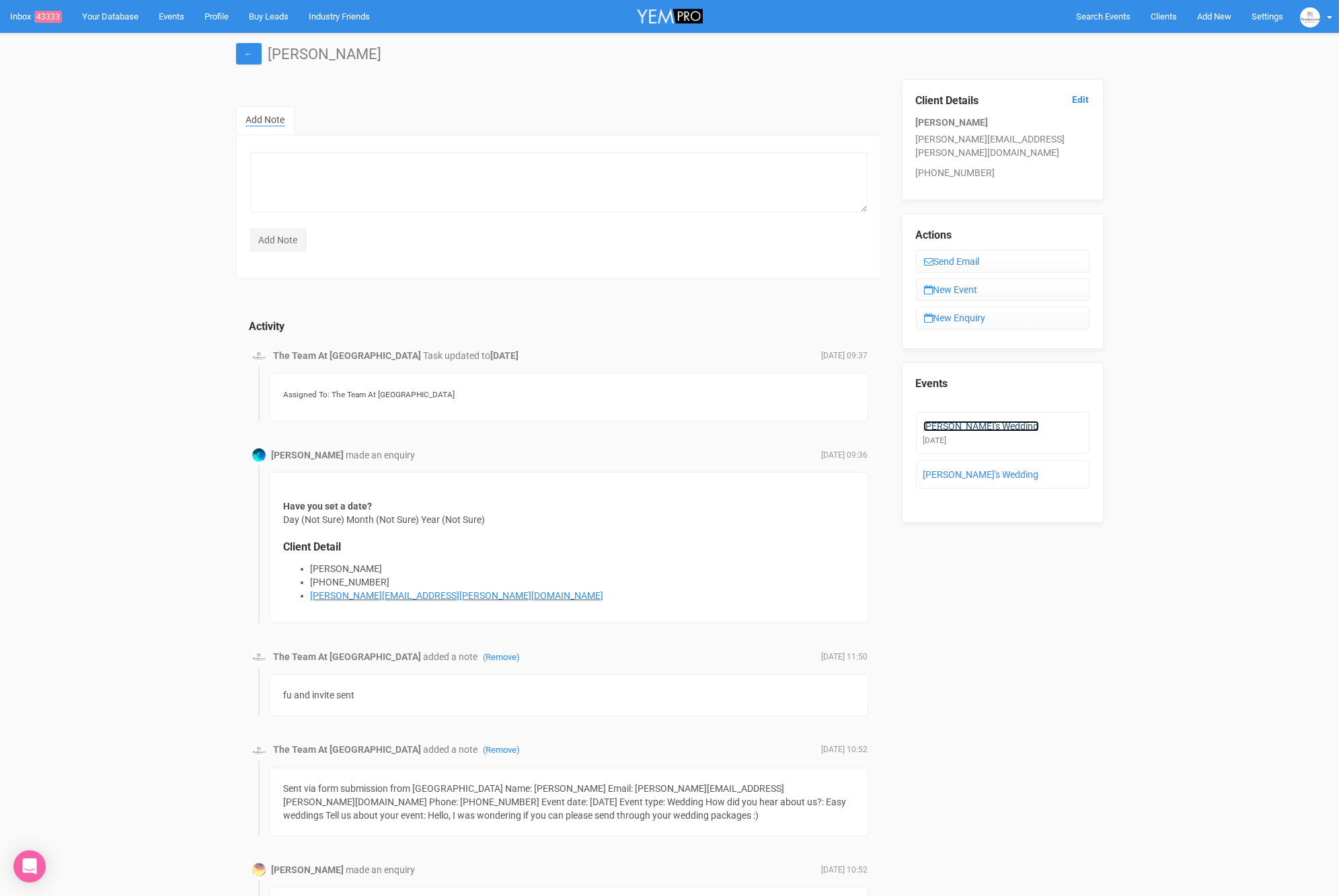
click at [948, 421] on link "[PERSON_NAME]'s Wedding" at bounding box center [981, 426] width 116 height 11
click at [960, 421] on link "[PERSON_NAME]'s Wedding" at bounding box center [981, 426] width 116 height 11
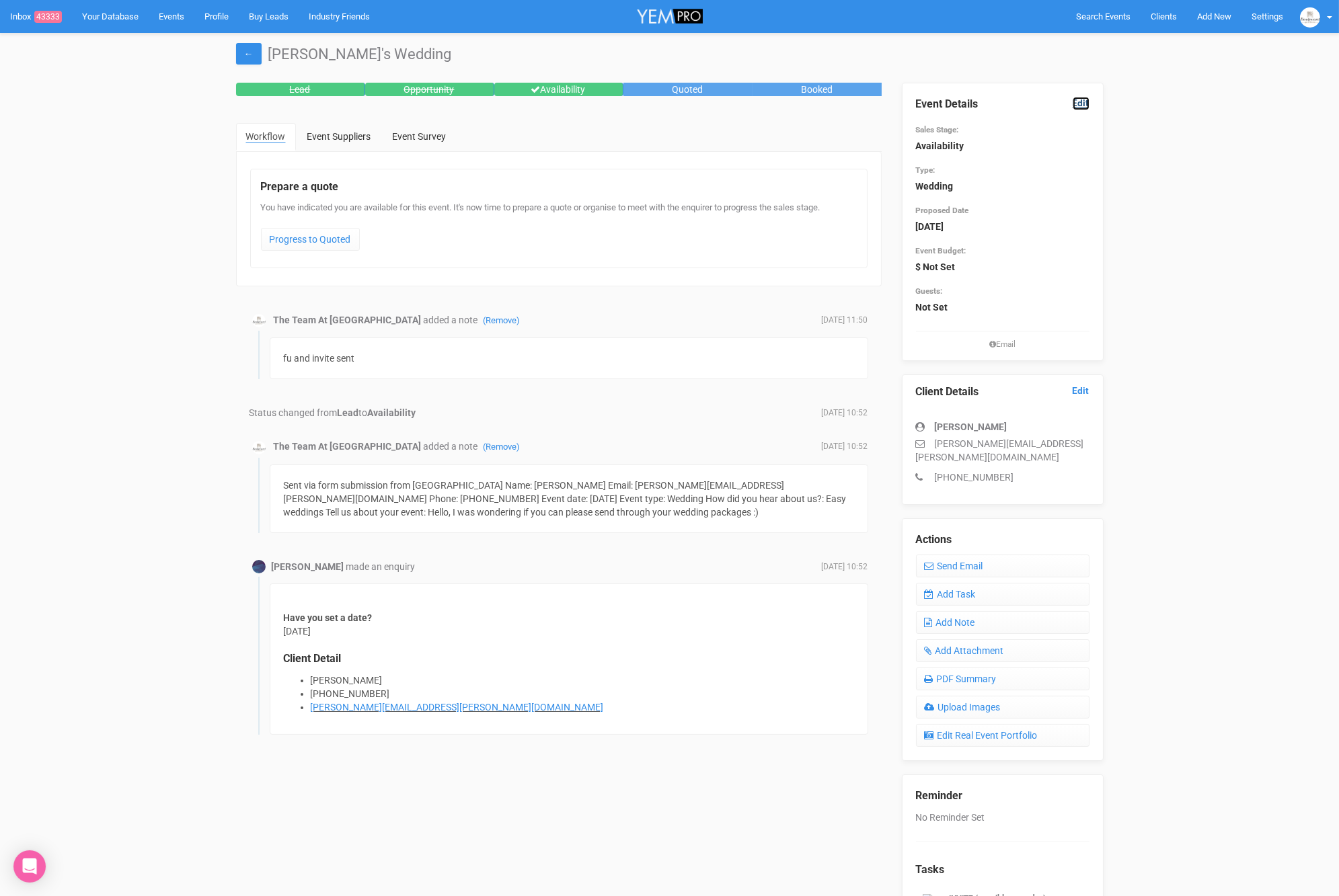
click at [1085, 99] on link "Edit" at bounding box center [1081, 103] width 17 height 13
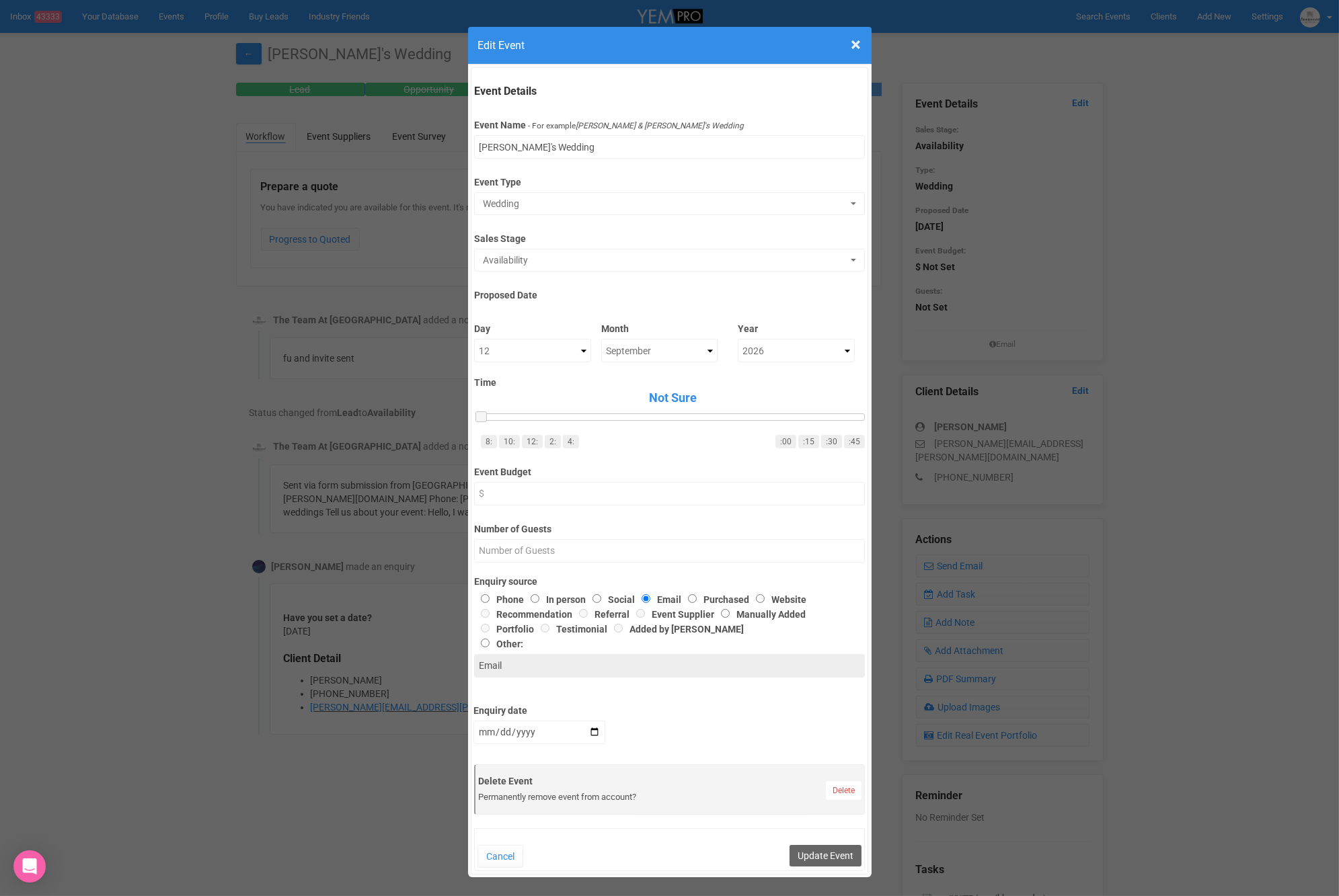
scroll to position [1, 0]
click at [833, 792] on link "Delete" at bounding box center [843, 789] width 36 height 19
click at [851, 761] on link "Confirm" at bounding box center [853, 757] width 42 height 19
click at [831, 858] on button "Update Event" at bounding box center [825, 855] width 72 height 21
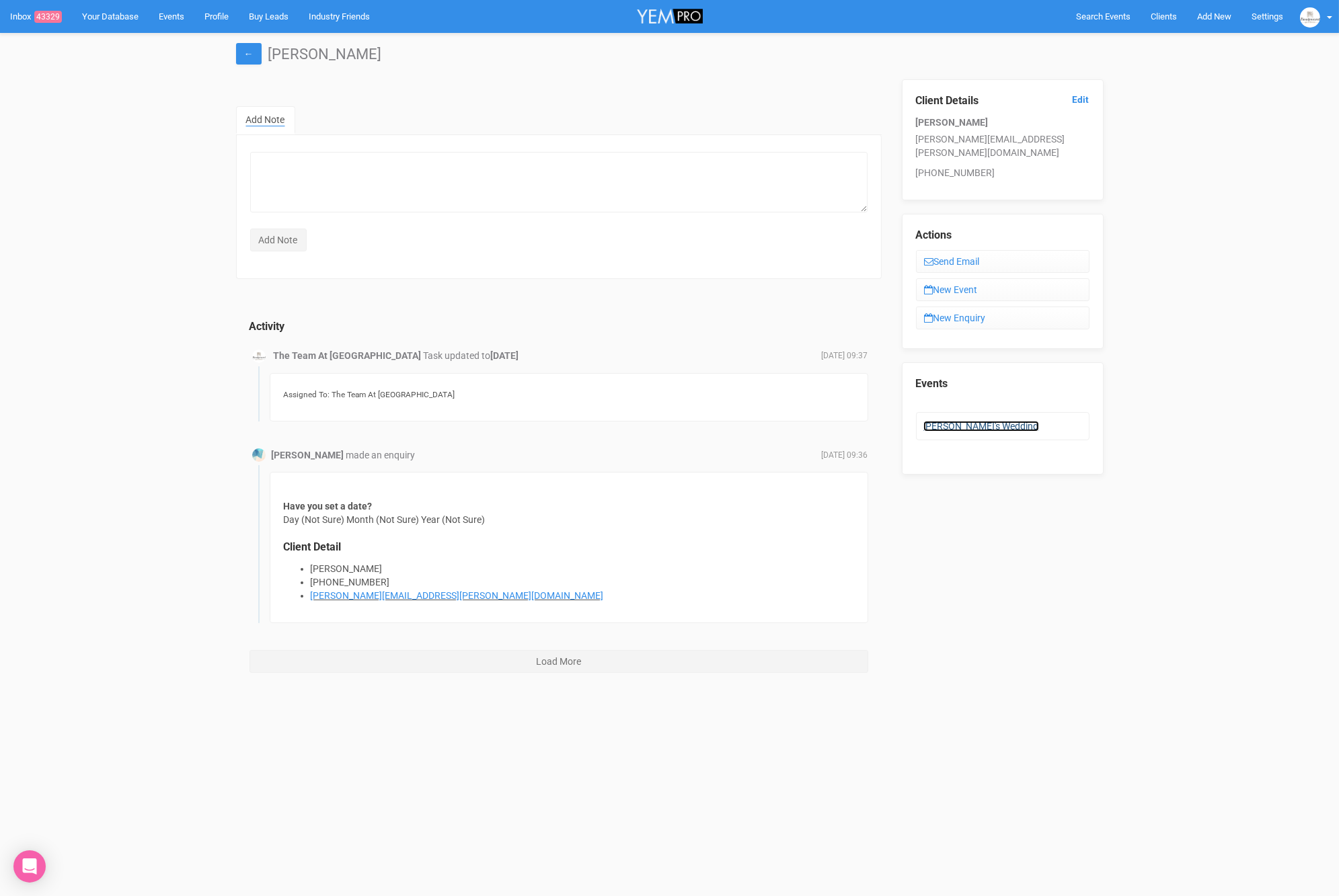
click at [980, 421] on link "[PERSON_NAME]'s Wedding" at bounding box center [981, 426] width 116 height 11
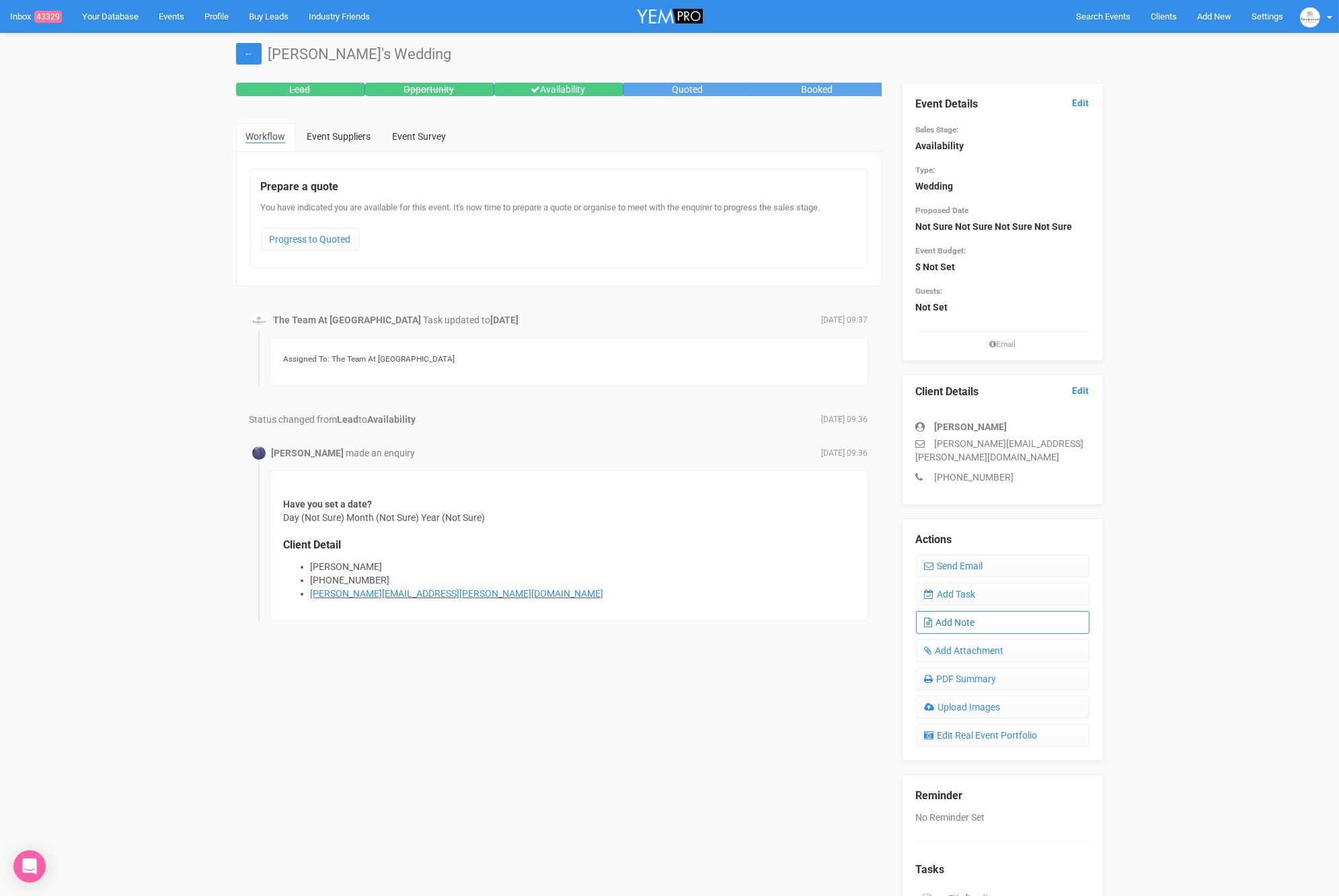
click at [985, 611] on link "Add Note" at bounding box center [1002, 622] width 173 height 23
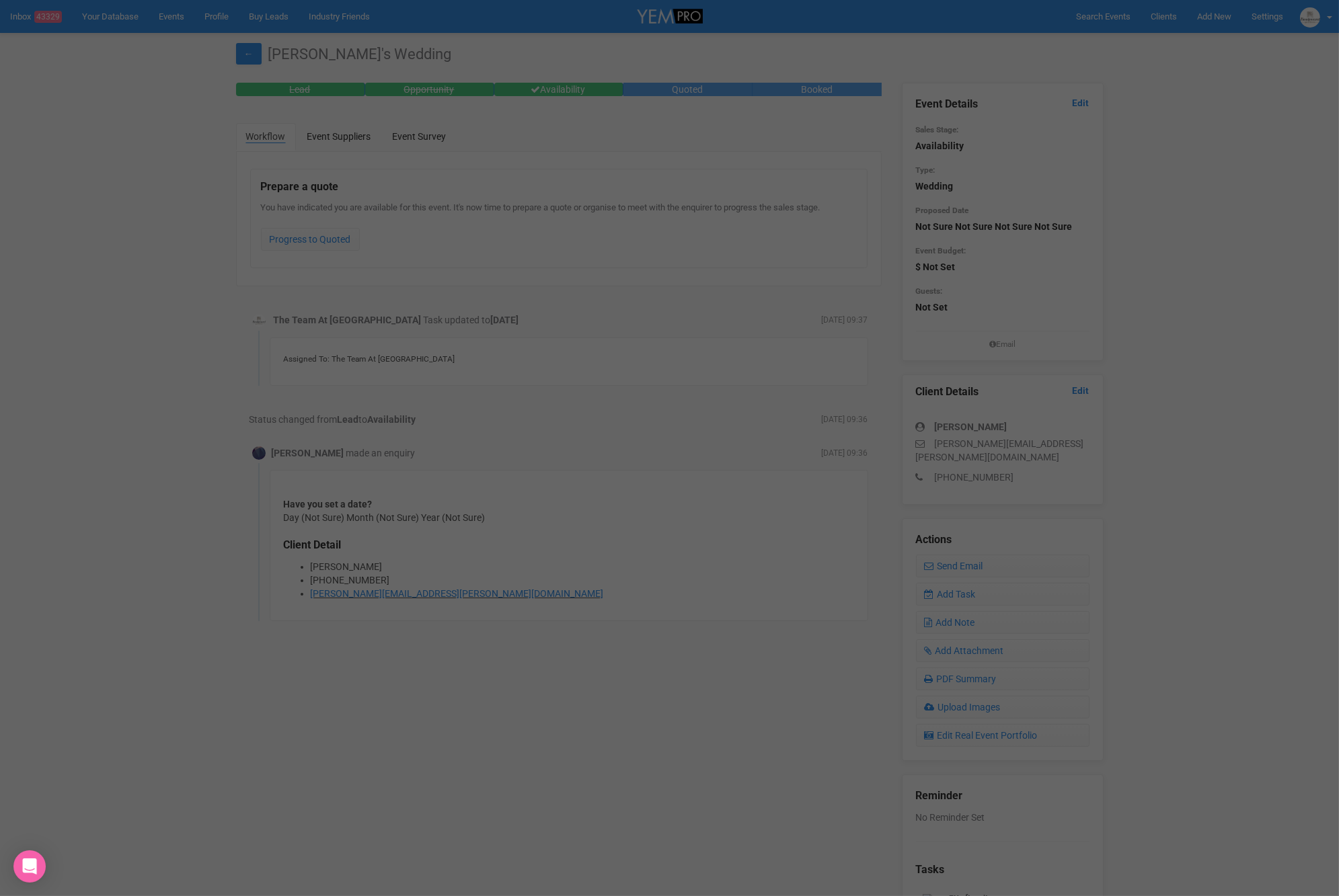
drag, startPoint x: 313, startPoint y: 207, endPoint x: 328, endPoint y: 133, distance: 75.5
click at [314, 205] on div at bounding box center [669, 448] width 1339 height 896
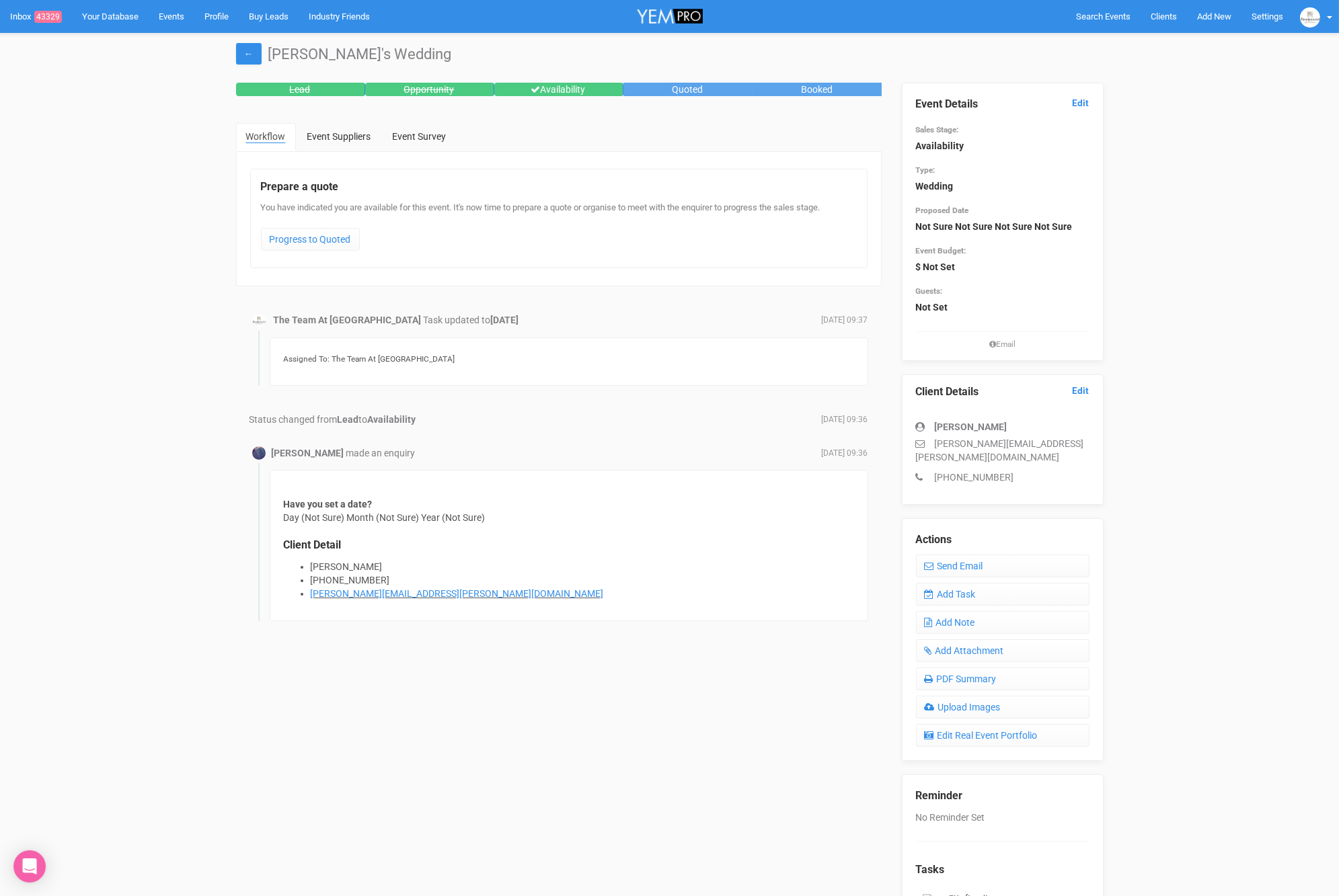
click at [263, 53] on h1 "[PERSON_NAME]'s Wedding" at bounding box center [670, 54] width 867 height 16
click at [248, 54] on link "←" at bounding box center [249, 54] width 26 height 21
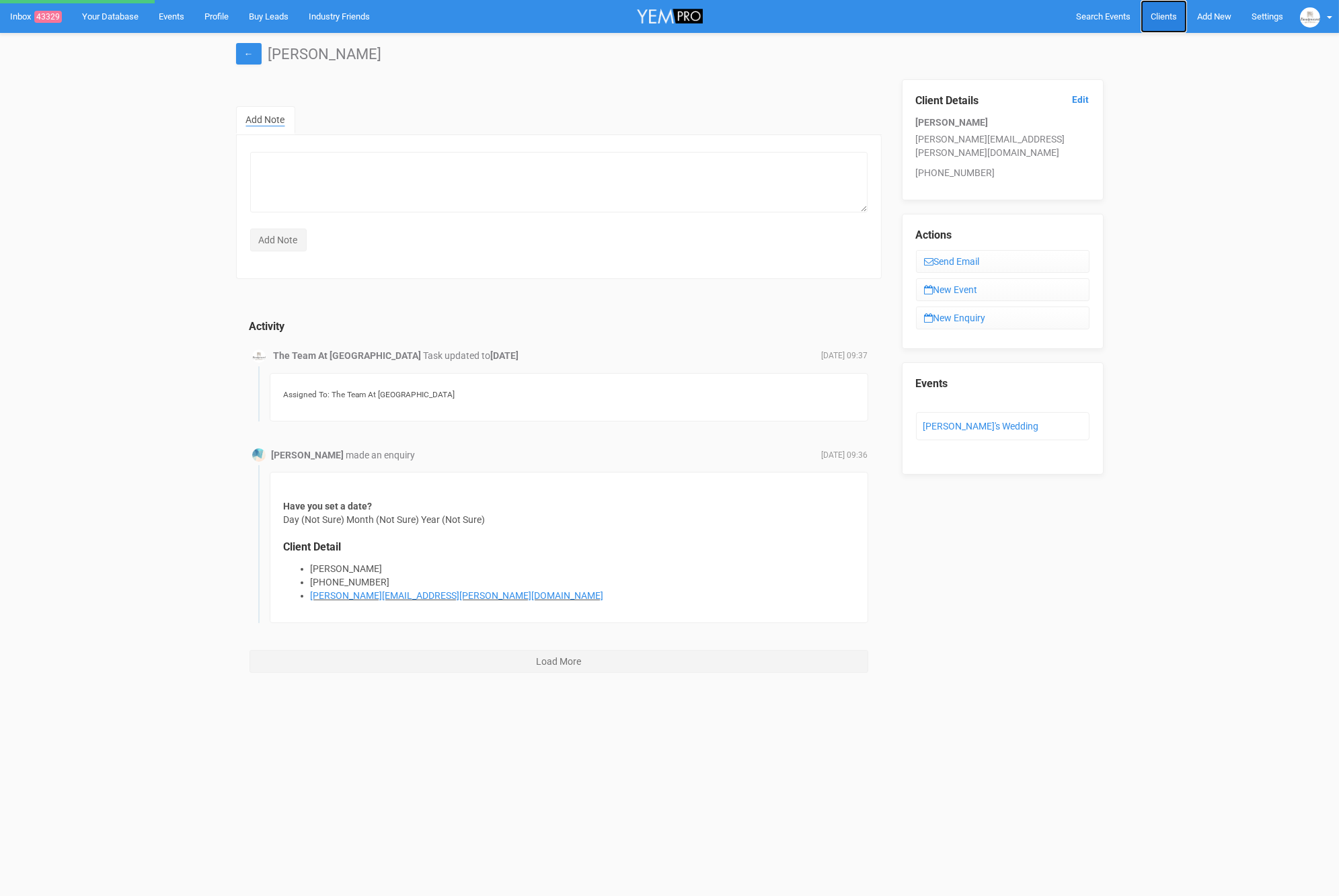
click at [1165, 15] on span "Clients" at bounding box center [1163, 16] width 26 height 10
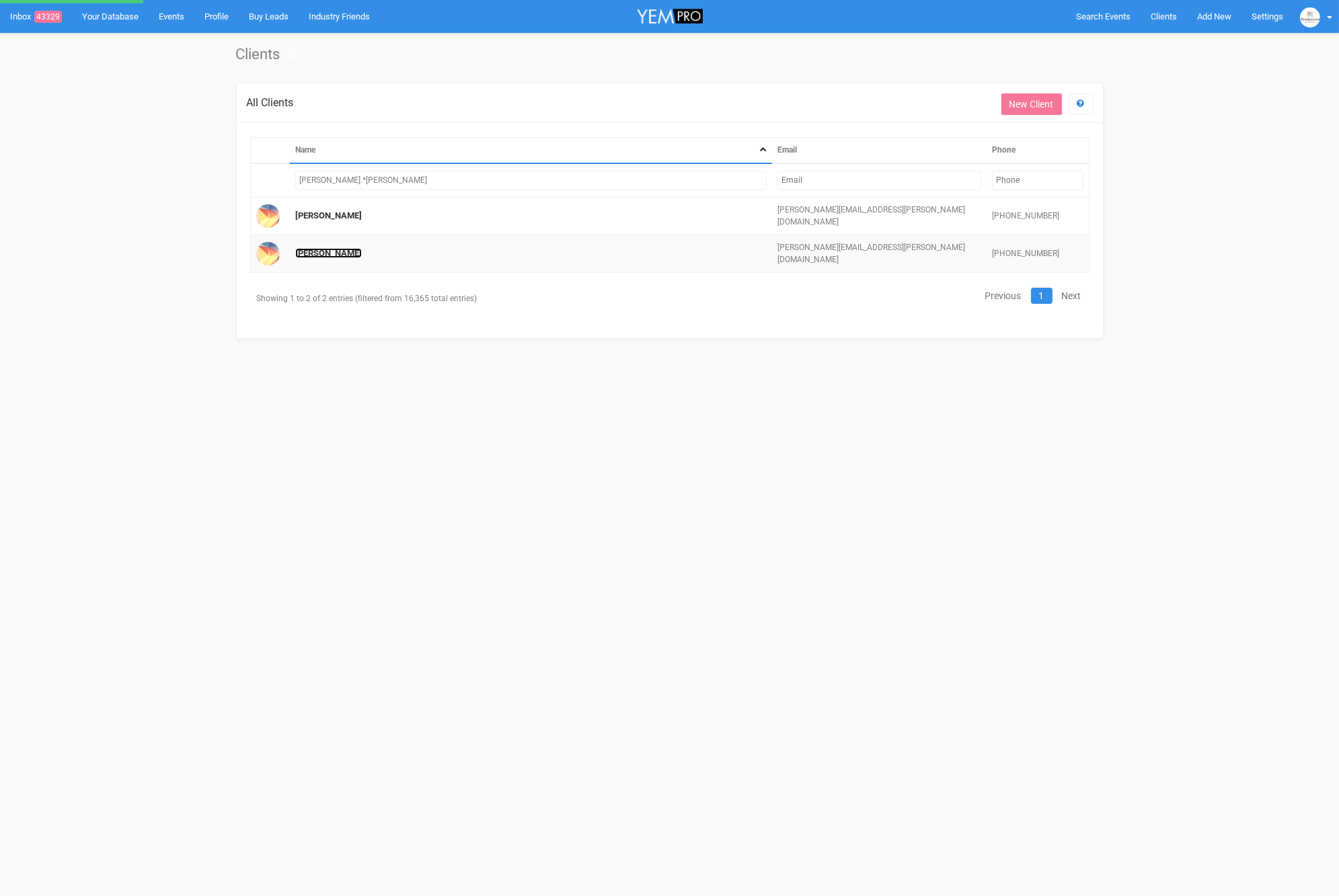
click at [329, 254] on link "Rachel Suhl" at bounding box center [329, 253] width 67 height 10
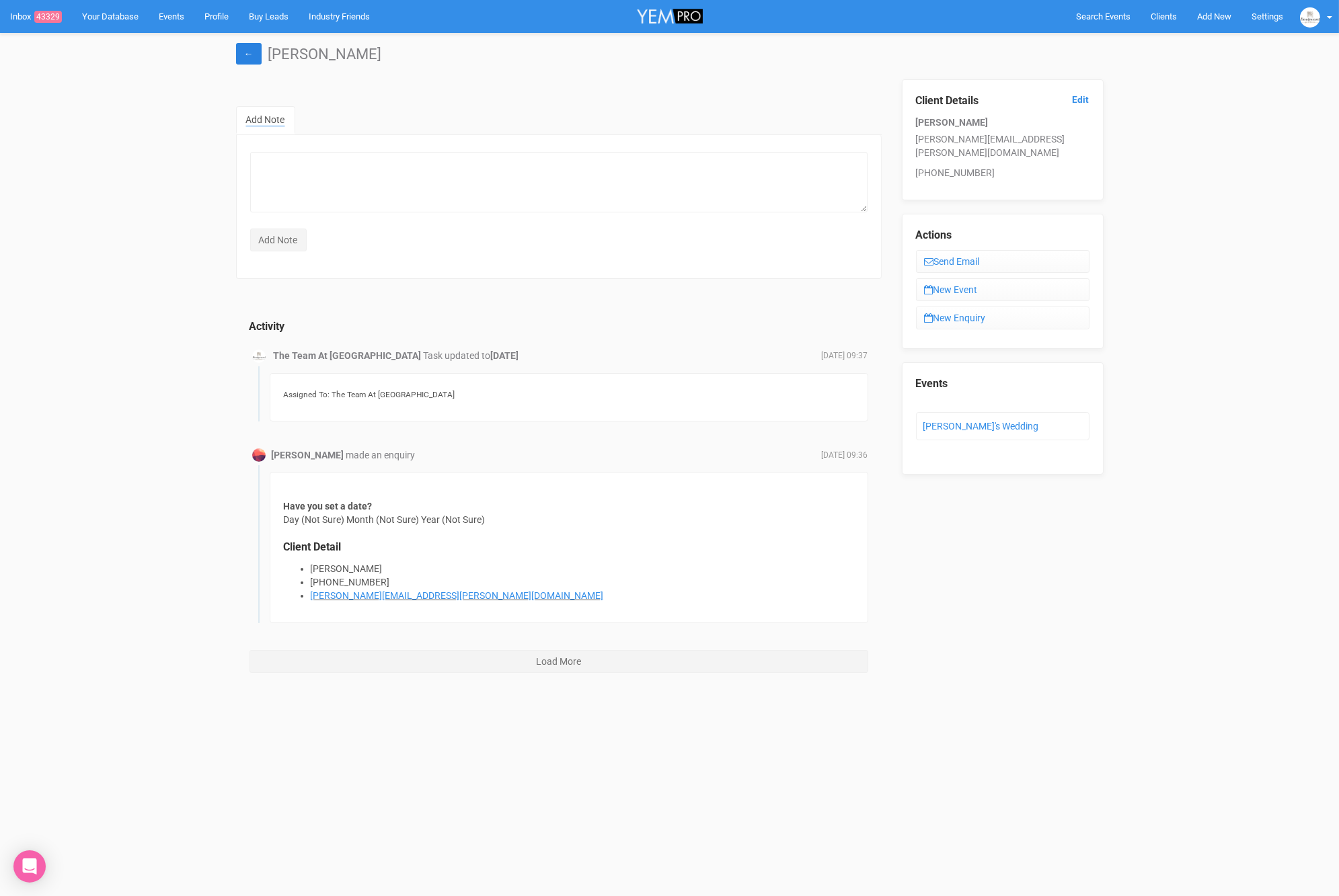
click at [244, 52] on link "←" at bounding box center [249, 54] width 26 height 21
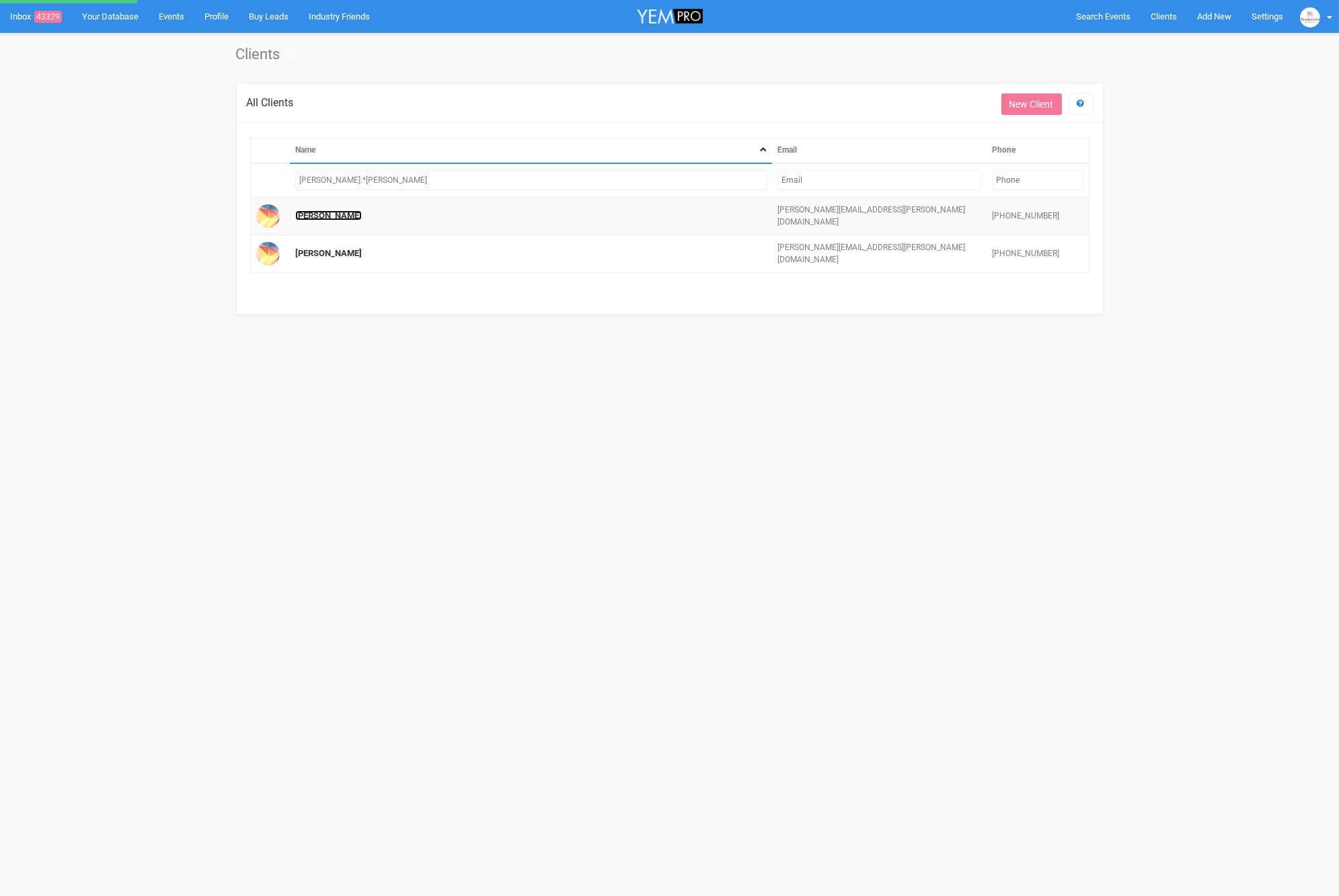
click at [325, 216] on link "Rachel Suhl" at bounding box center [329, 215] width 67 height 10
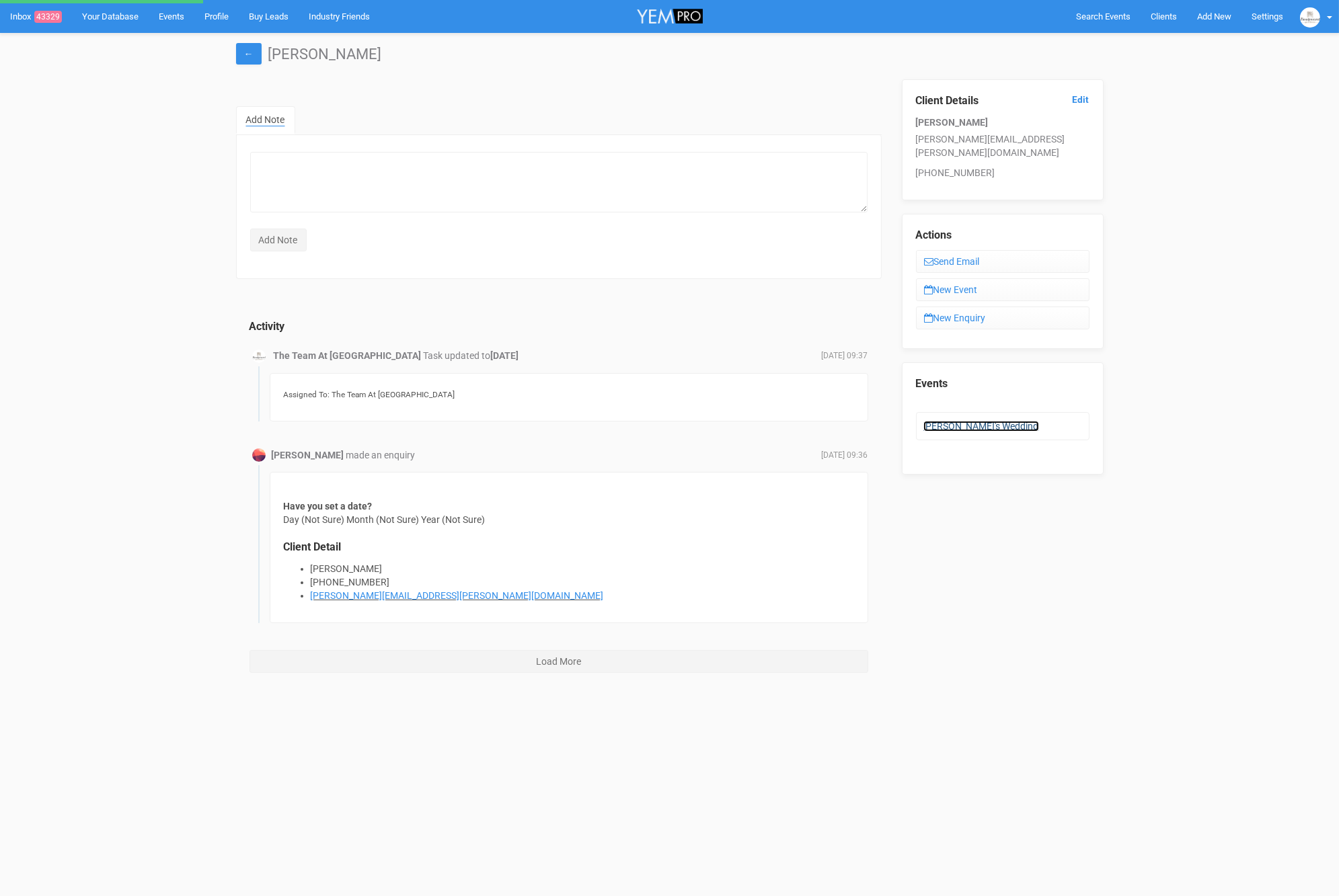
click at [950, 421] on link "[PERSON_NAME]'s Wedding" at bounding box center [981, 426] width 116 height 11
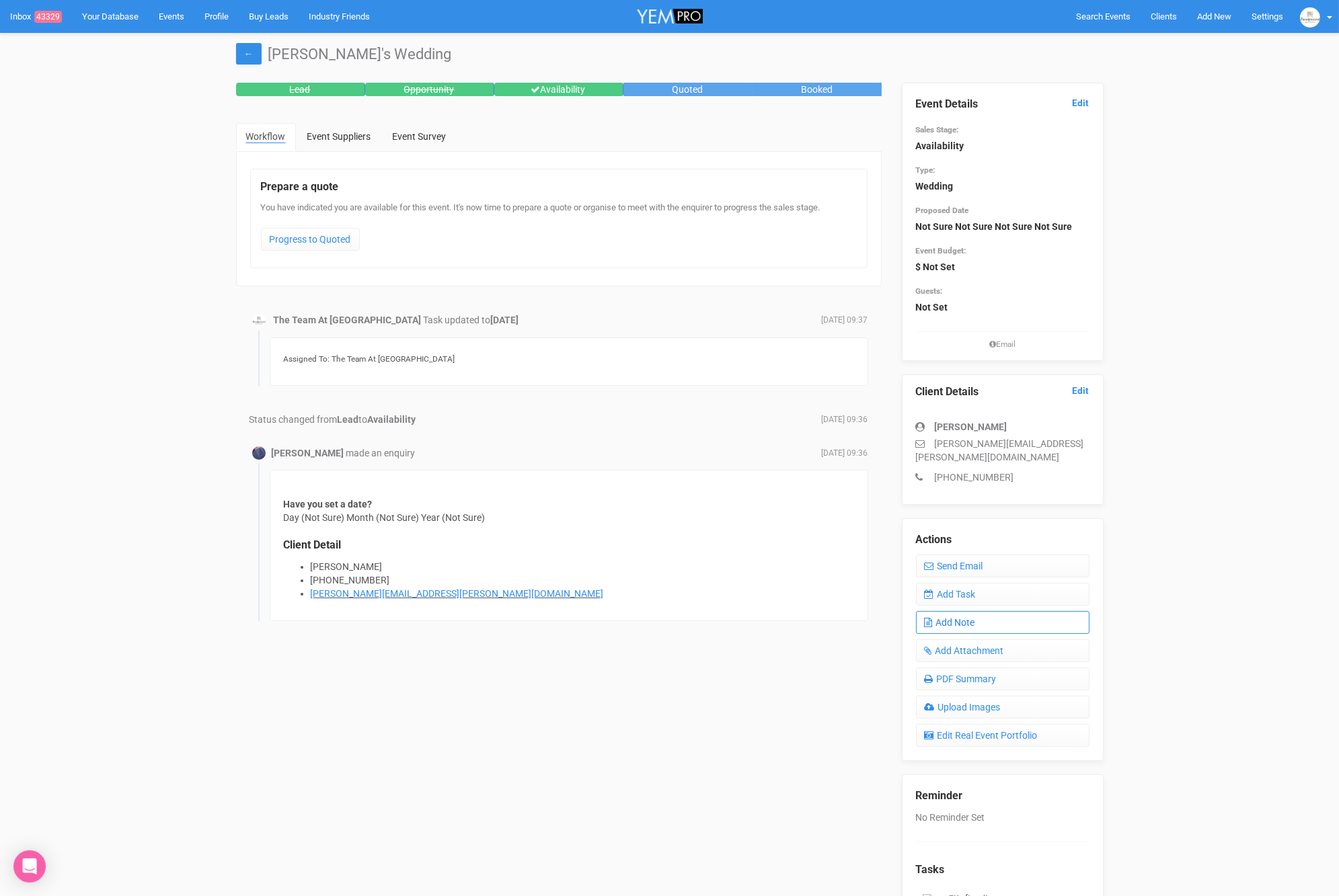
click at [961, 611] on link "Add Note" at bounding box center [1002, 622] width 173 height 23
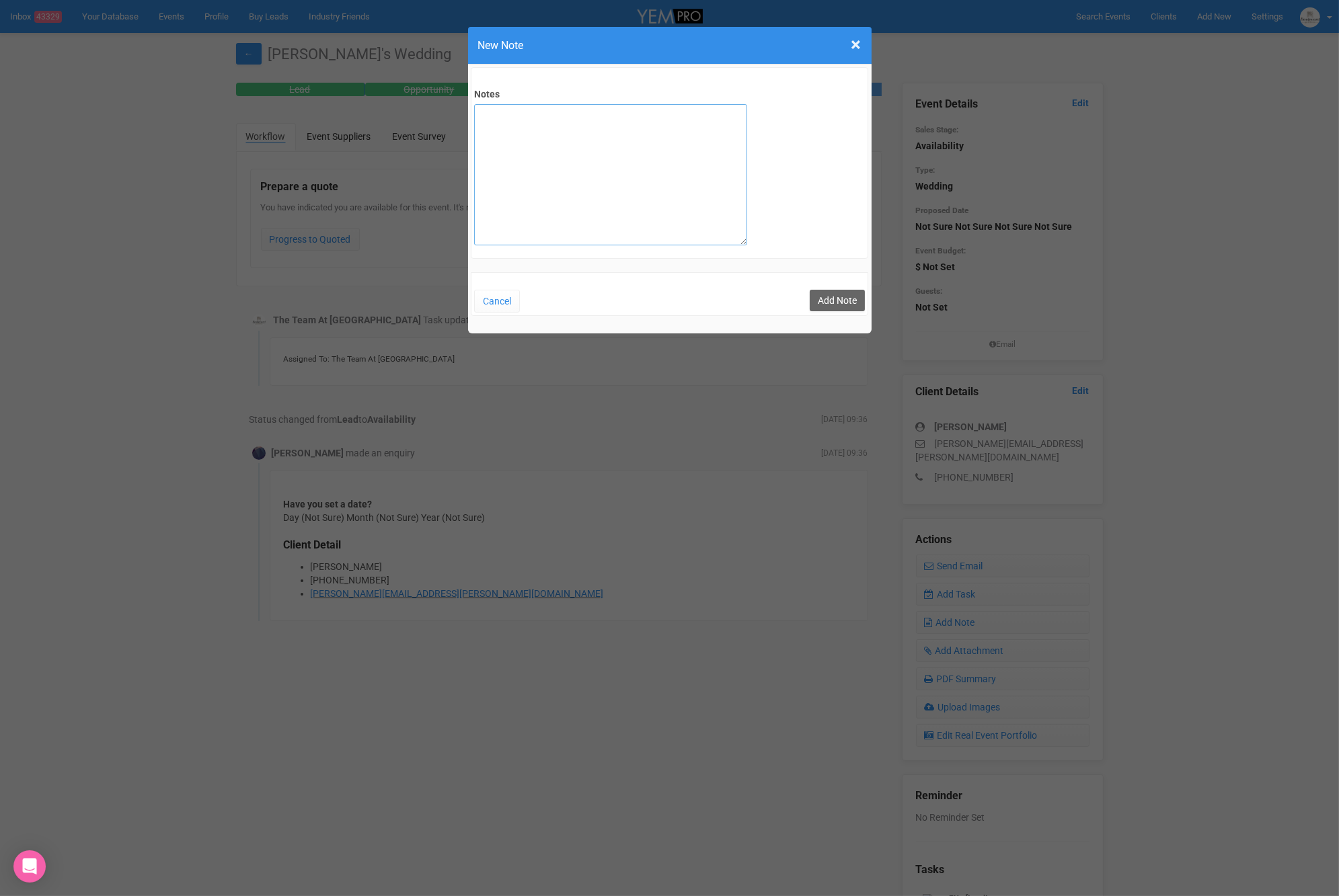
click at [593, 141] on textarea "Notes" at bounding box center [610, 175] width 273 height 142
click at [727, 162] on textarea "SITE 06/09/25 Looking at mid-week specials - with drinks package. Having a baby…" at bounding box center [610, 175] width 273 height 142
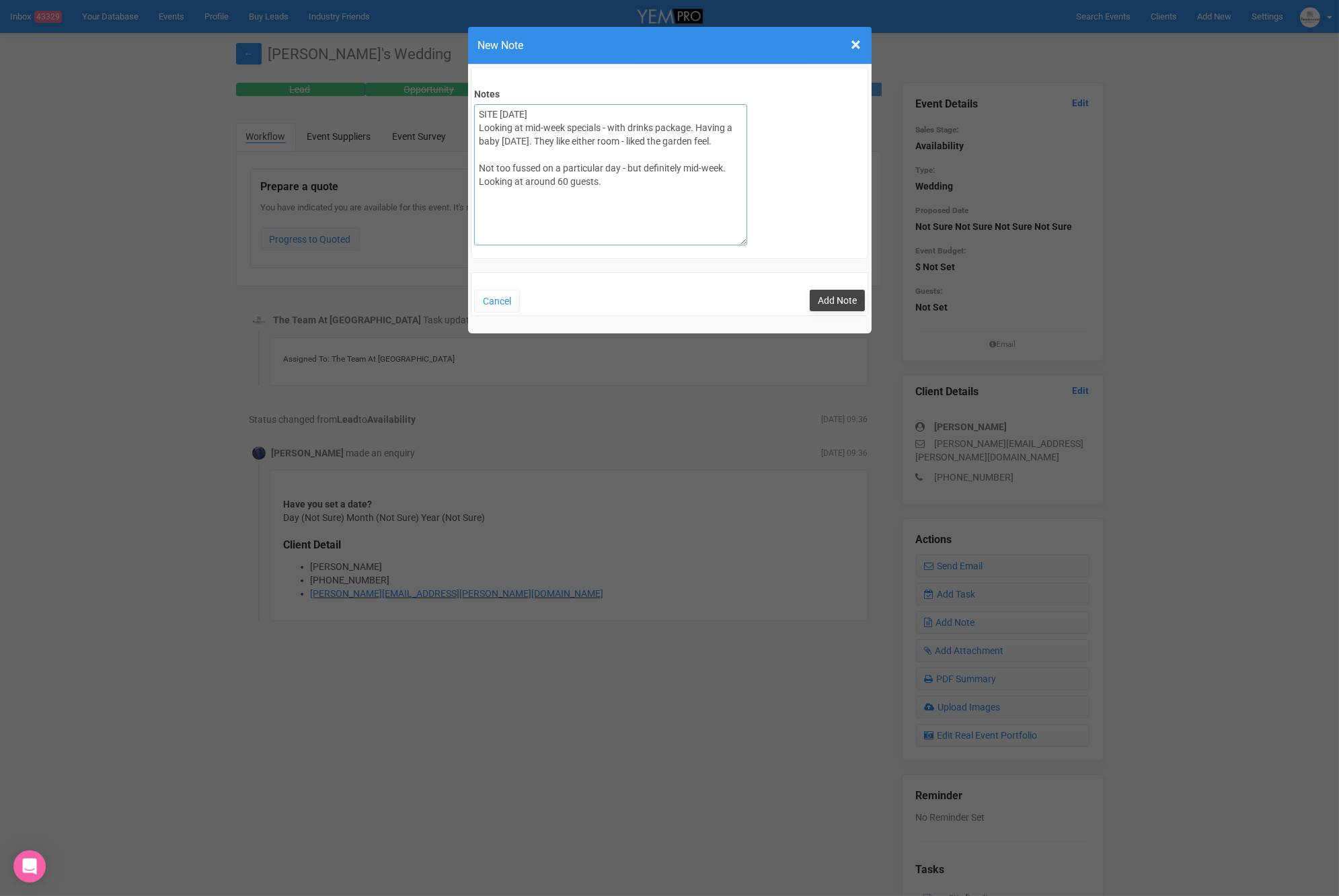
type textarea "SITE 06/09/25 Looking at mid-week specials - with drinks package. Having a baby…"
click at [832, 295] on button "Add Note" at bounding box center [837, 300] width 55 height 21
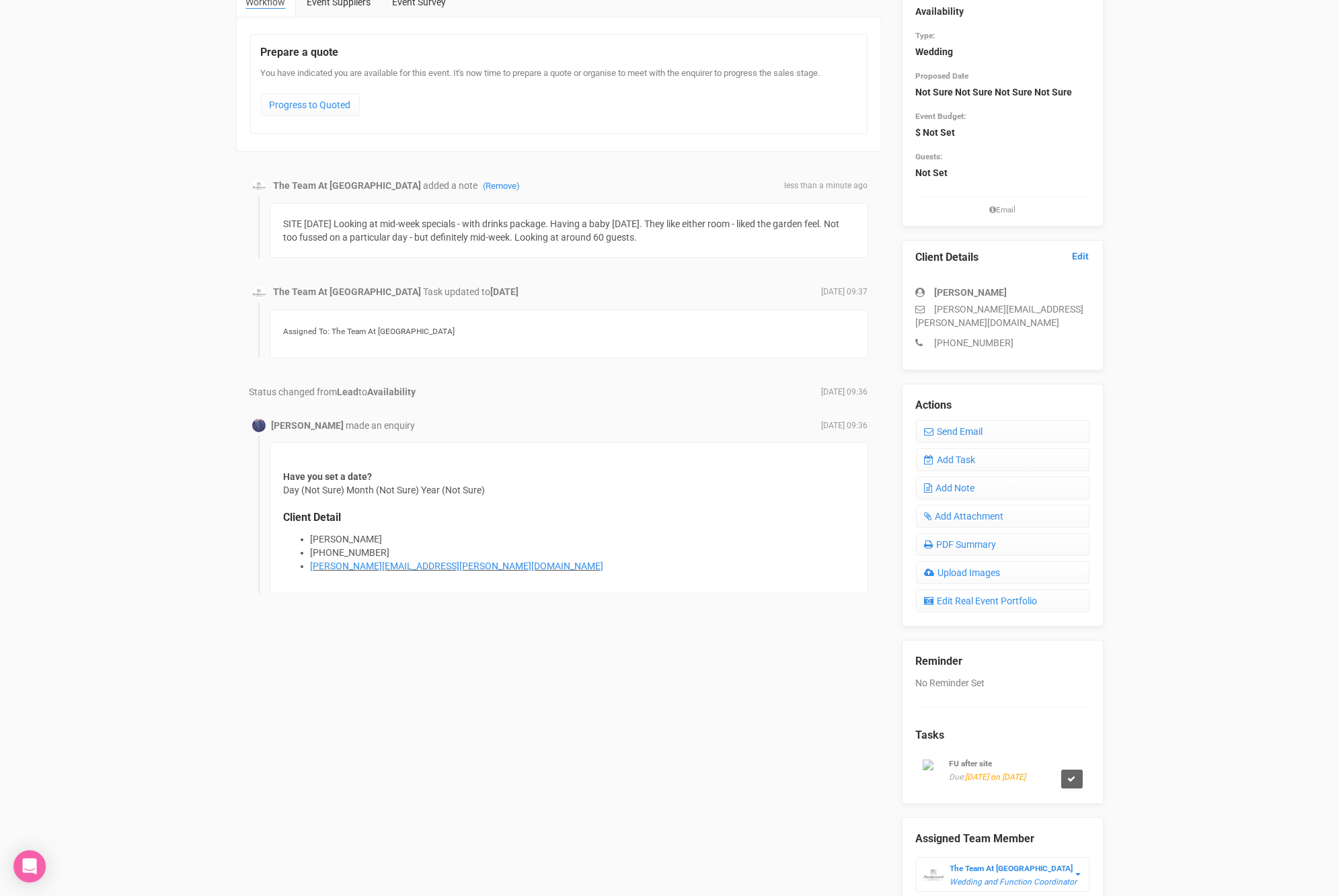
scroll to position [188, 0]
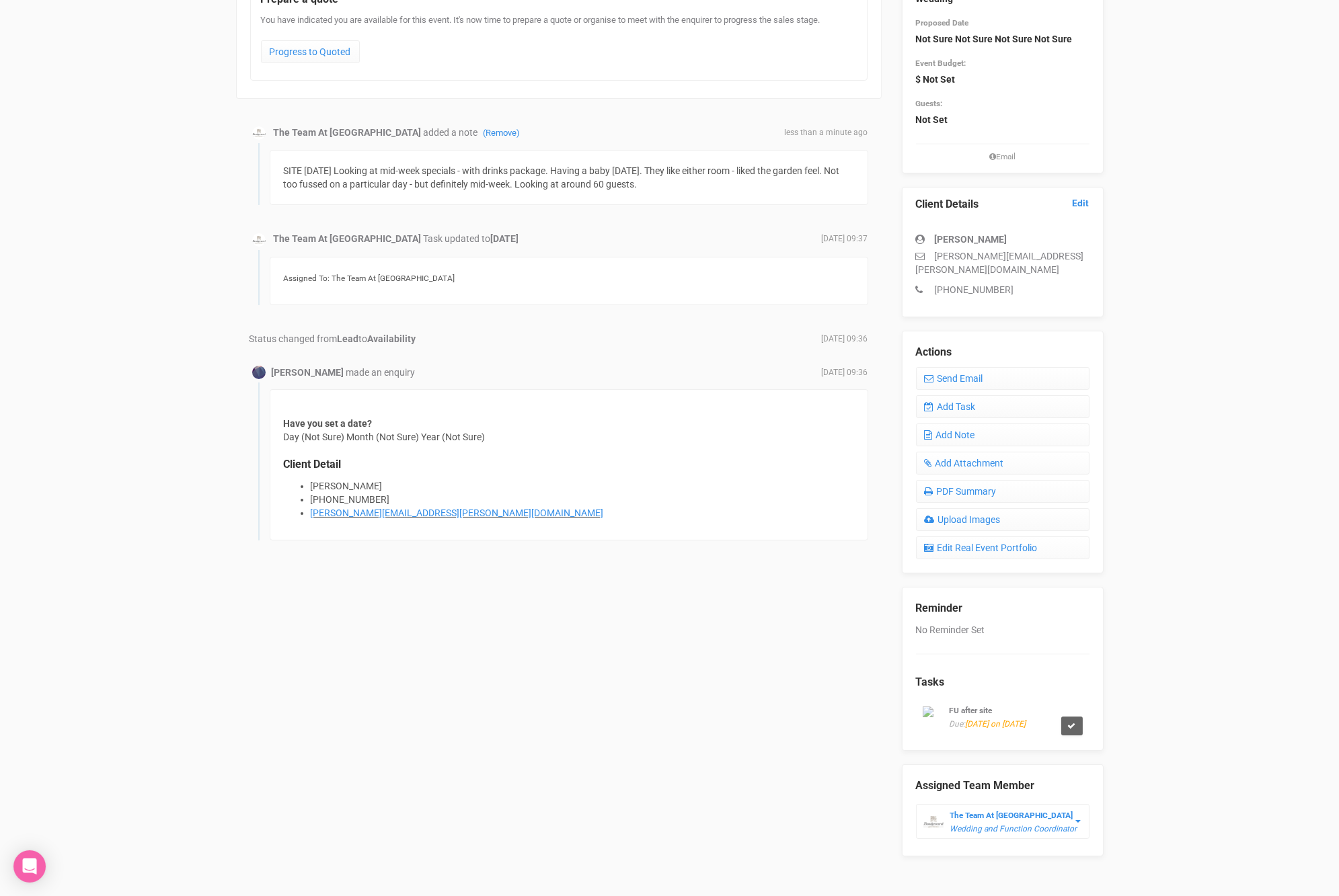
drag, startPoint x: 787, startPoint y: 194, endPoint x: 771, endPoint y: 187, distance: 17.5
click at [787, 194] on div "SITE [DATE] Looking at mid-week specials - with drinks package. Having a baby […" at bounding box center [568, 177] width 599 height 55
drag, startPoint x: 690, startPoint y: 180, endPoint x: 279, endPoint y: 166, distance: 411.2
click at [279, 166] on div "SITE [DATE] Looking at mid-week specials - with drinks package. Having a baby […" at bounding box center [568, 177] width 599 height 55
copy div "SITE [DATE] Looking at mid-week specials - with drinks package. Having a baby […"
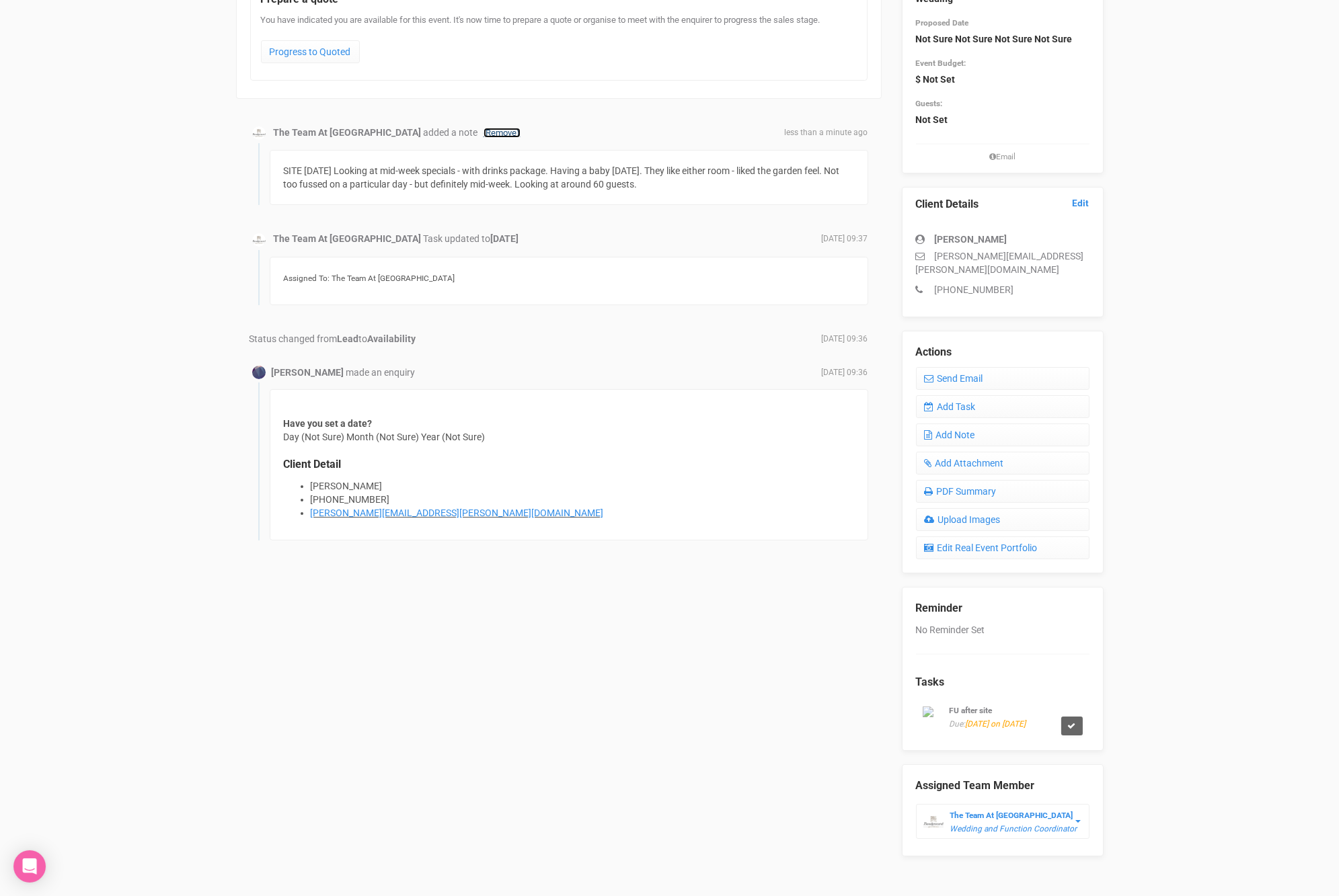
click at [493, 132] on link "(Remove)" at bounding box center [502, 132] width 37 height 10
click at [508, 107] on link "Confirm" at bounding box center [508, 103] width 42 height 19
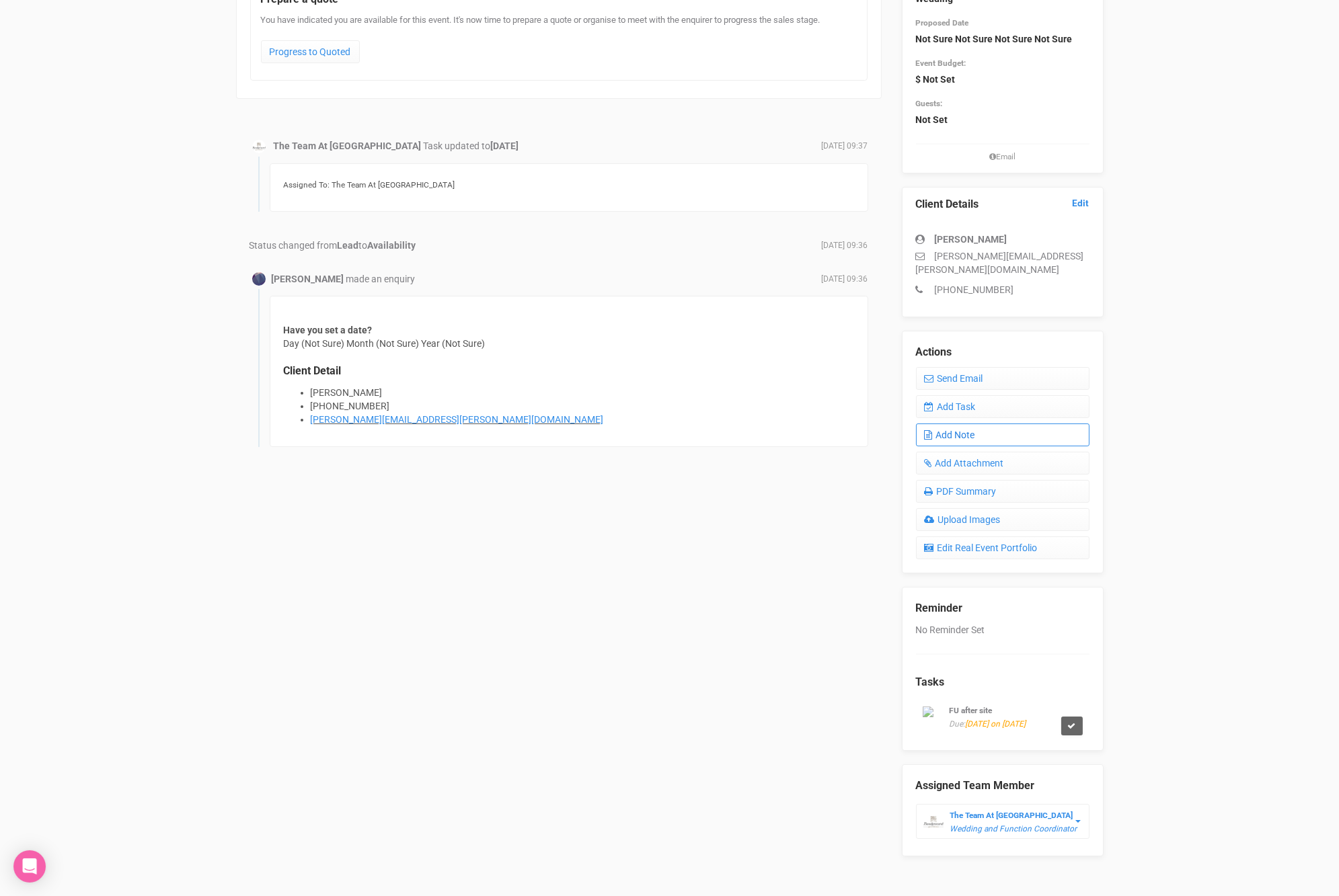
click at [986, 424] on link "Add Note" at bounding box center [1002, 435] width 173 height 23
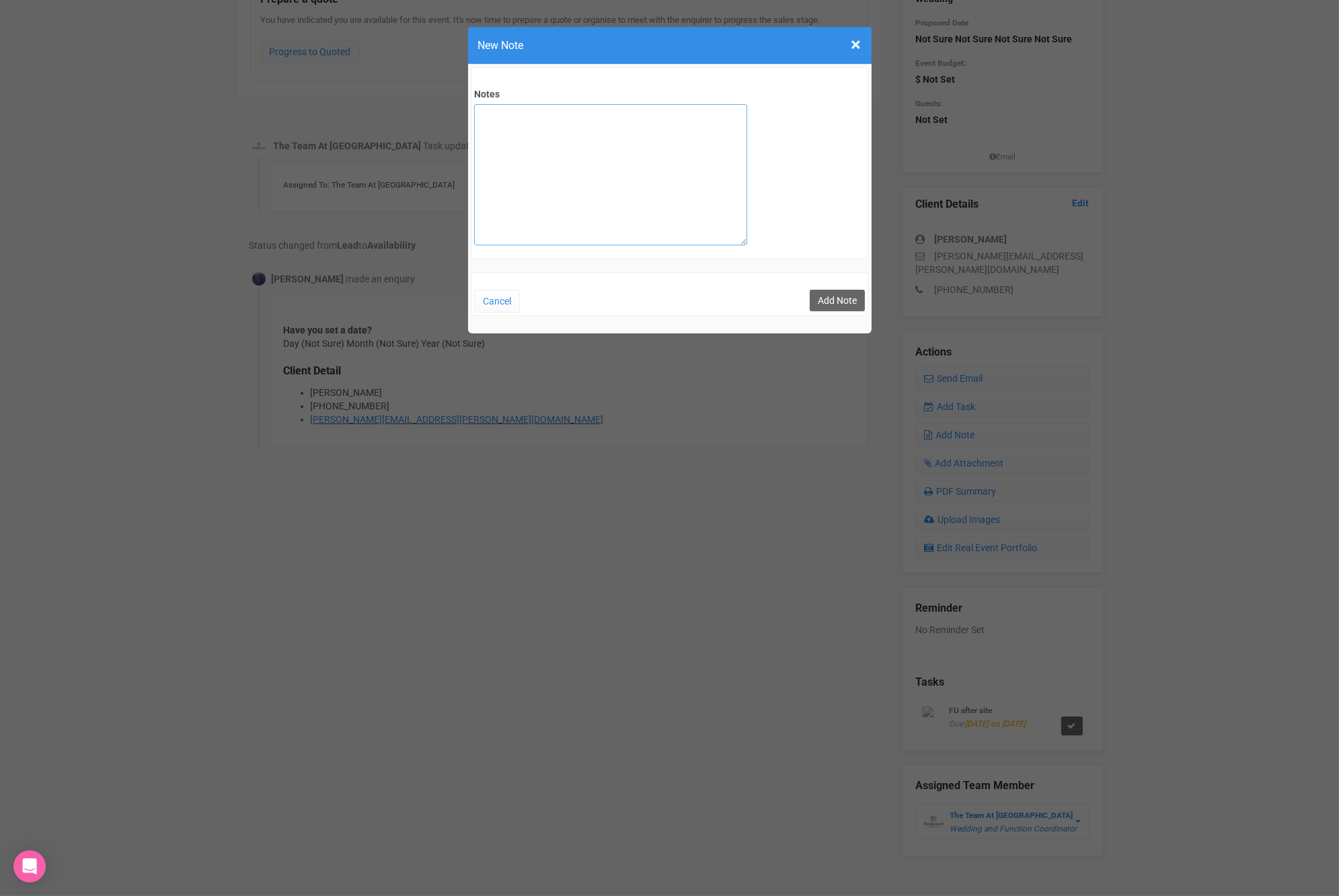
click at [707, 208] on textarea "Notes" at bounding box center [610, 175] width 273 height 142
paste textarea "SITE 06/09/25 Looking at mid-week specials - with drinks package. Having a baby…"
drag, startPoint x: 546, startPoint y: 139, endPoint x: 659, endPoint y: 170, distance: 117.2
click at [550, 140] on textarea "SITE 06/09/25 Looking at mid-week specials - with drinks package. Having a baby…" at bounding box center [610, 175] width 273 height 142
click at [545, 137] on textarea "SITE 06/09/25 Looking at mid-week specials - with drinks package. Having a baby…" at bounding box center [610, 175] width 273 height 142
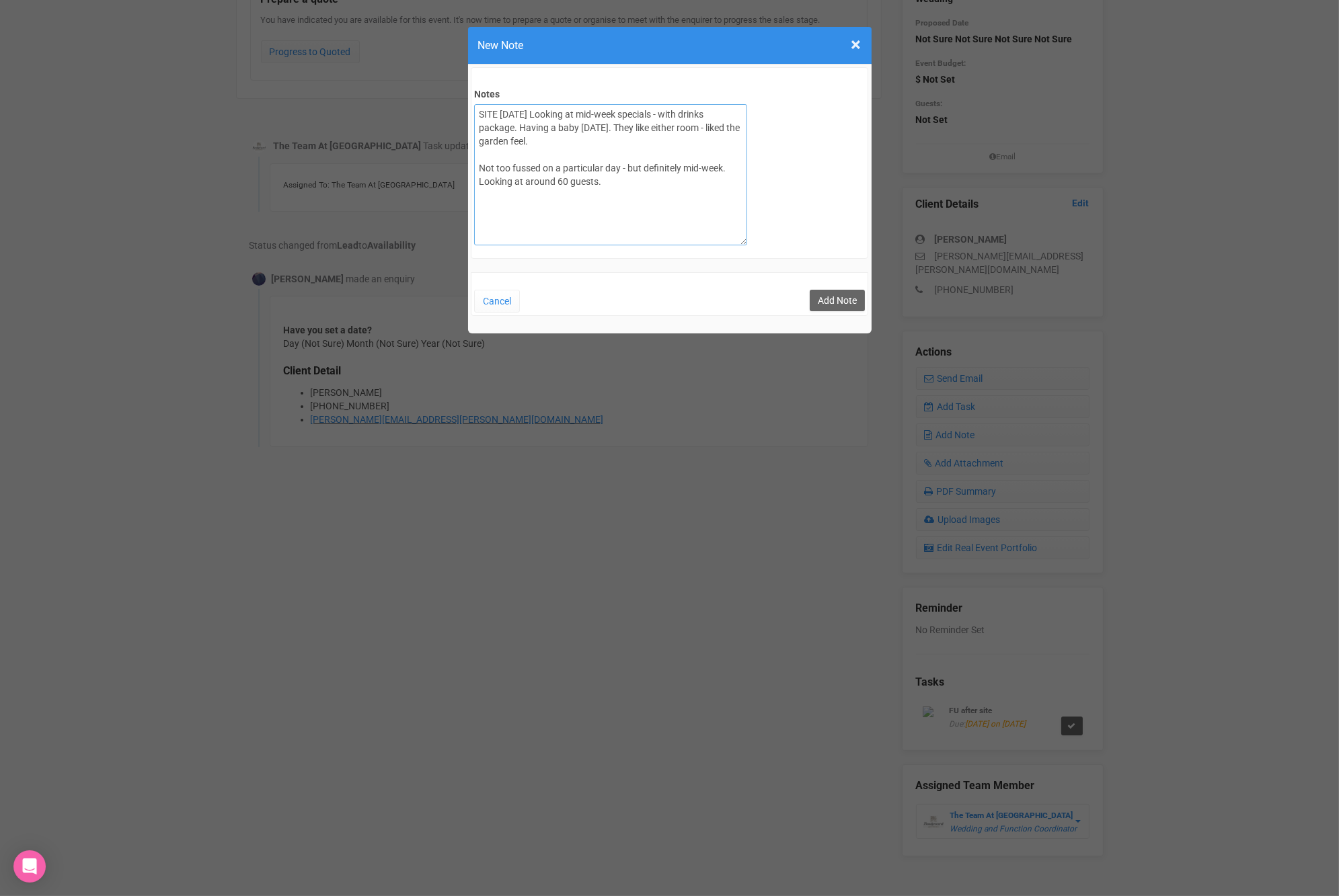
click at [563, 136] on textarea "SITE 06/09/25 Looking at mid-week specials - with drinks package. Having a baby…" at bounding box center [610, 175] width 273 height 142
type textarea "SITE [DATE] Looking at mid-week specials - with drinks package. Having a baby […"
click at [830, 297] on button "Add Note" at bounding box center [837, 300] width 55 height 21
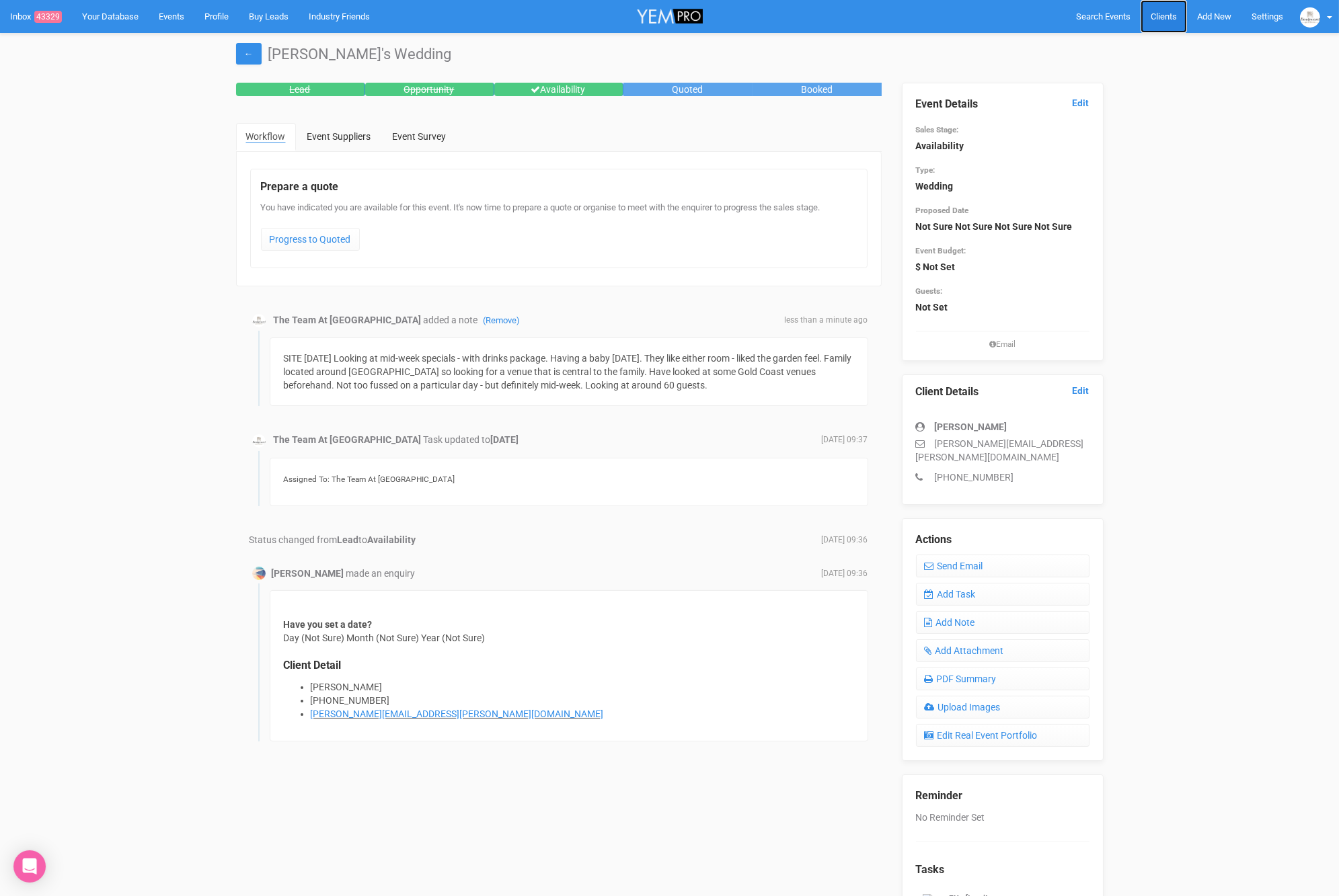
click at [1165, 15] on span "Clients" at bounding box center [1163, 16] width 26 height 10
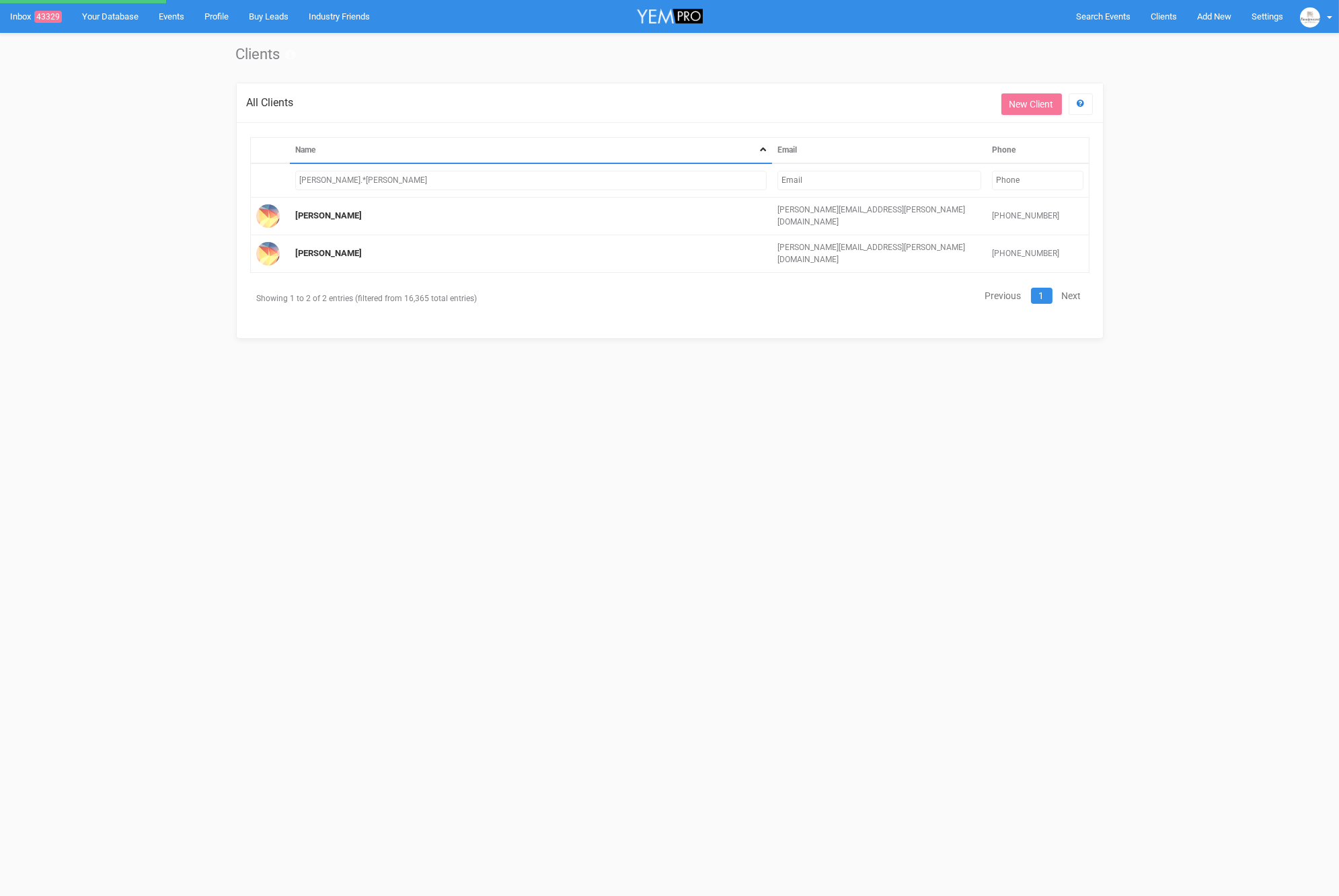
drag, startPoint x: 374, startPoint y: 181, endPoint x: 197, endPoint y: 183, distance: 177.0
click at [197, 183] on div "Clients All Clients Get Help New Client Name Email Phone rachel.*suh Rachel Suh…" at bounding box center [669, 203] width 1339 height 340
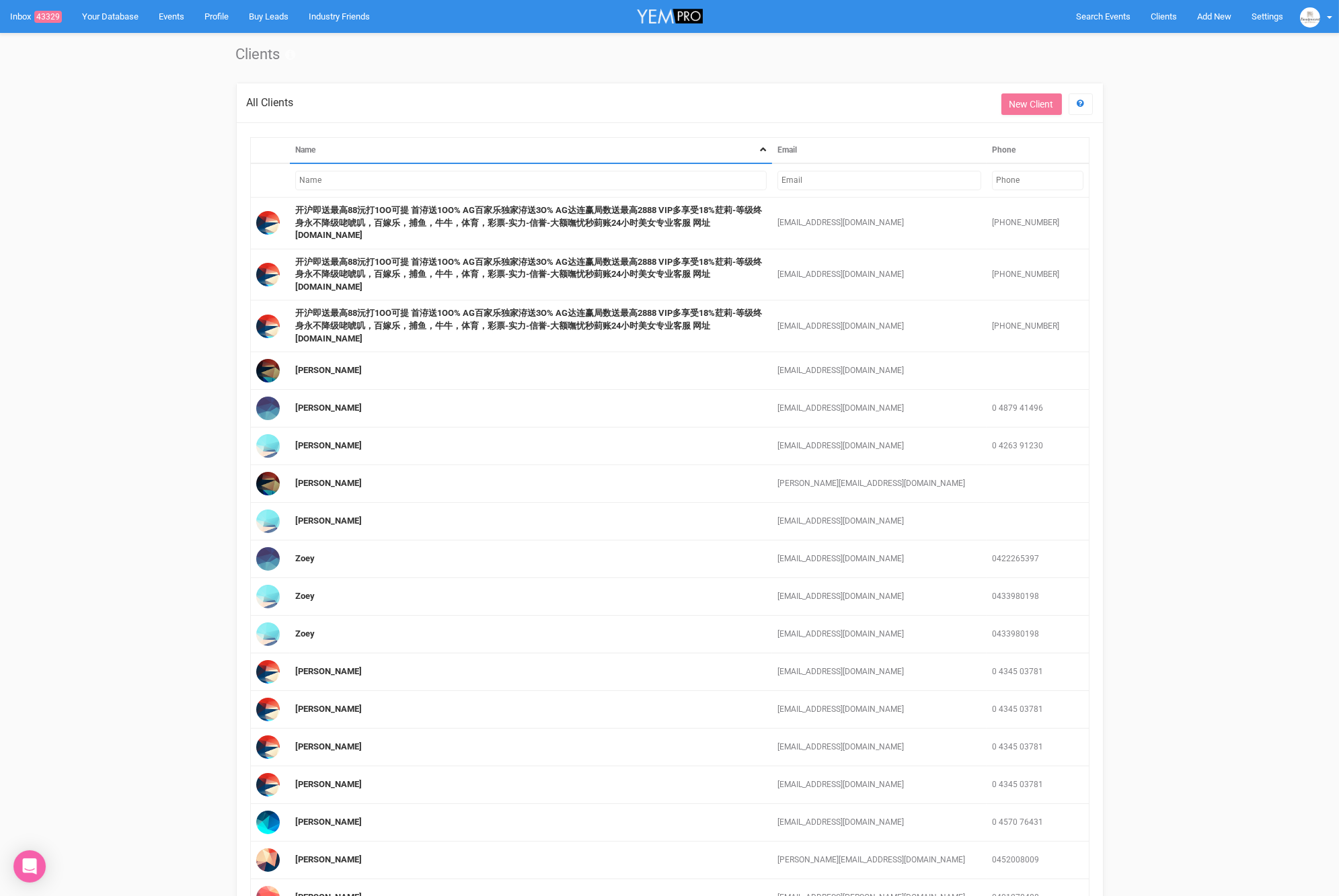
click at [387, 178] on input "text" at bounding box center [531, 181] width 472 height 20
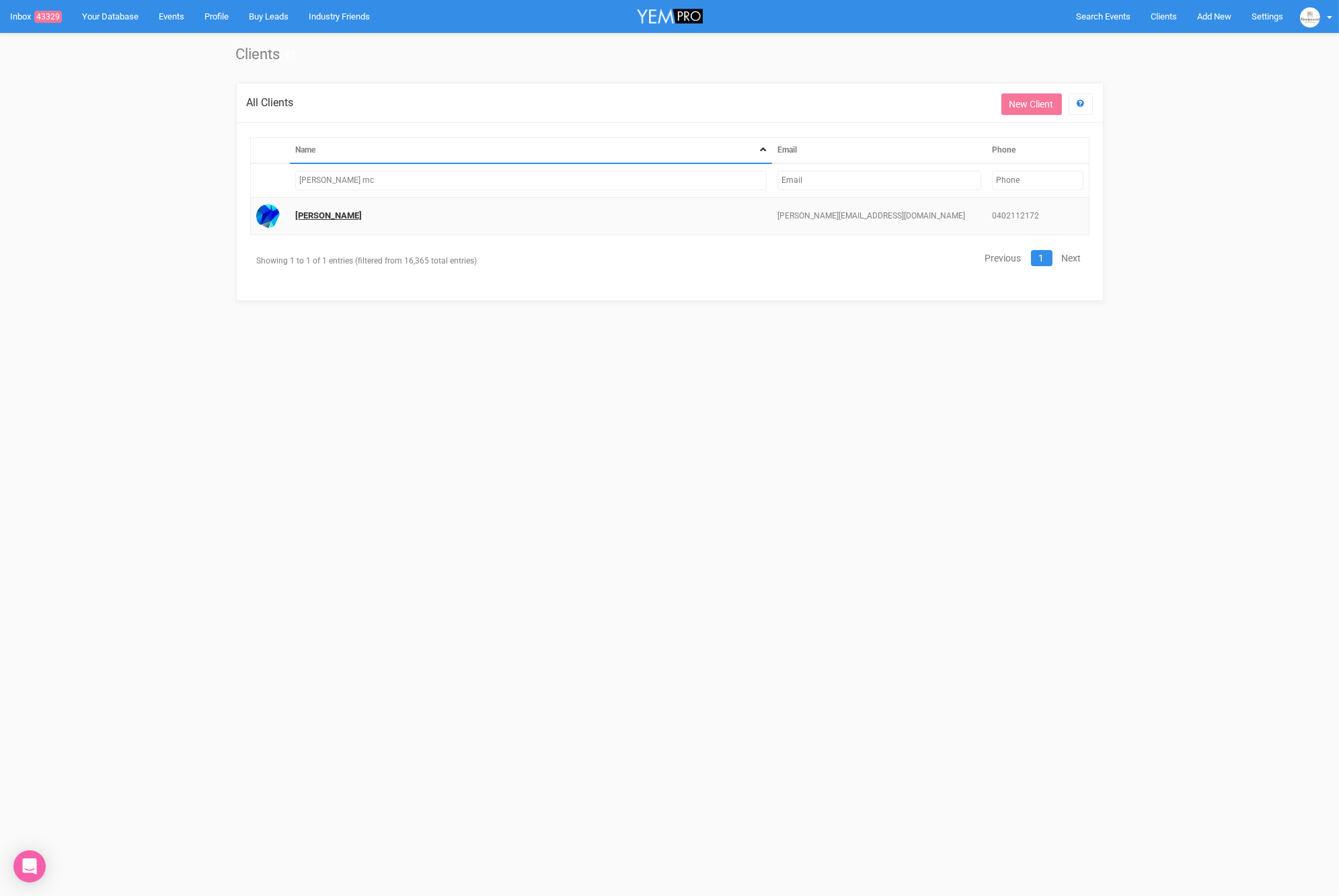
type input "jami mc"
click at [342, 210] on link "Jami McDougall" at bounding box center [329, 215] width 67 height 10
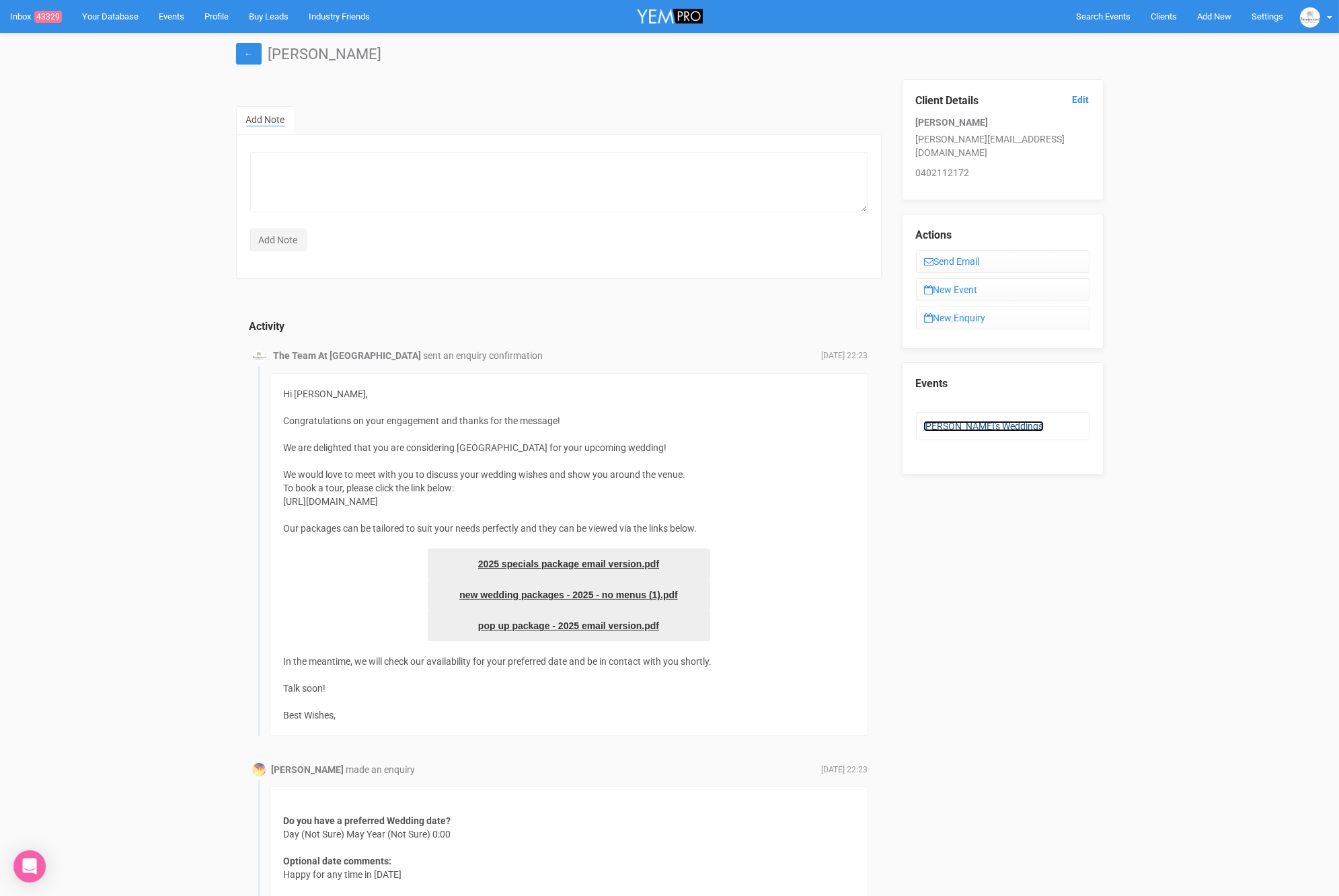
click at [974, 421] on link "Jami's Weddings" at bounding box center [983, 426] width 120 height 11
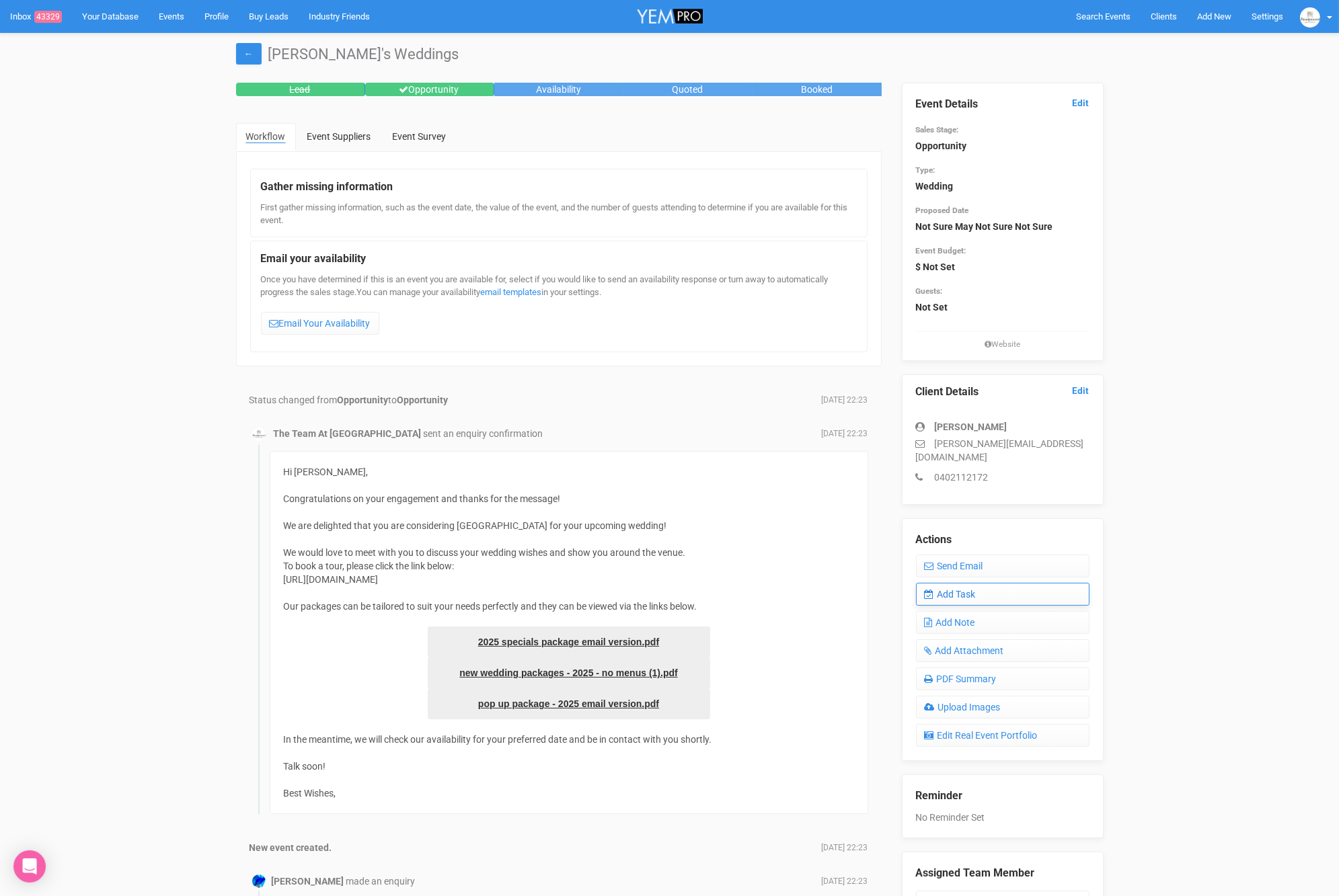
scroll to position [7, 0]
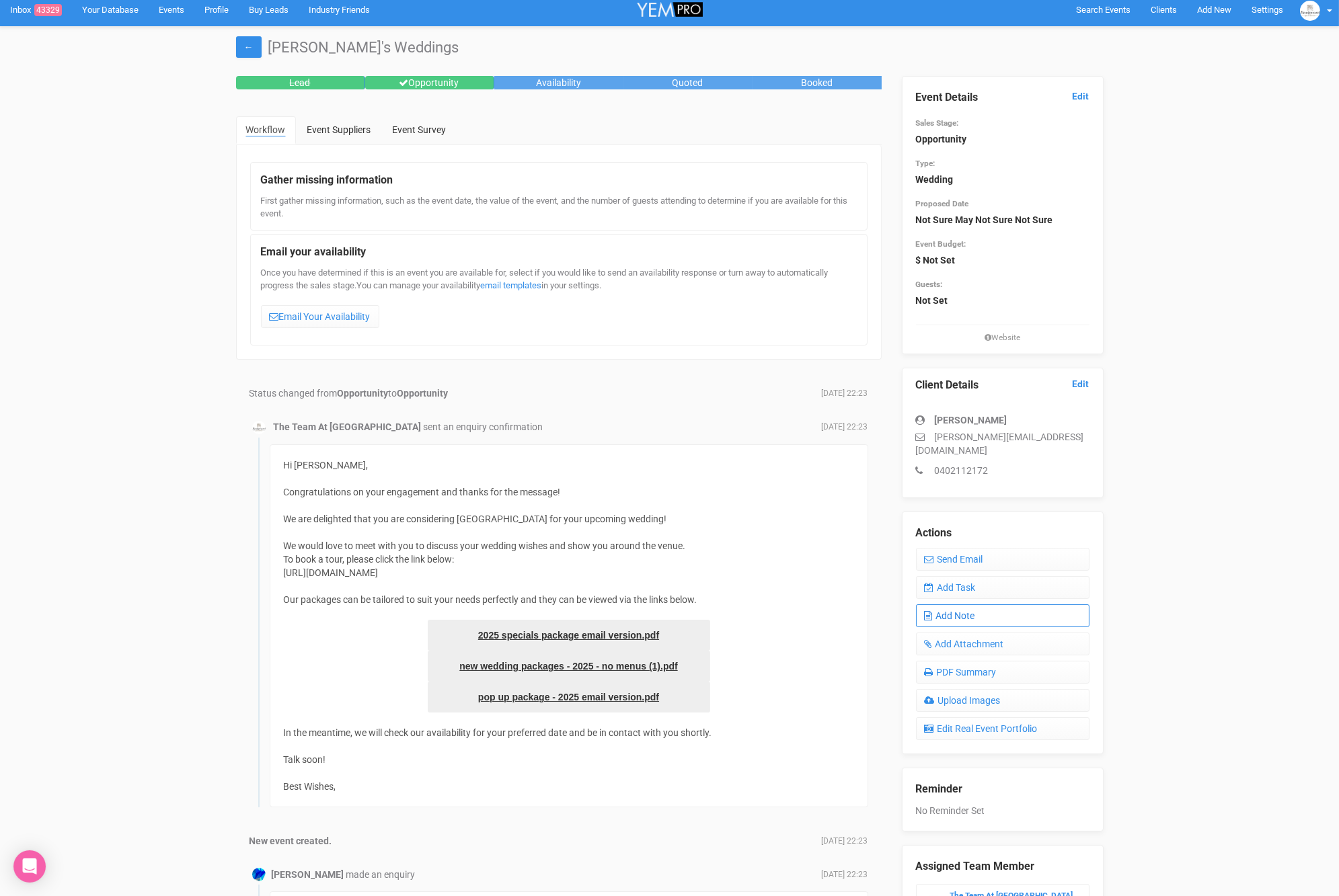
click at [971, 605] on link "Add Note" at bounding box center [1002, 616] width 173 height 23
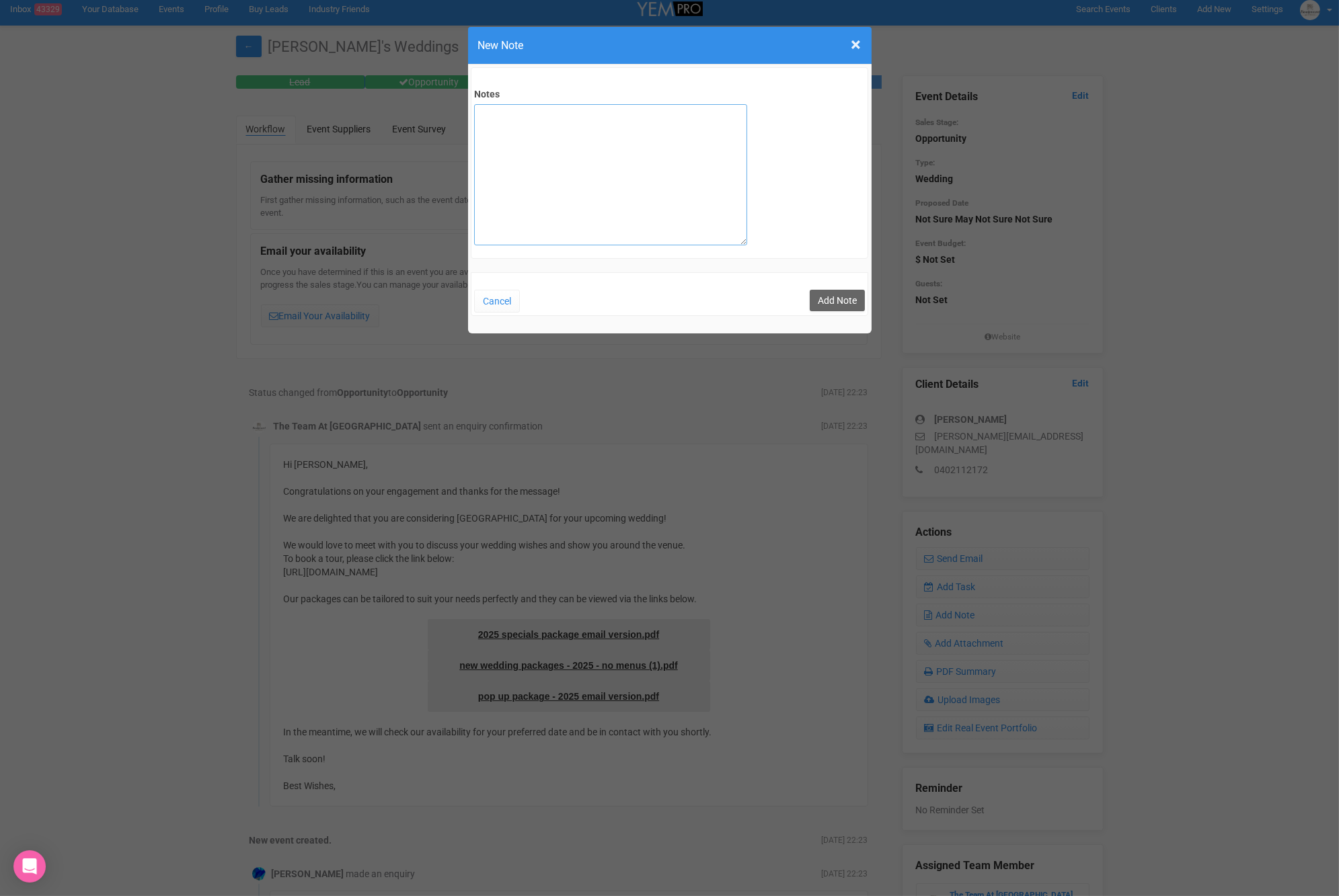
click at [649, 200] on textarea "Notes" at bounding box center [610, 175] width 273 height 142
click at [606, 142] on textarea "SITE 06/09/25 Looking at around 55 guests. 17/04/26 - They are wanting a few di…" at bounding box center [610, 175] width 273 height 142
click at [556, 194] on textarea "SITE 06/09/25 Looking at around 55 guests, including 5 children. 17/04/26 - The…" at bounding box center [610, 175] width 273 height 142
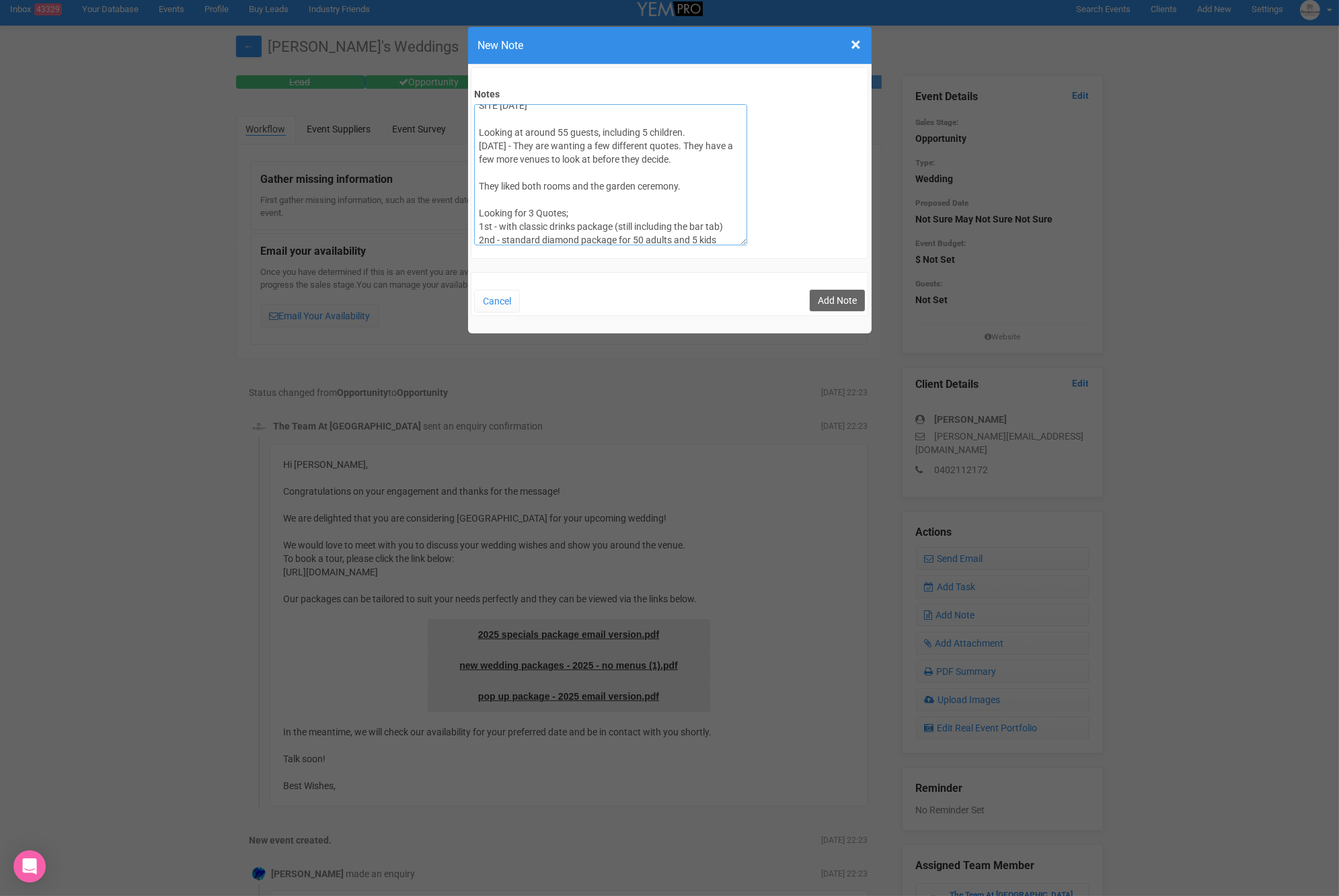
scroll to position [22, 0]
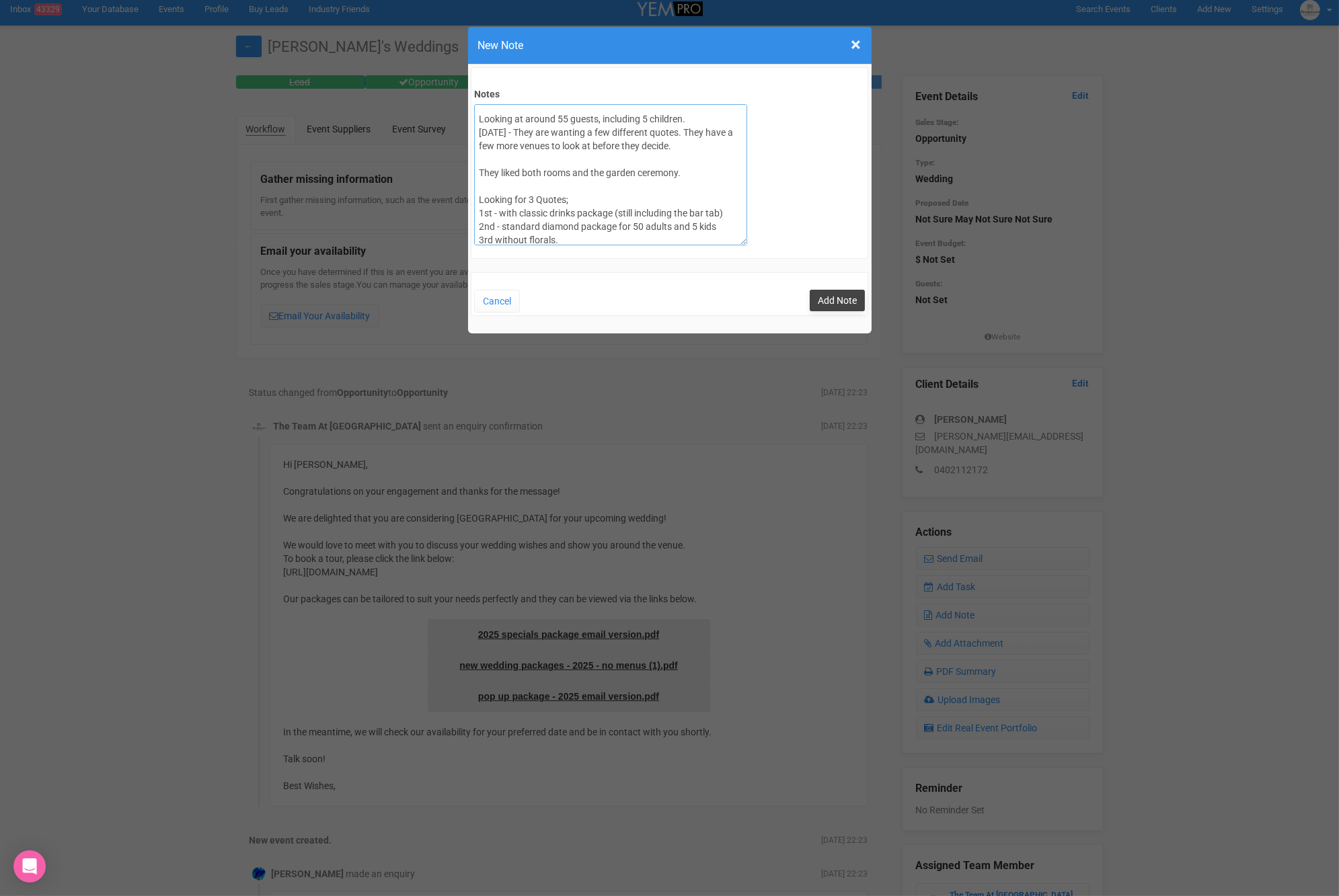
type textarea "SITE 06/09/25 Looking at around 55 guests, including 5 children. 17/04/26 - The…"
click at [852, 303] on button "Add Note" at bounding box center [837, 300] width 55 height 21
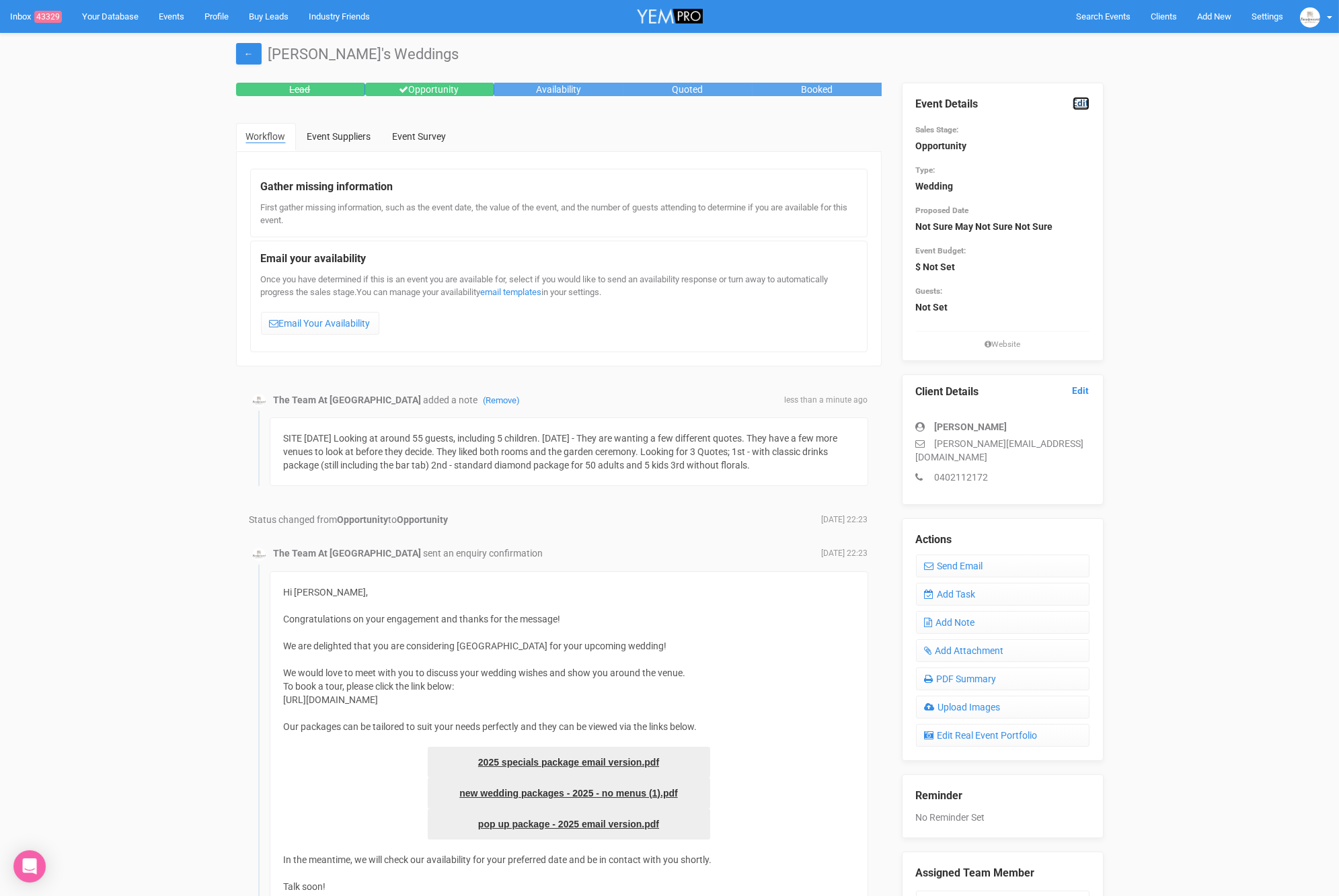
click at [1080, 99] on link "Edit" at bounding box center [1081, 103] width 17 height 13
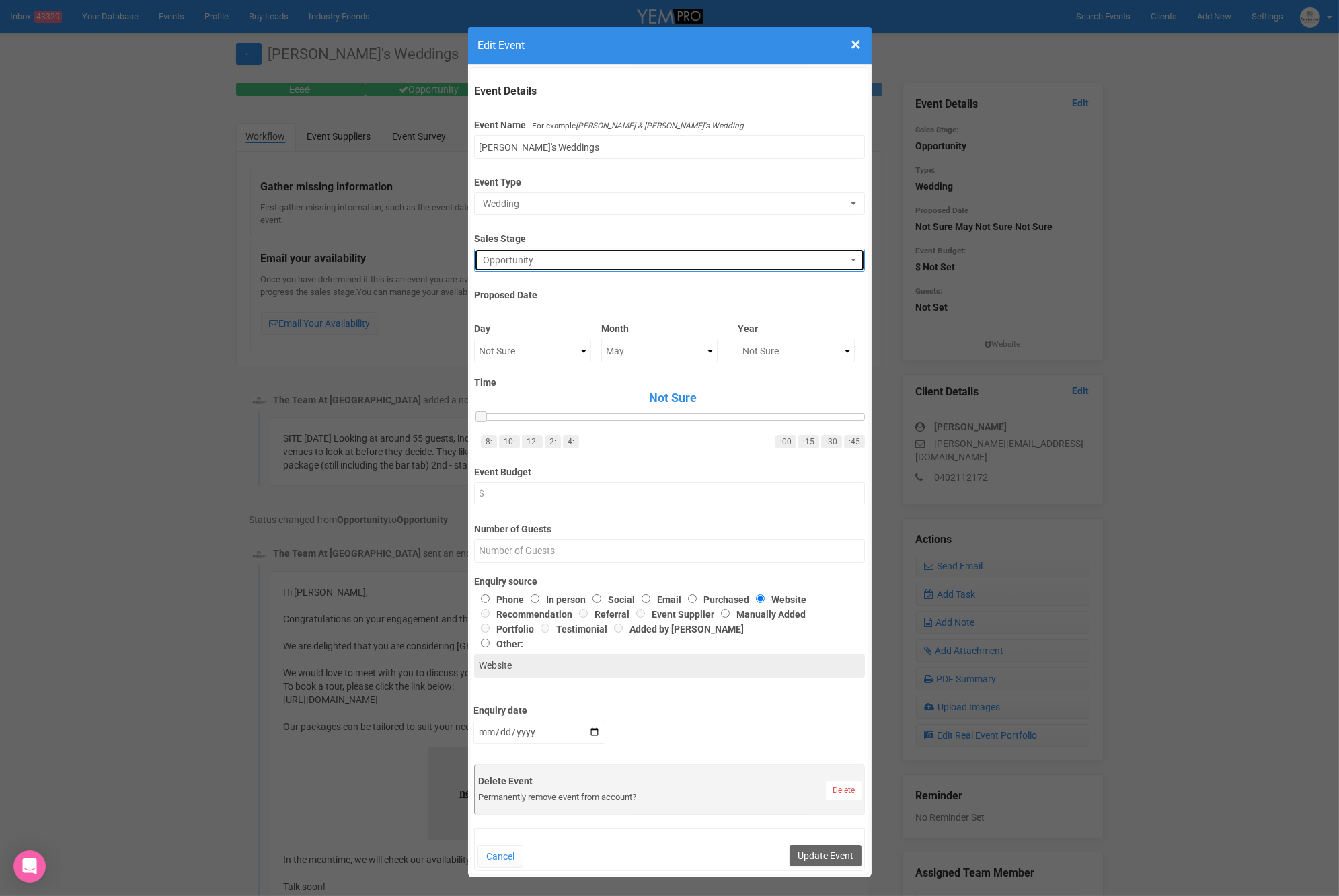
click at [593, 255] on span "Opportunity" at bounding box center [665, 260] width 364 height 14
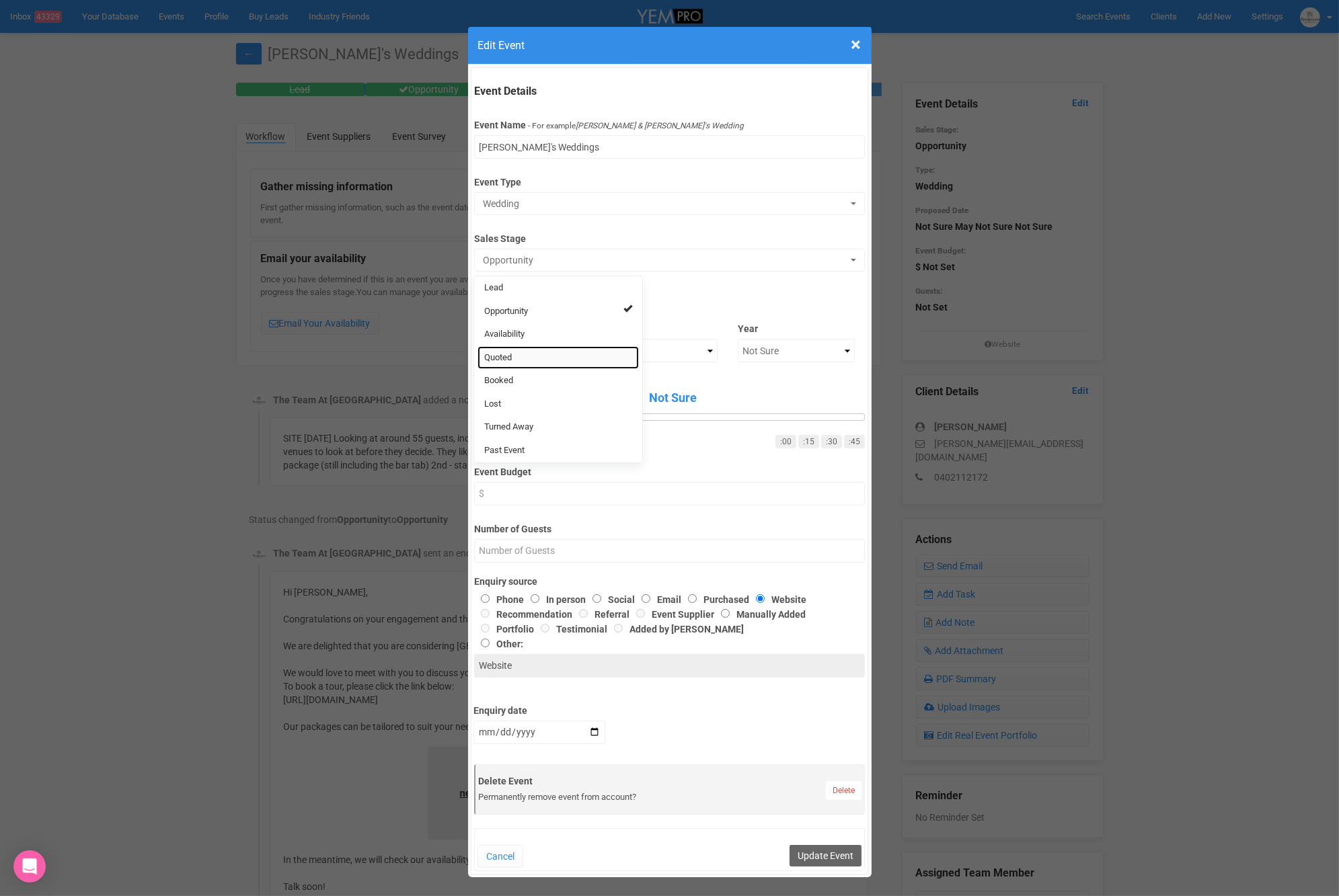
click at [507, 359] on span "Quoted" at bounding box center [498, 358] width 27 height 13
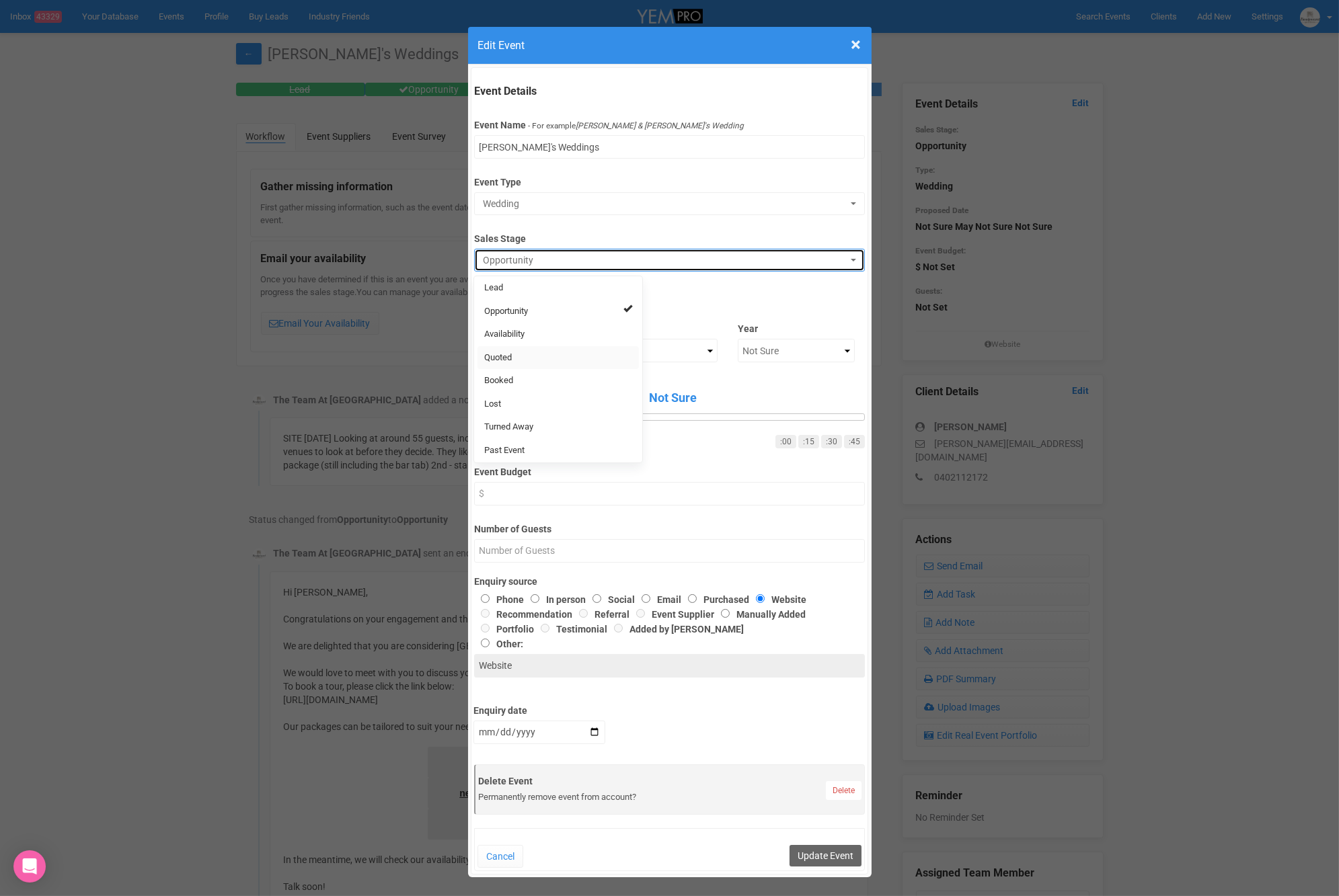
select select "9"
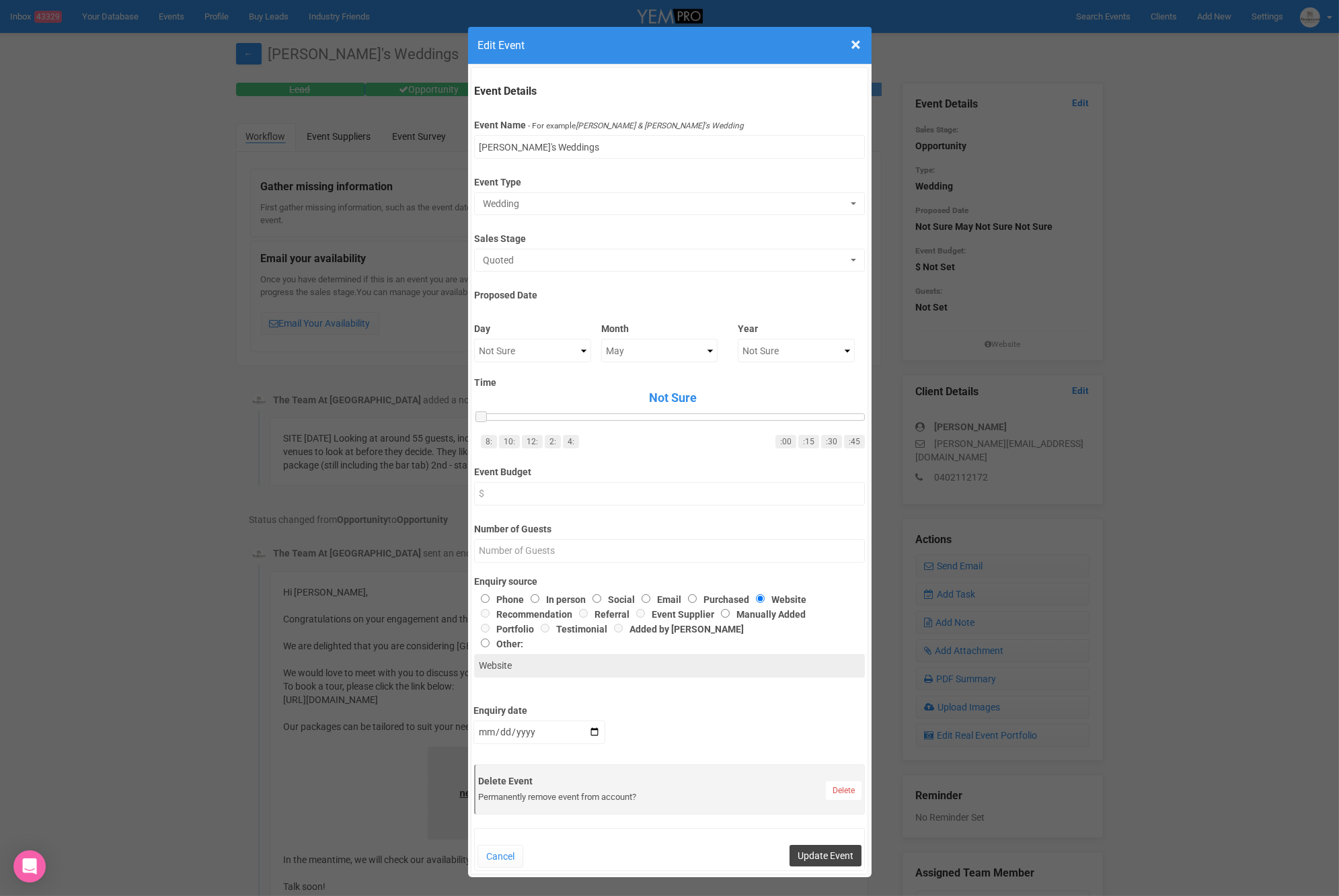
click at [794, 860] on button "Update Event" at bounding box center [825, 856] width 72 height 21
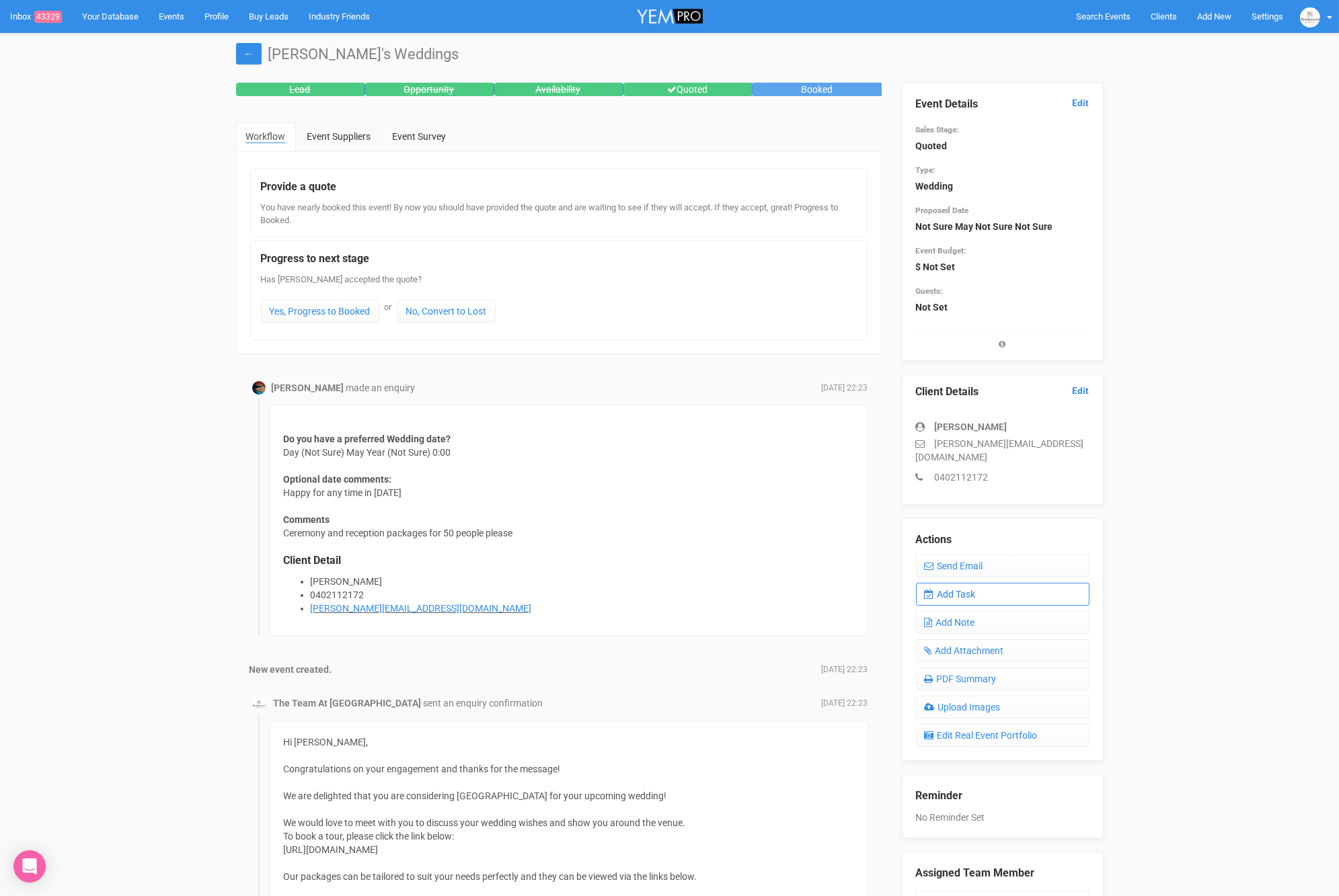
click at [968, 583] on link "Add Task" at bounding box center [1002, 594] width 173 height 23
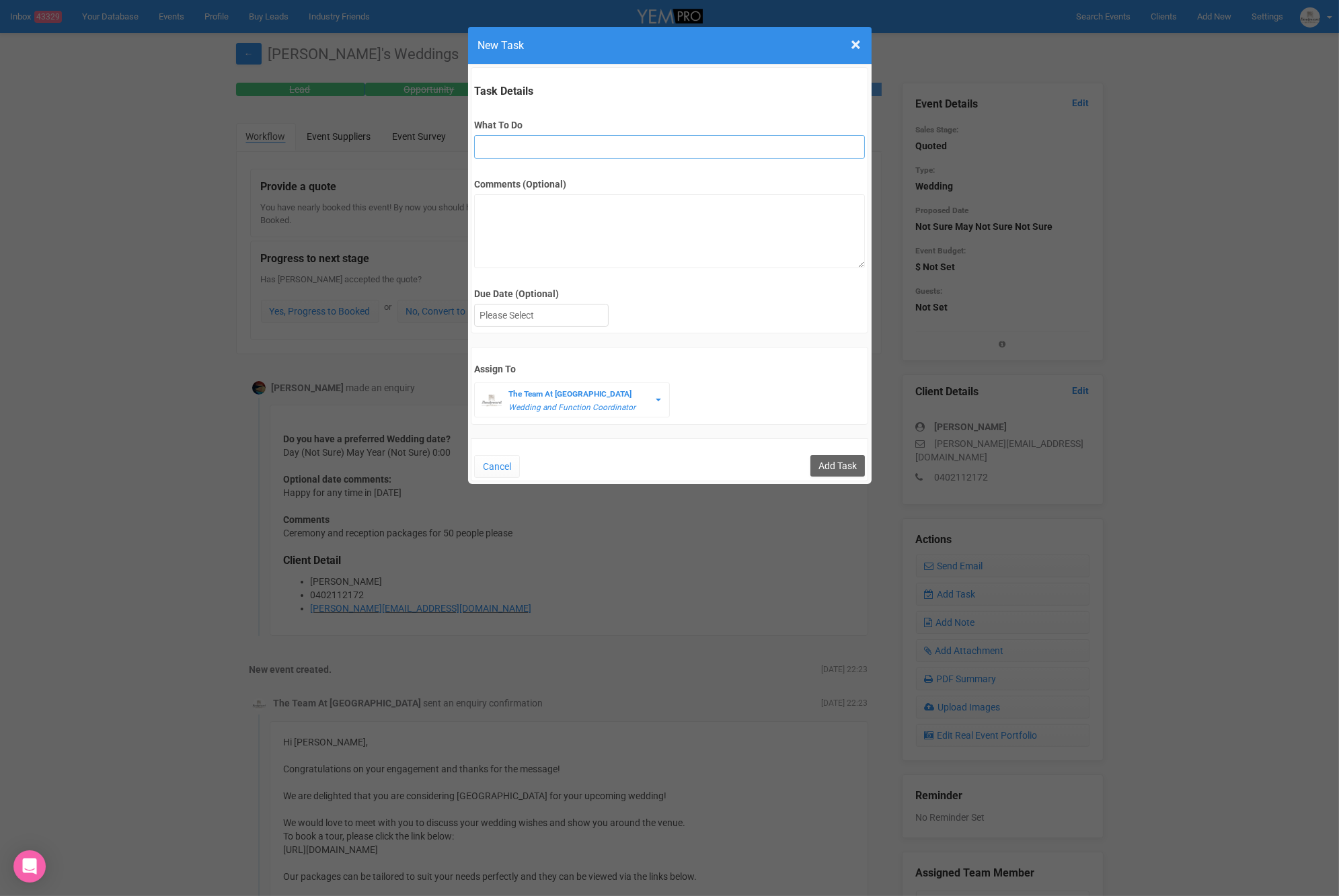
click at [525, 148] on input "What To Do" at bounding box center [669, 147] width 391 height 23
type input "FU after site"
click at [506, 338] on form "Task Details What To Do FU after site Comments (Optional) Due Date (Optional) S…" at bounding box center [670, 274] width 398 height 414
click at [521, 294] on label "Due Date (Optional)" at bounding box center [669, 294] width 391 height 14
click at [520, 309] on div at bounding box center [541, 315] width 133 height 22
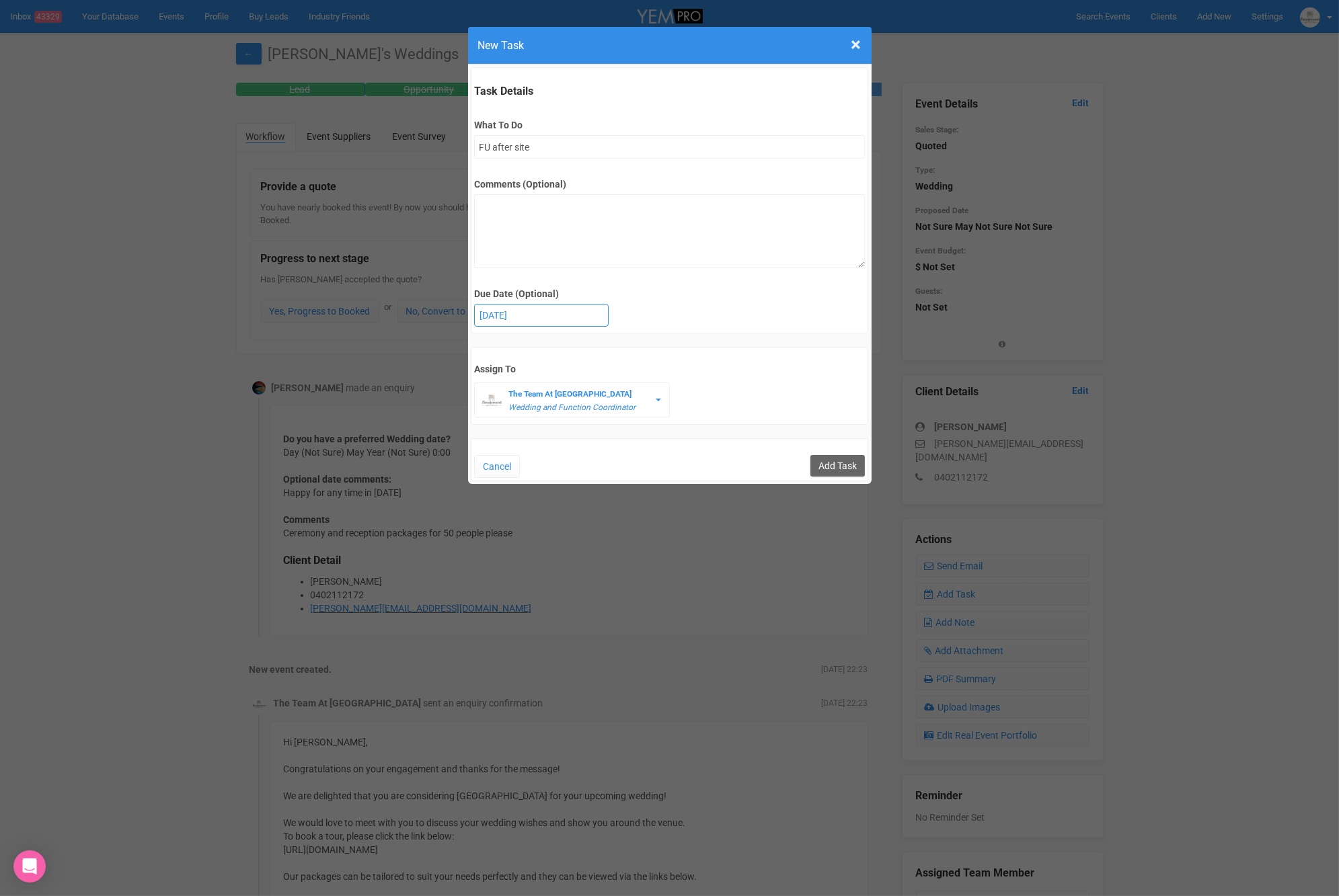
click at [557, 317] on div "[DATE]" at bounding box center [541, 315] width 133 height 22
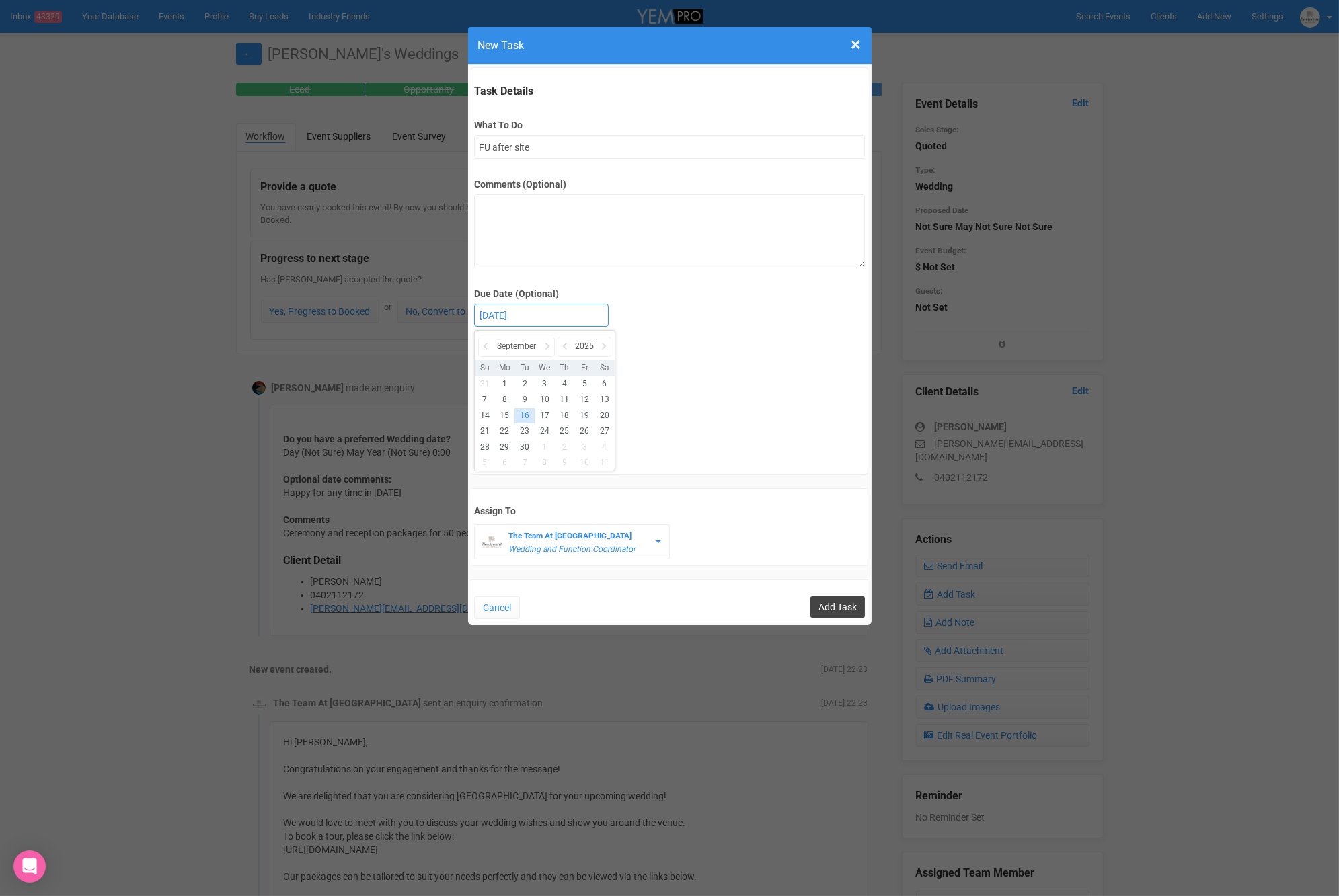
click at [822, 600] on input "Add Task" at bounding box center [837, 607] width 54 height 21
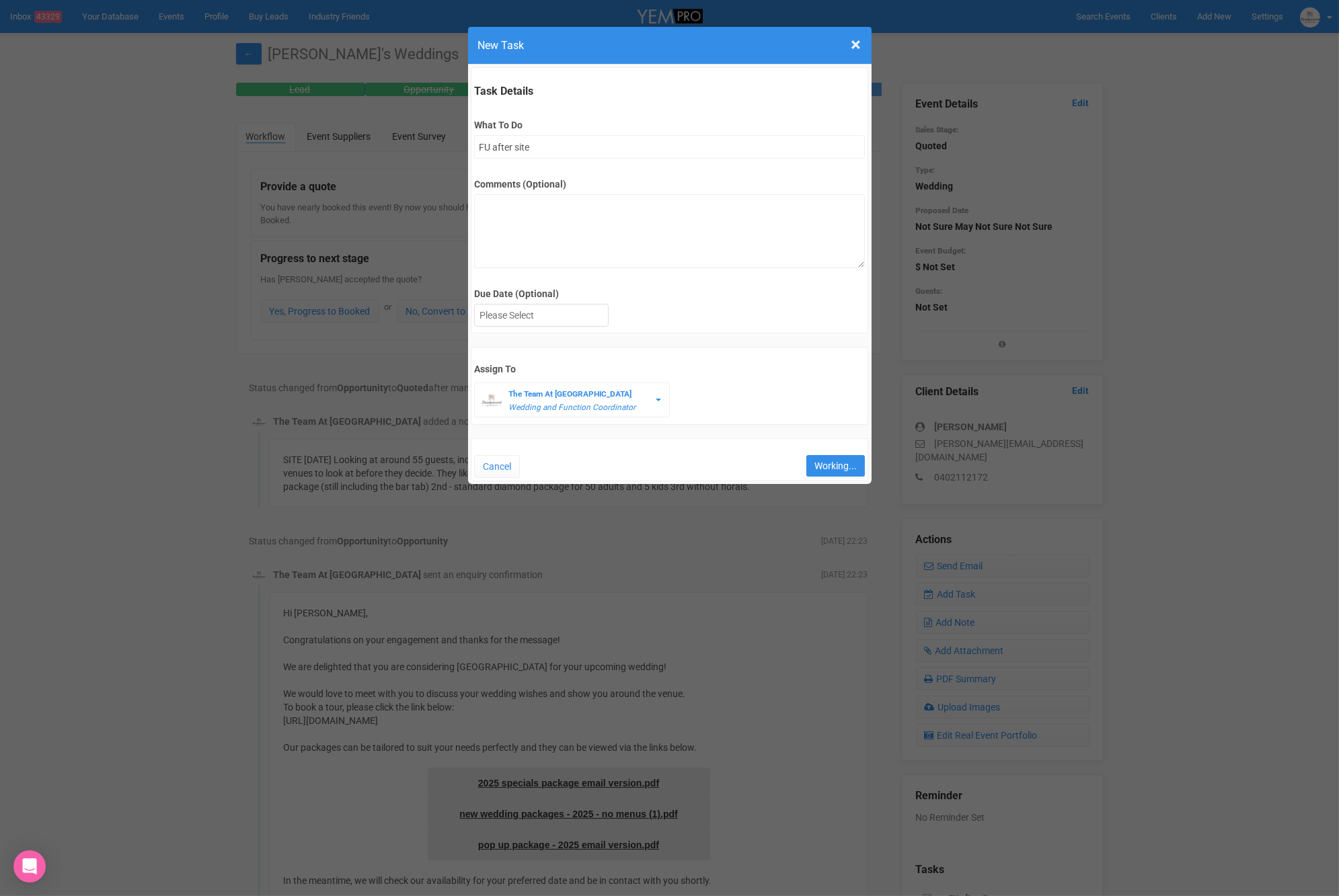
type input "Save"
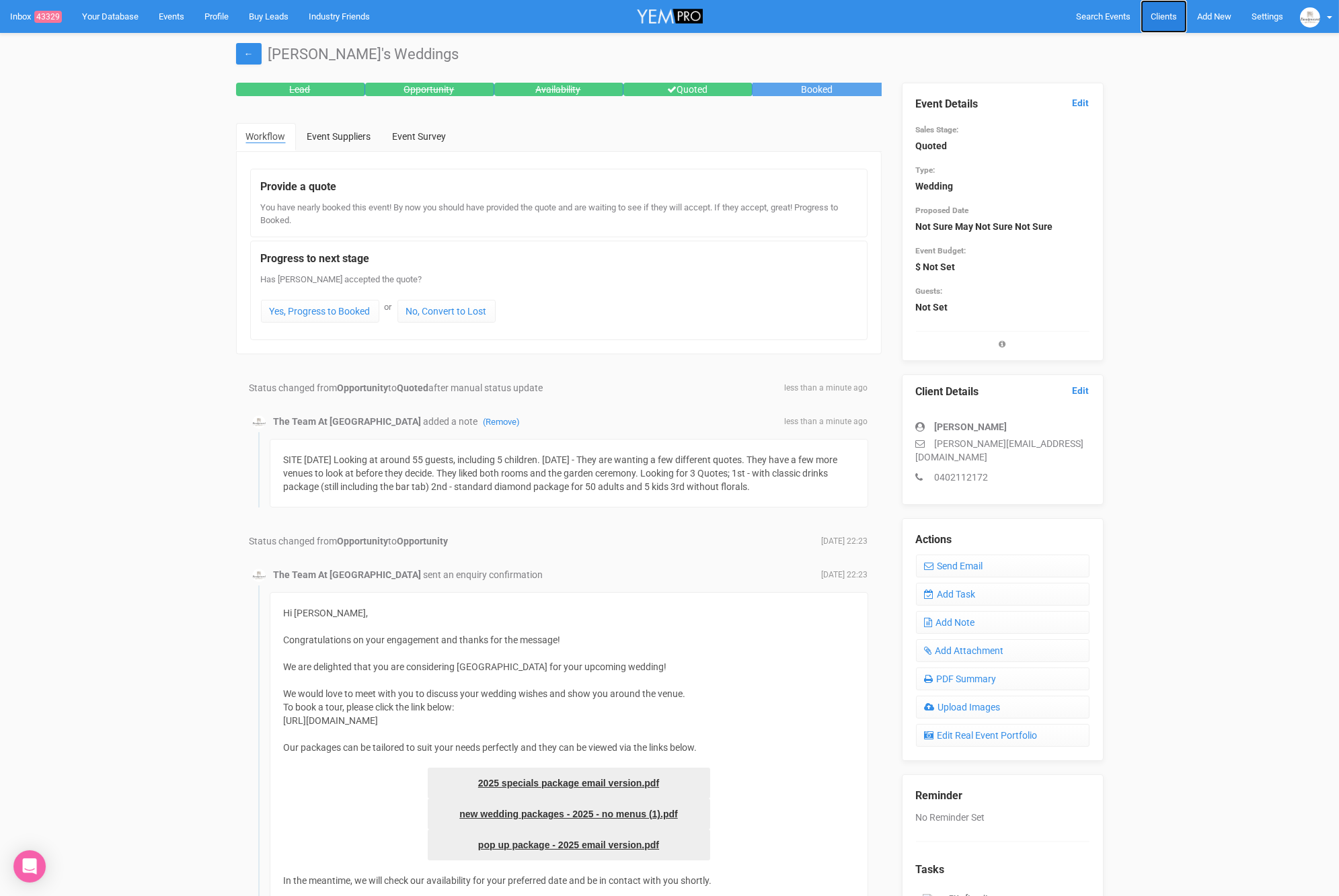
click at [1154, 13] on span "Clients" at bounding box center [1163, 16] width 26 height 10
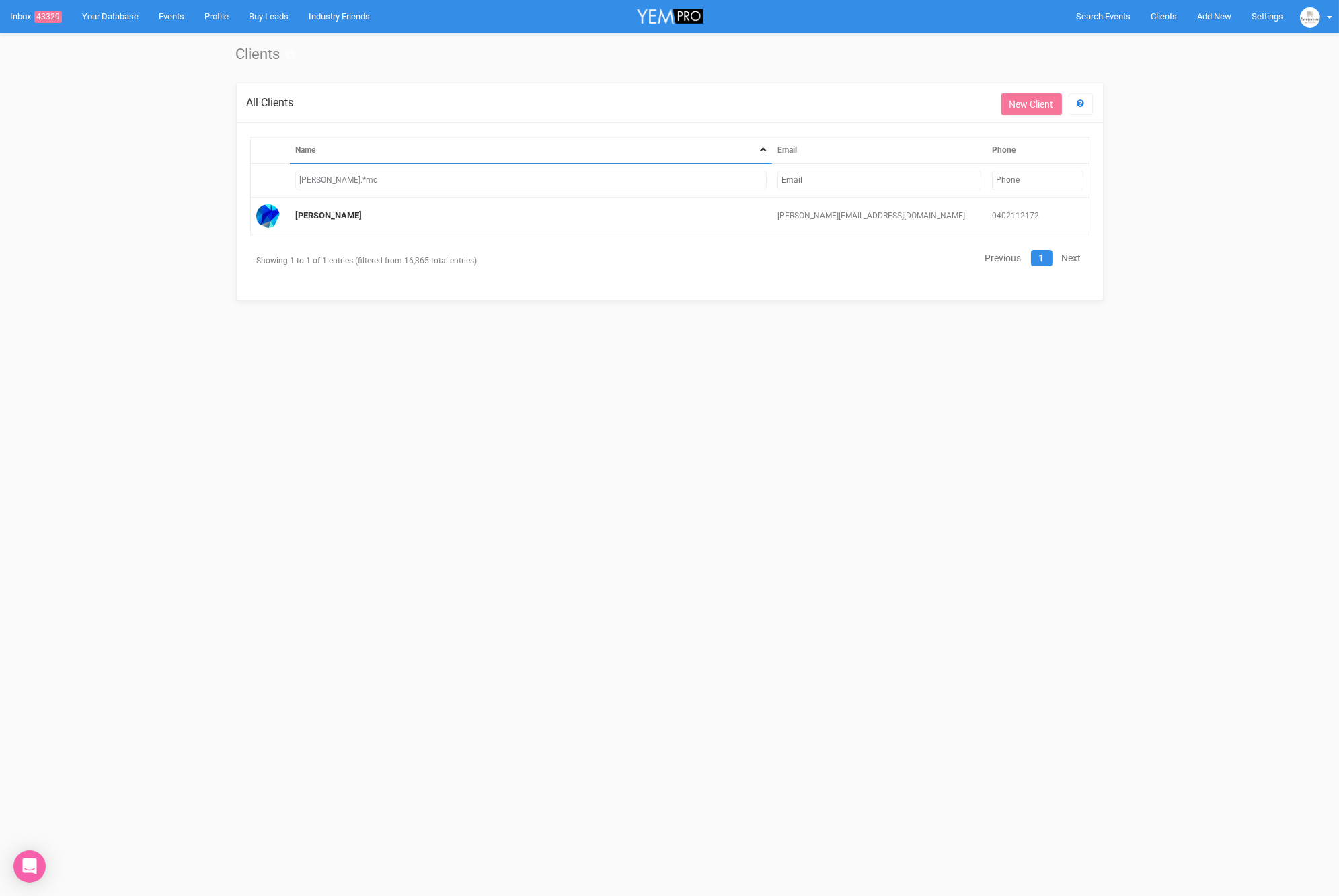
drag, startPoint x: 342, startPoint y: 177, endPoint x: 286, endPoint y: 177, distance: 56.0
click at [286, 177] on tr "jami.*mc" at bounding box center [669, 180] width 839 height 34
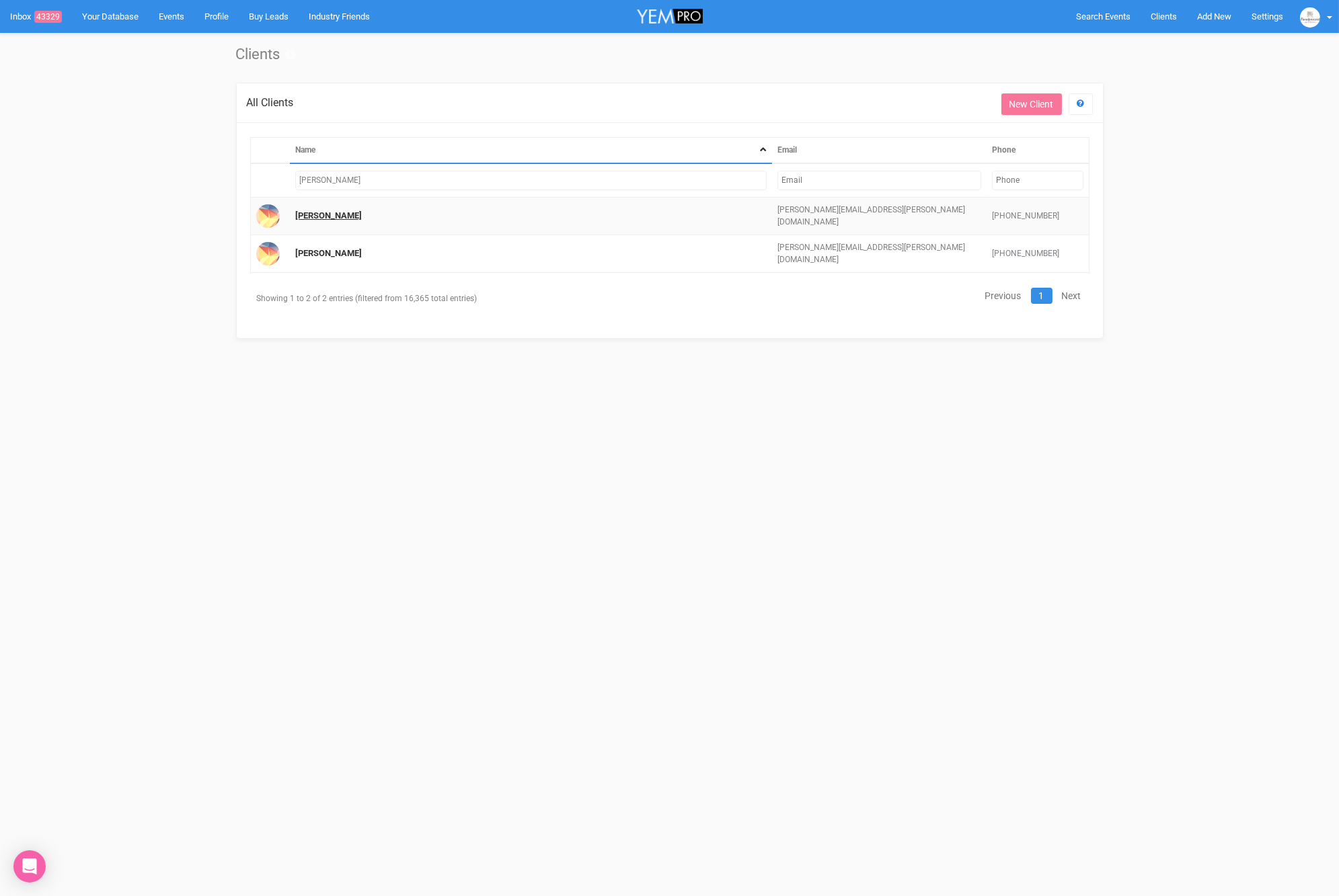
type input "rachel suh"
click at [296, 213] on link "Rachel Suhl" at bounding box center [329, 215] width 67 height 10
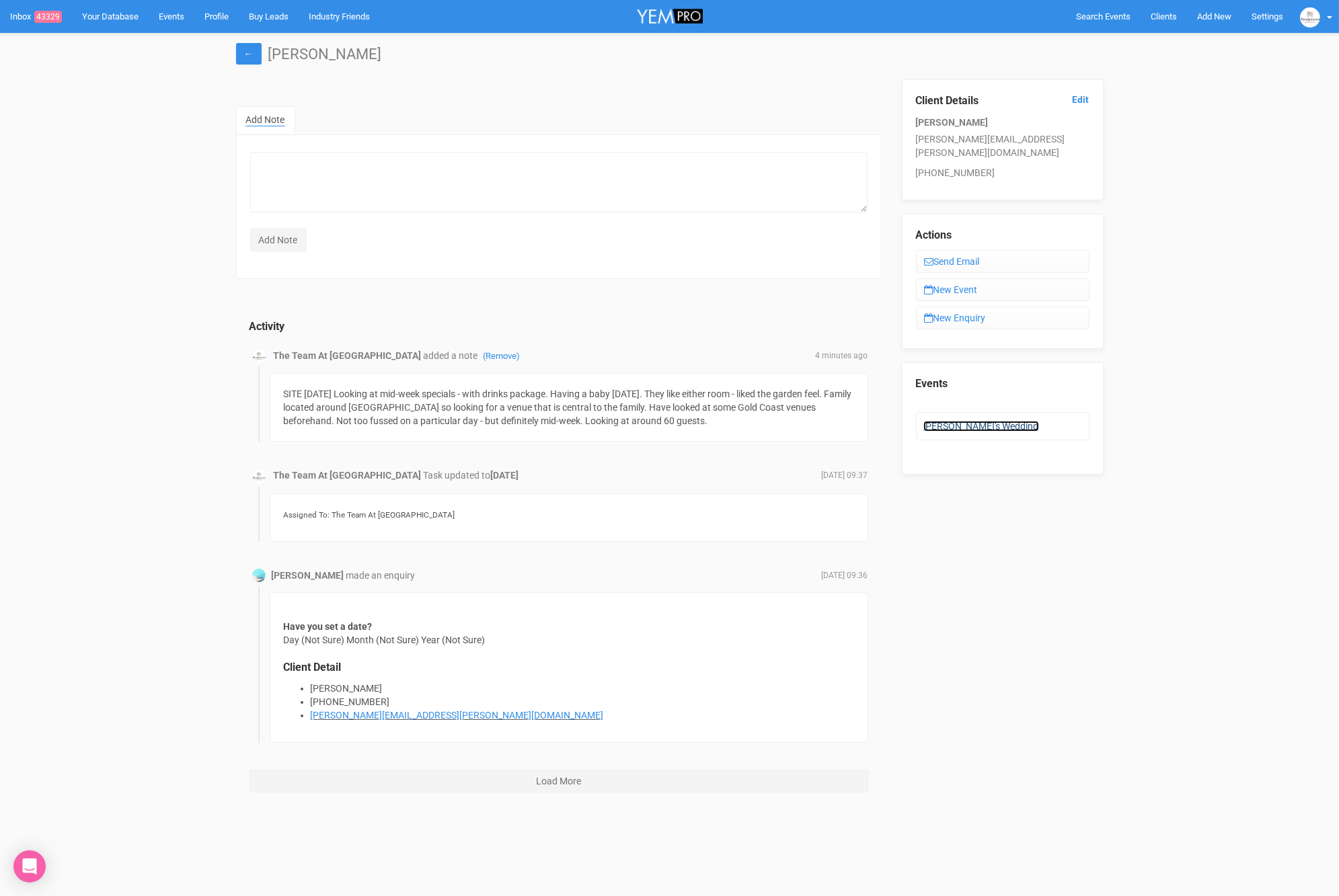
click at [960, 421] on link "[PERSON_NAME]'s Wedding" at bounding box center [981, 426] width 116 height 11
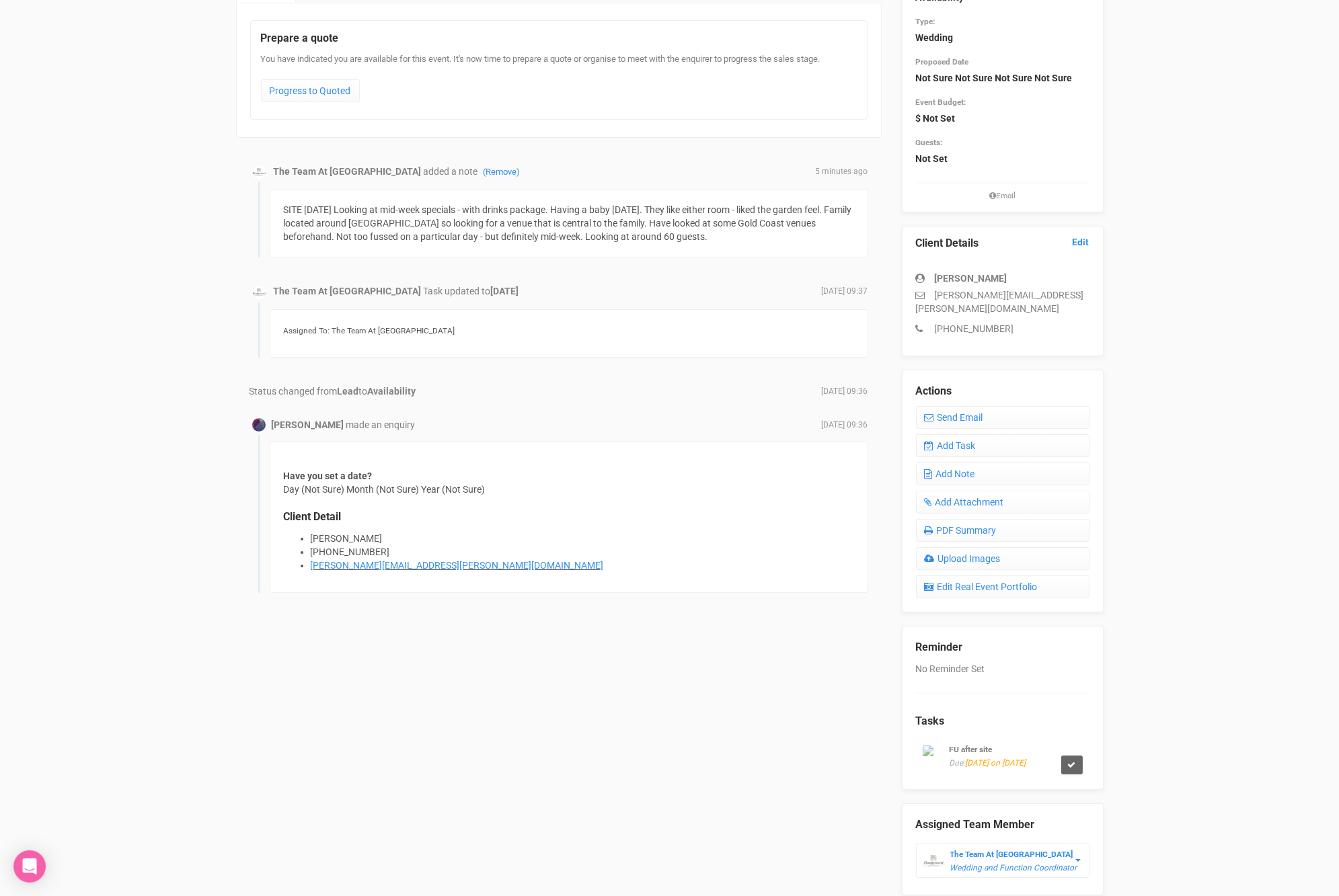
scroll to position [175, 0]
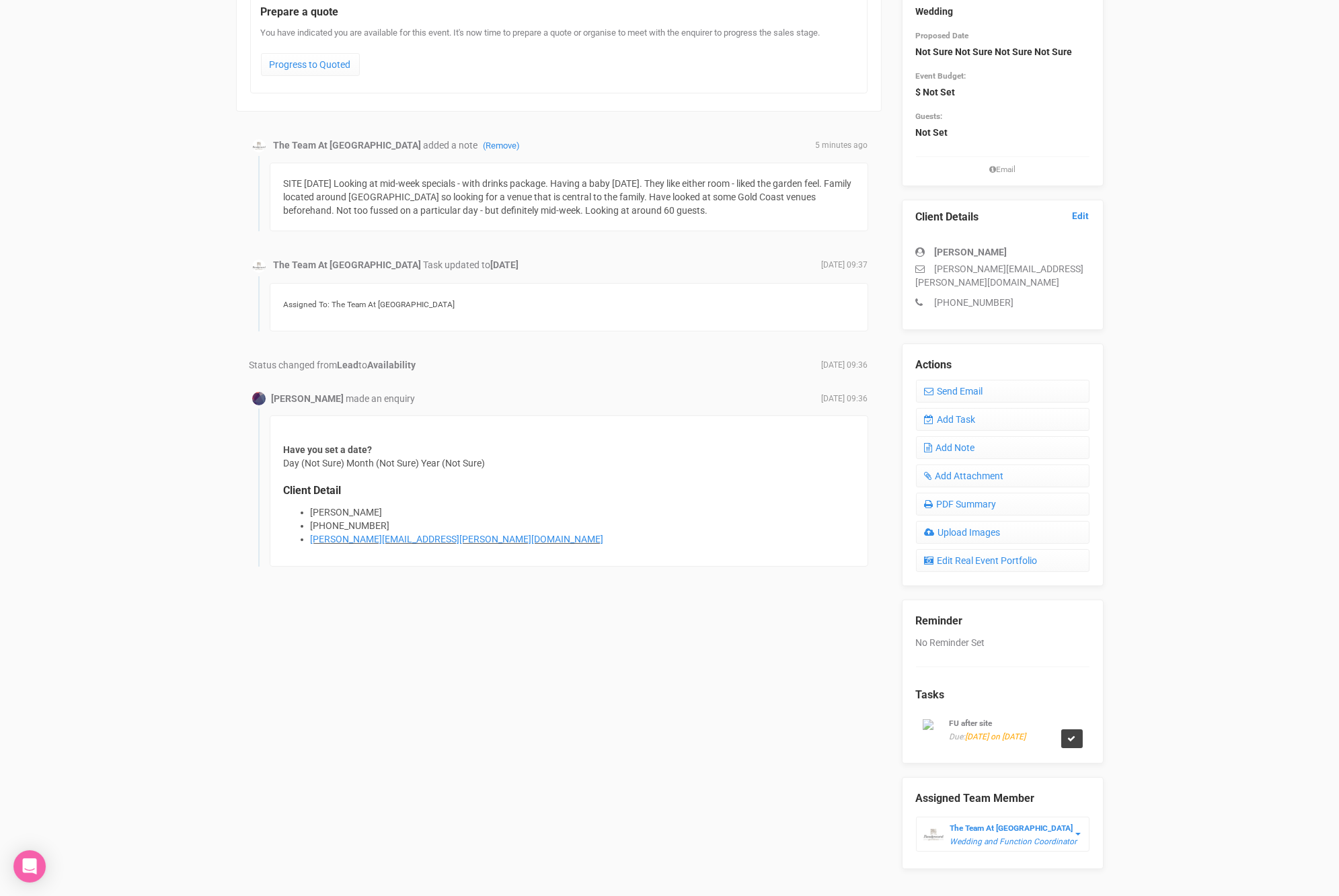
click at [1072, 735] on icon at bounding box center [1072, 739] width 8 height 8
click at [1054, 683] on link "Confirm" at bounding box center [1055, 686] width 42 height 19
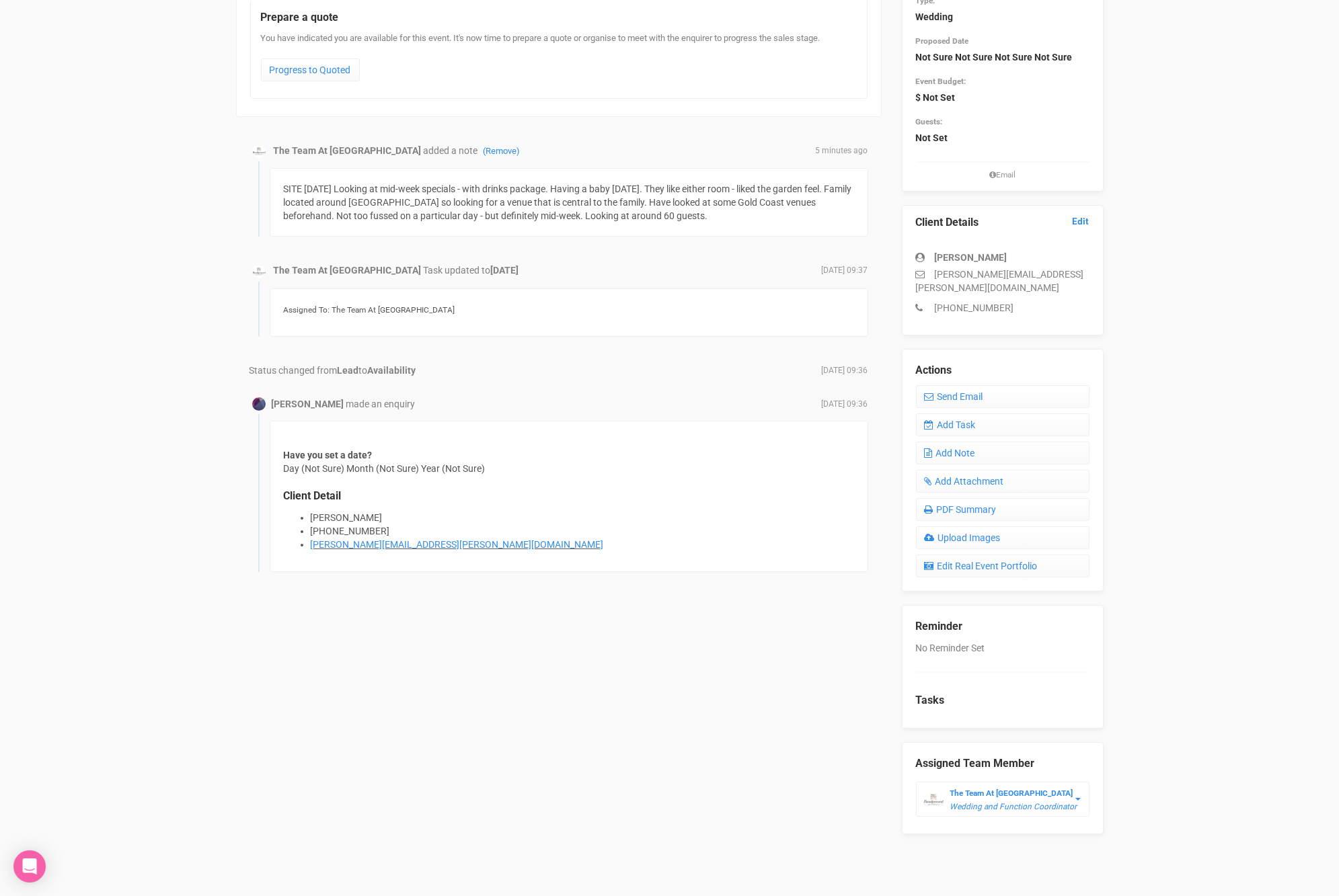
scroll to position [148, 0]
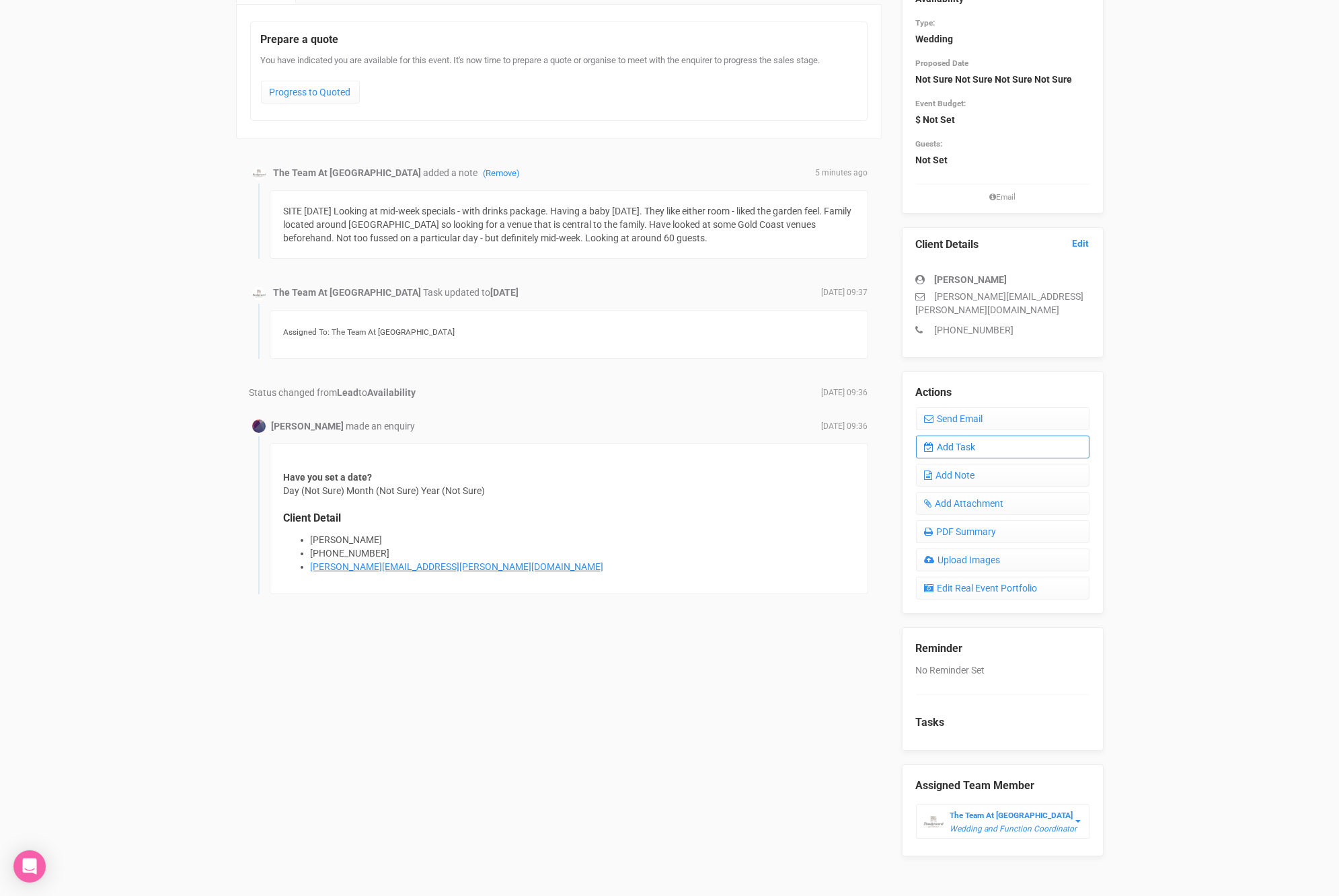
click at [982, 436] on link "Add Task" at bounding box center [1002, 447] width 173 height 23
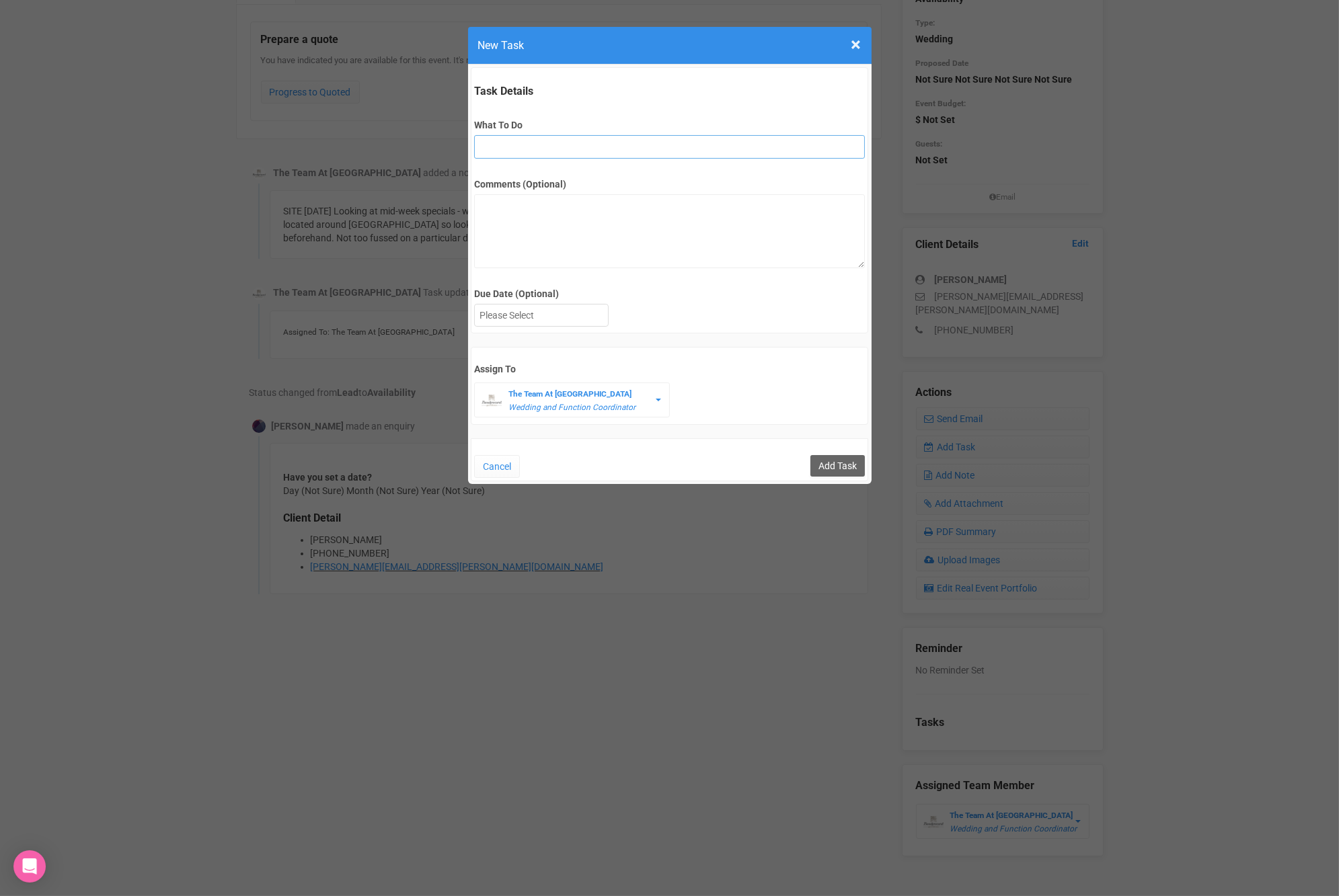
click at [517, 142] on input "What To Do" at bounding box center [669, 147] width 391 height 23
type input "FU after site"
click at [528, 306] on div at bounding box center [541, 315] width 133 height 22
click at [834, 458] on input "Add Task" at bounding box center [837, 465] width 54 height 21
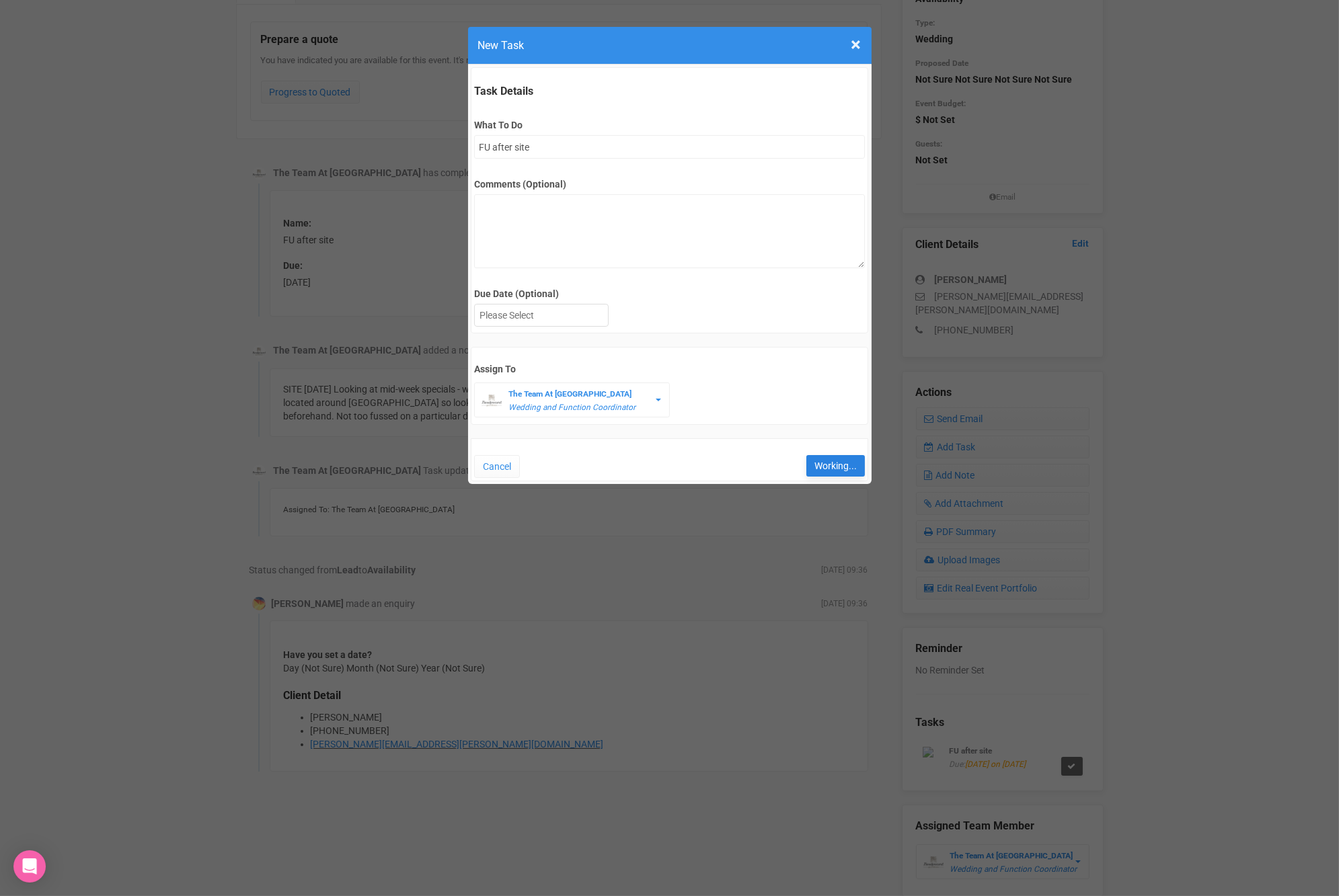
type input "Save"
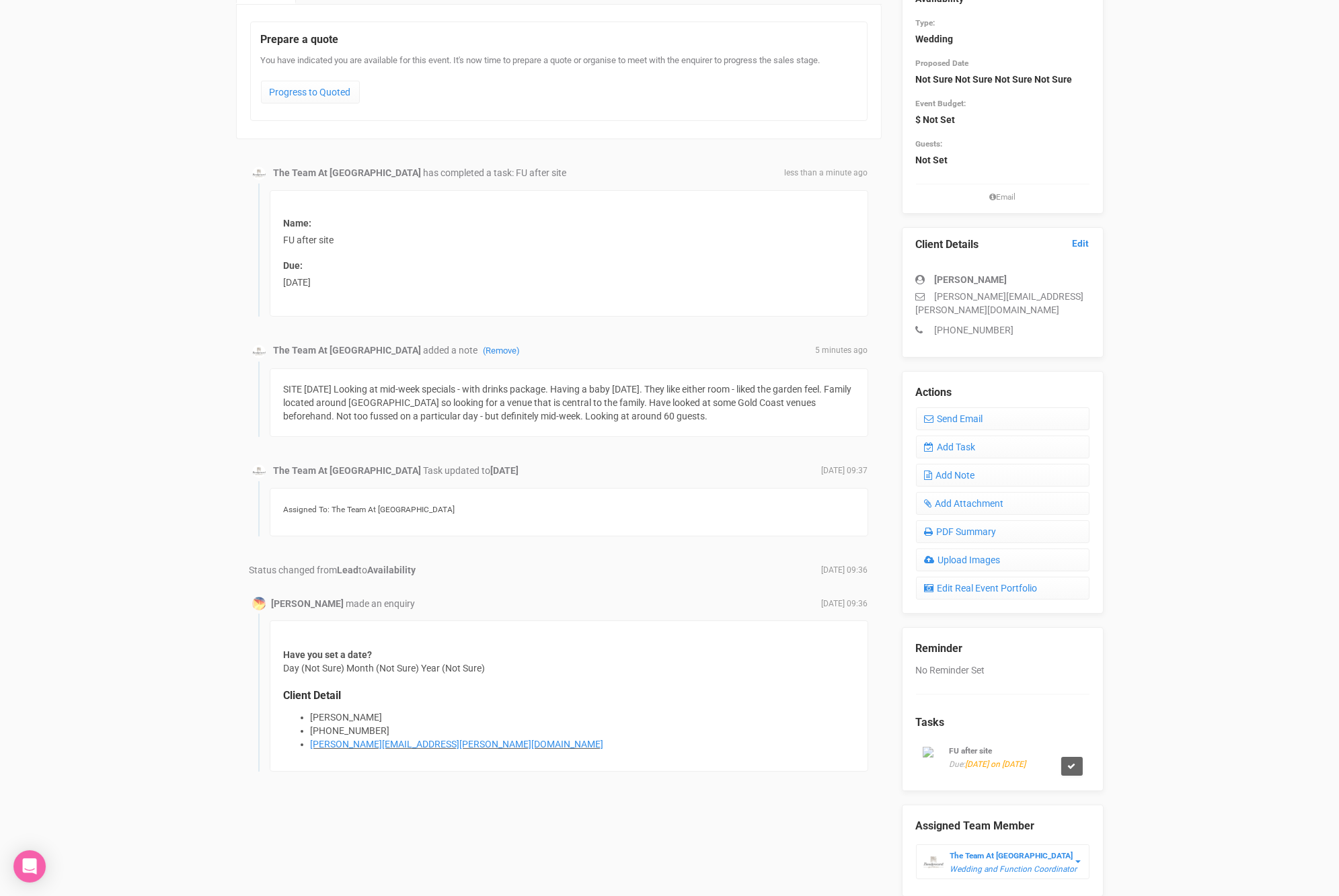
scroll to position [0, 0]
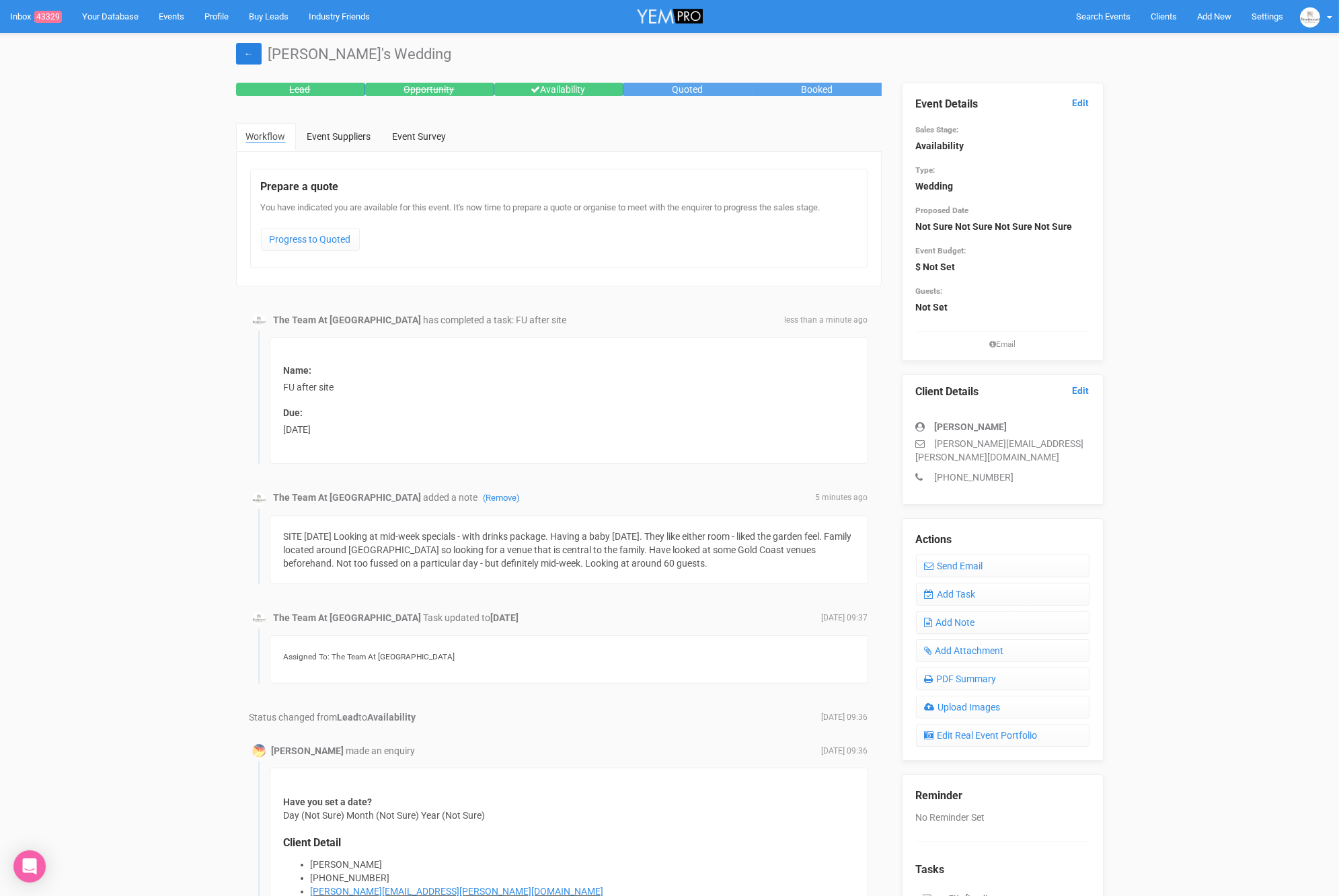
click at [259, 58] on link "←" at bounding box center [249, 54] width 26 height 21
